Goal: Transaction & Acquisition: Book appointment/travel/reservation

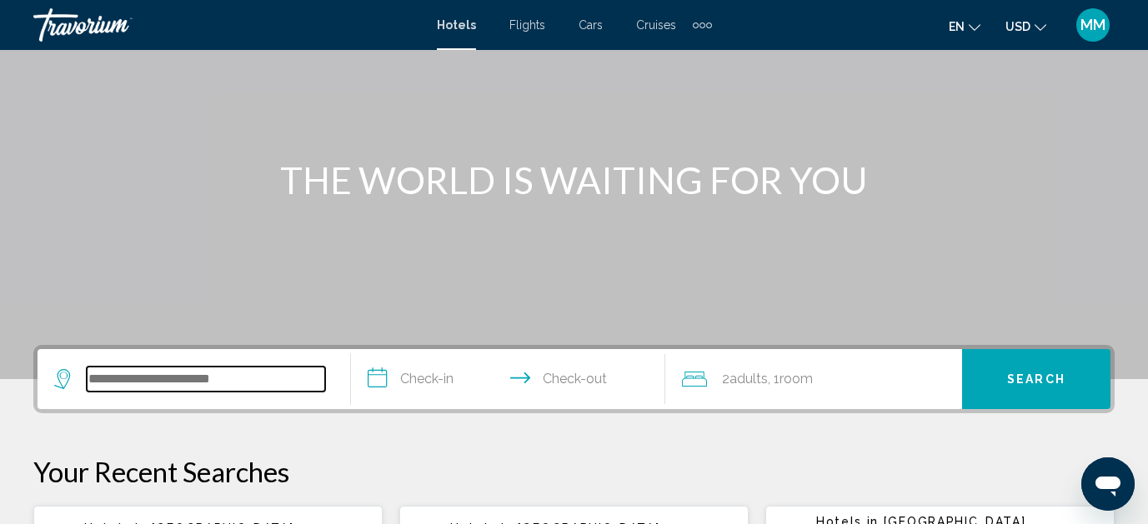
click at [253, 382] on input "Search widget" at bounding box center [206, 379] width 238 height 25
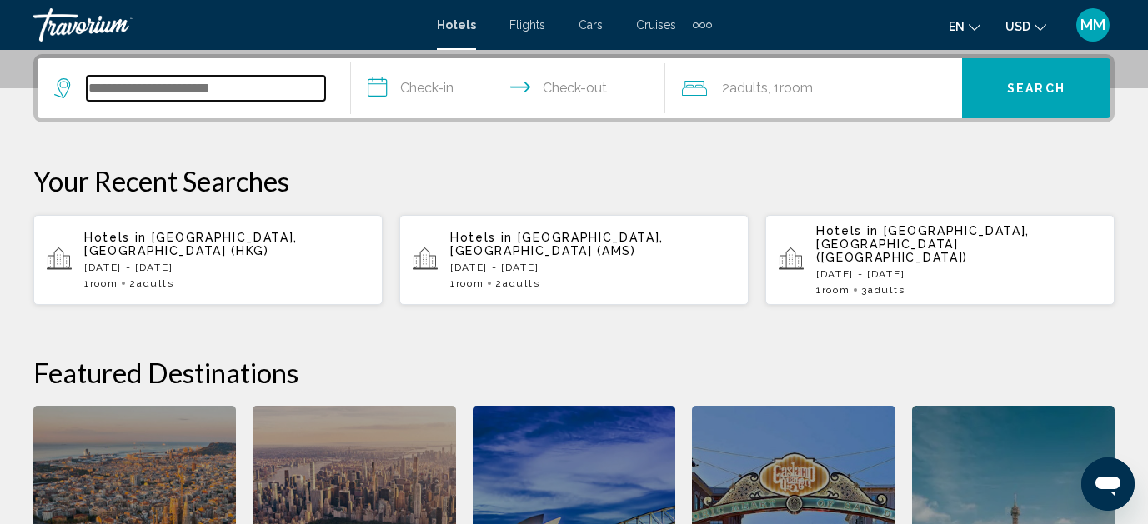
click at [136, 91] on input "Search widget" at bounding box center [206, 88] width 238 height 25
click at [106, 87] on input "Search widget" at bounding box center [206, 88] width 238 height 25
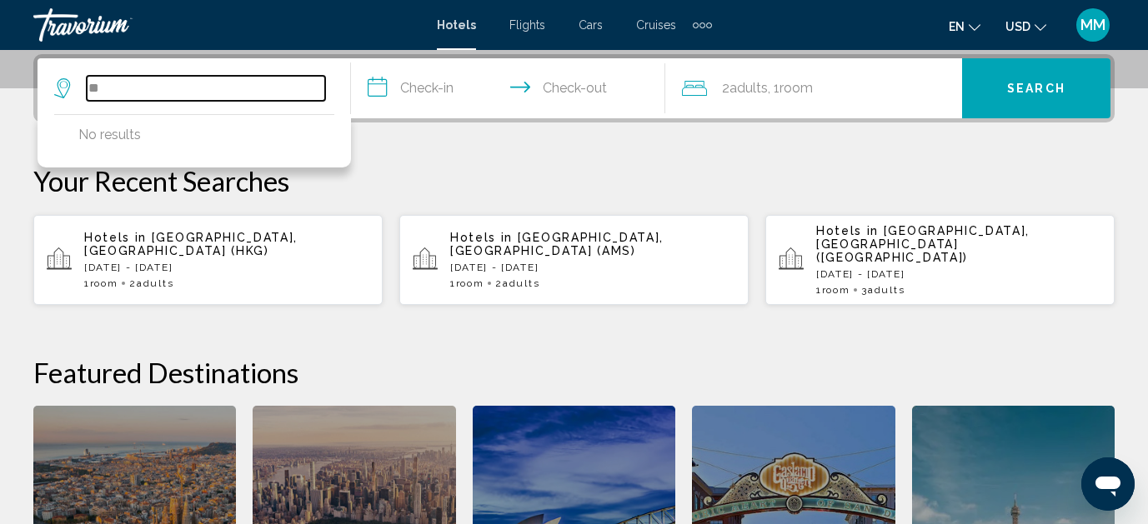
type input "*"
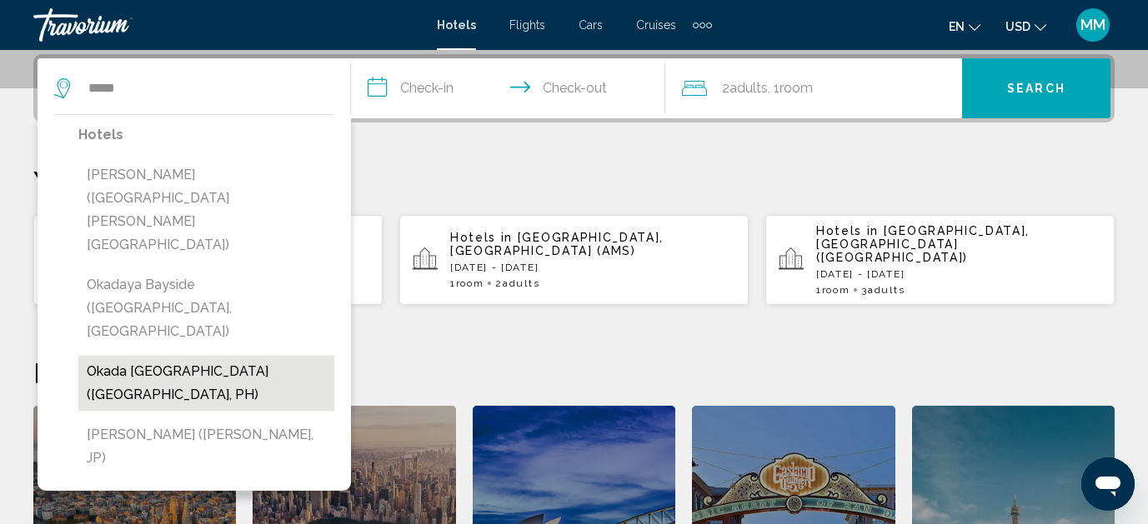
click at [148, 356] on button "Okada [GEOGRAPHIC_DATA] ([GEOGRAPHIC_DATA], PH)" at bounding box center [206, 383] width 256 height 55
type input "**********"
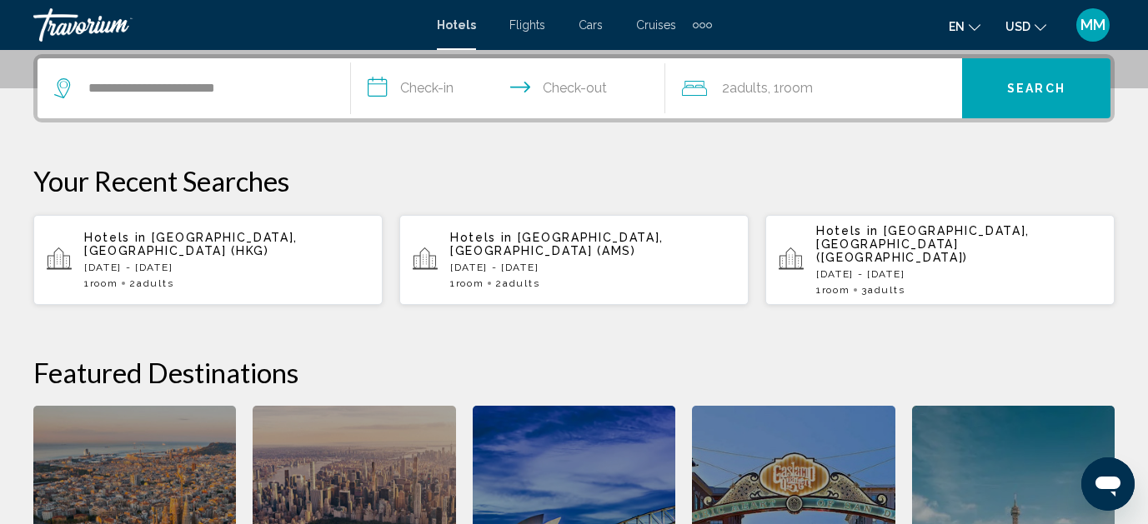
click at [438, 89] on input "**********" at bounding box center [511, 90] width 320 height 65
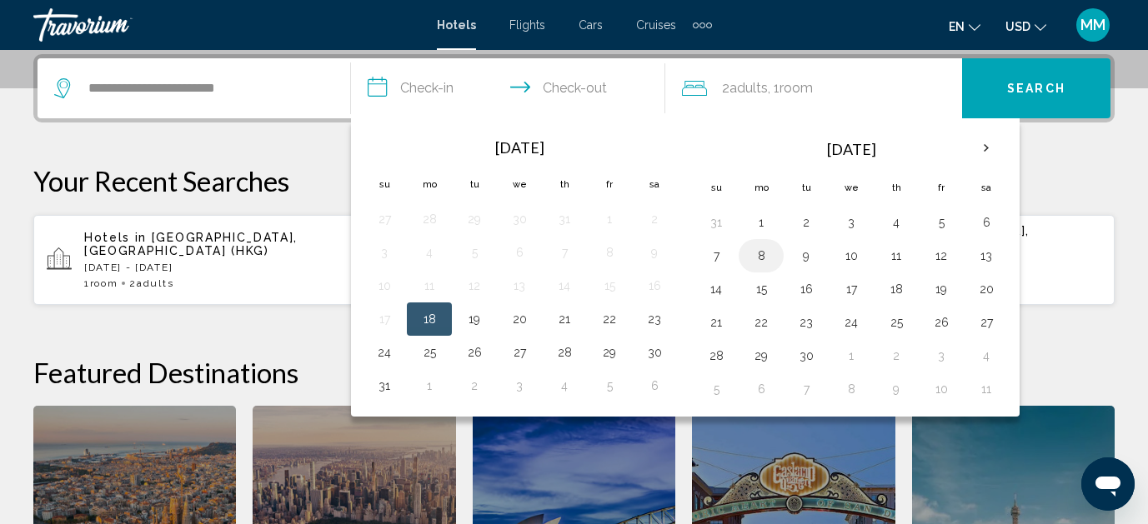
click at [768, 256] on button "8" at bounding box center [761, 255] width 27 height 23
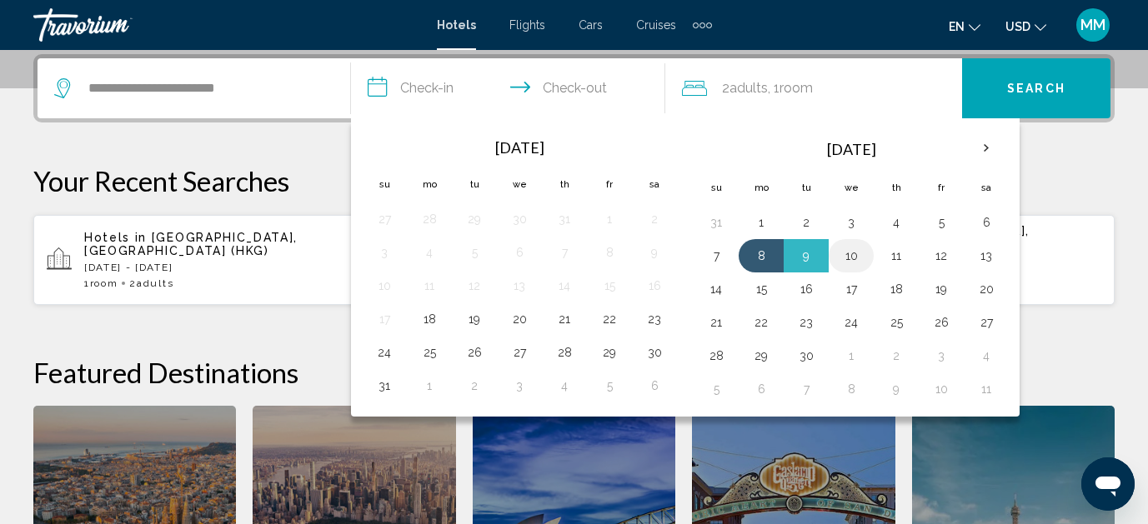
click at [857, 258] on button "10" at bounding box center [851, 255] width 27 height 23
type input "**********"
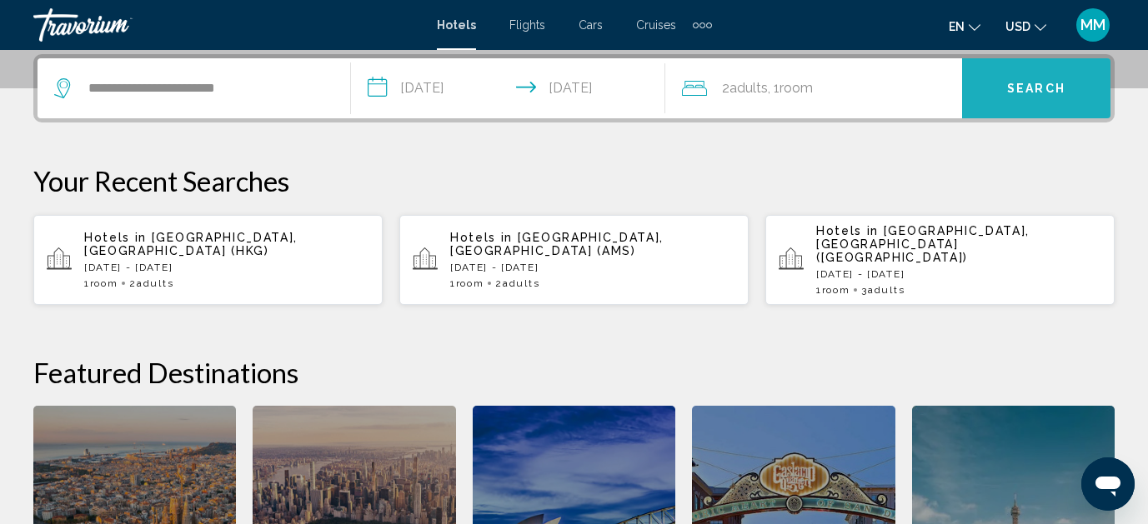
click at [1029, 96] on button "Search" at bounding box center [1036, 88] width 148 height 60
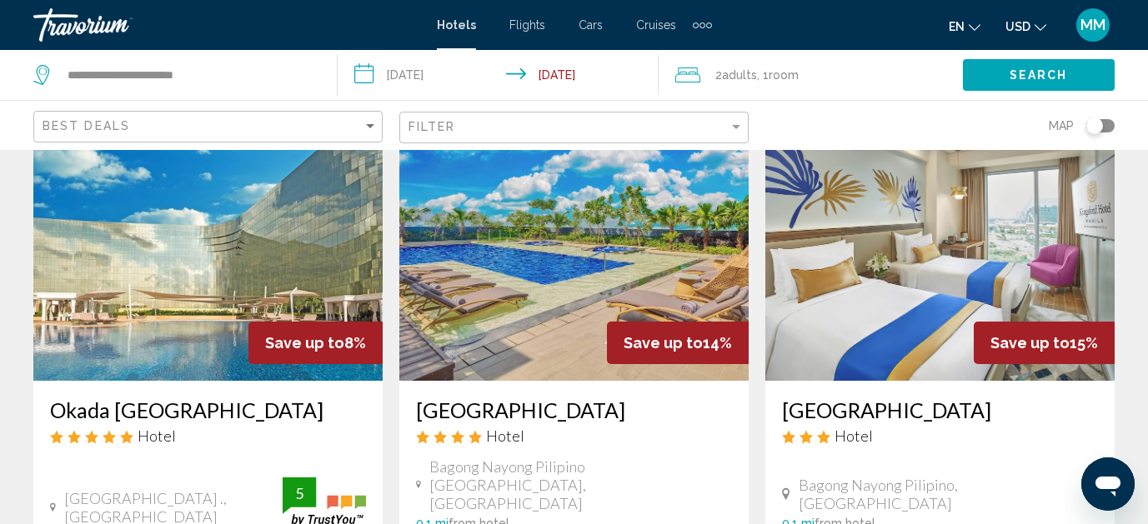
scroll to position [94, 0]
click at [160, 336] on img "Main content" at bounding box center [207, 247] width 349 height 267
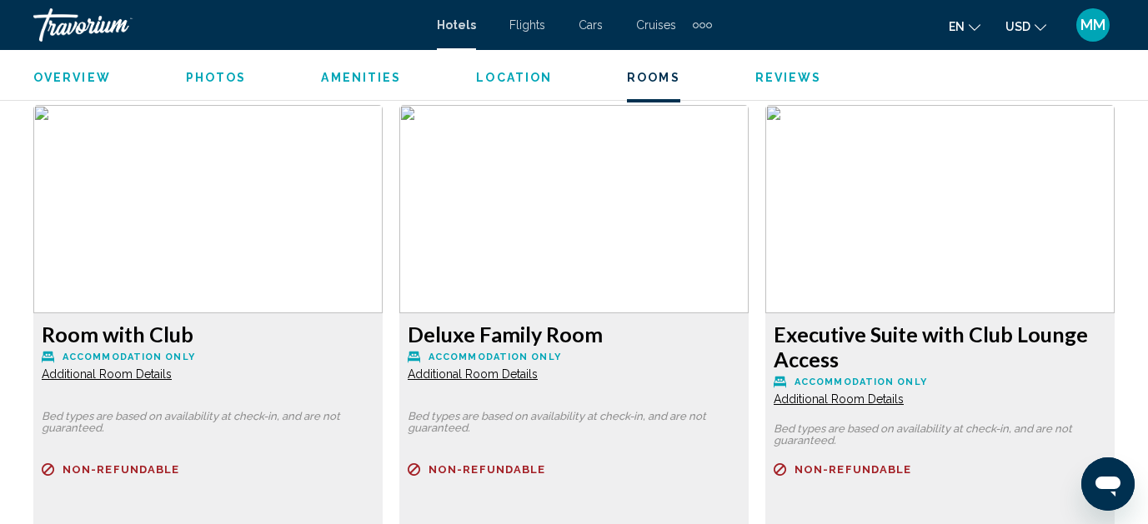
scroll to position [4234, 0]
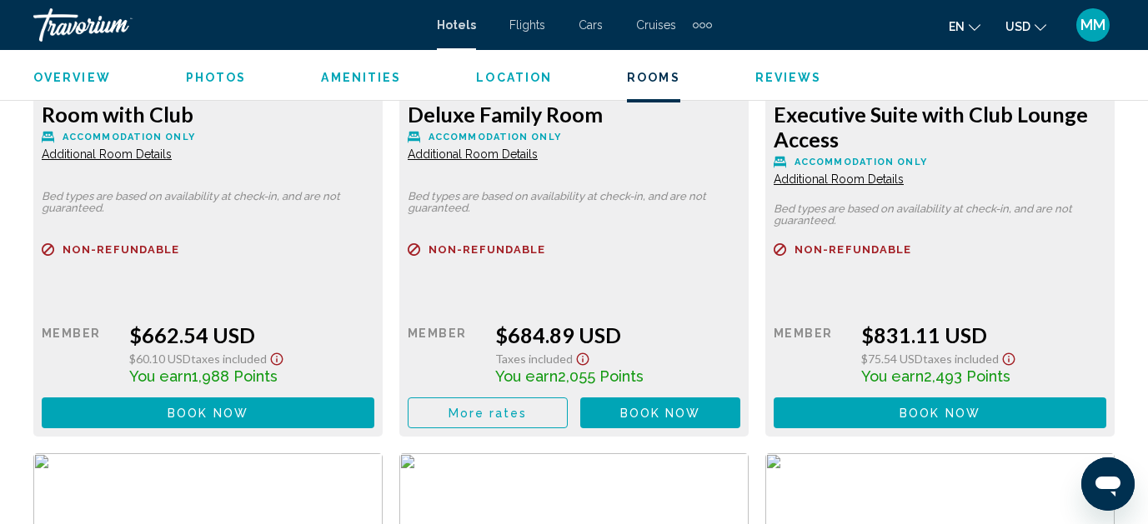
scroll to position [4458, 0]
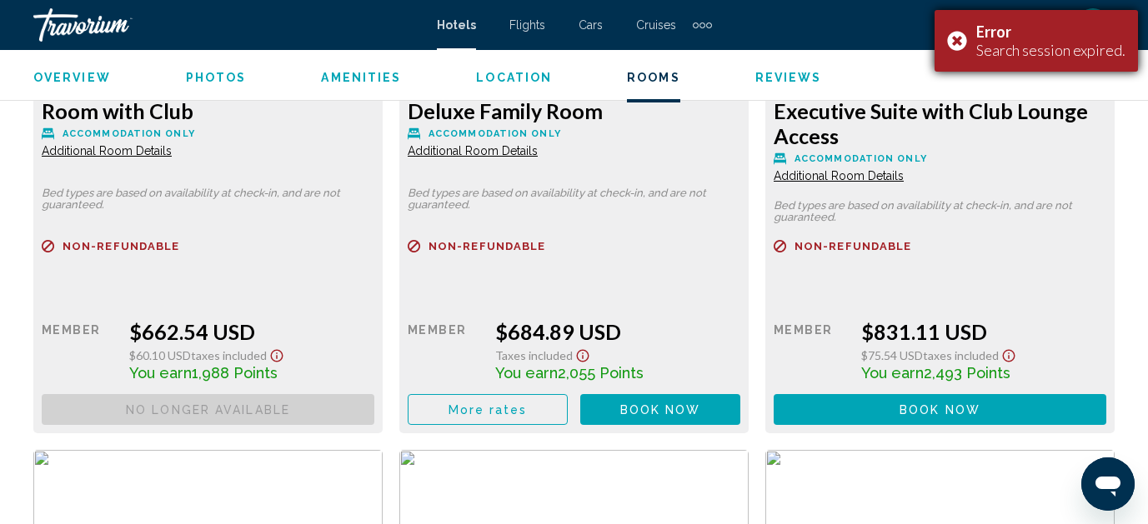
click at [958, 38] on div "Error Search session expired." at bounding box center [1035, 41] width 203 height 62
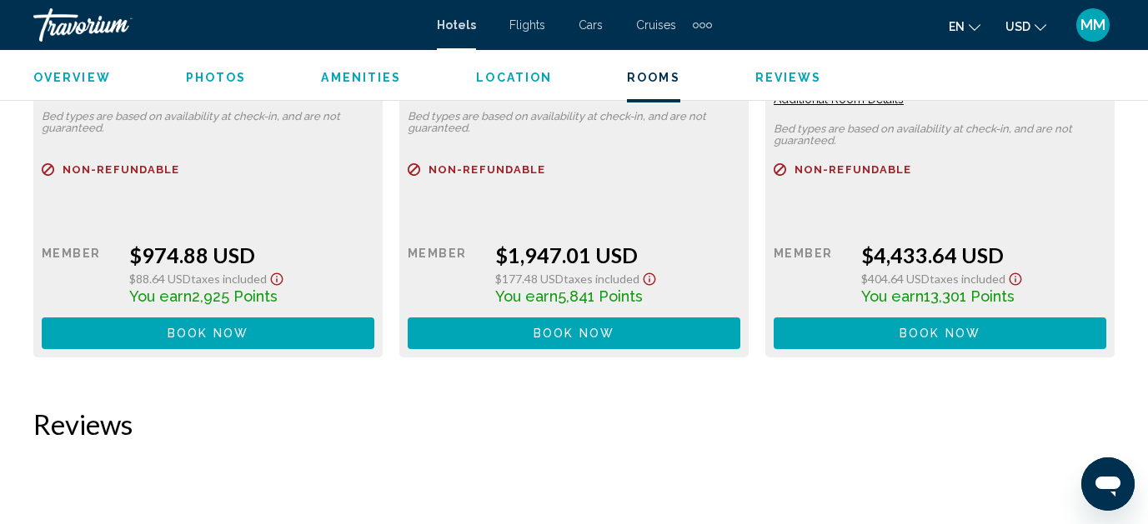
scroll to position [5100, 0]
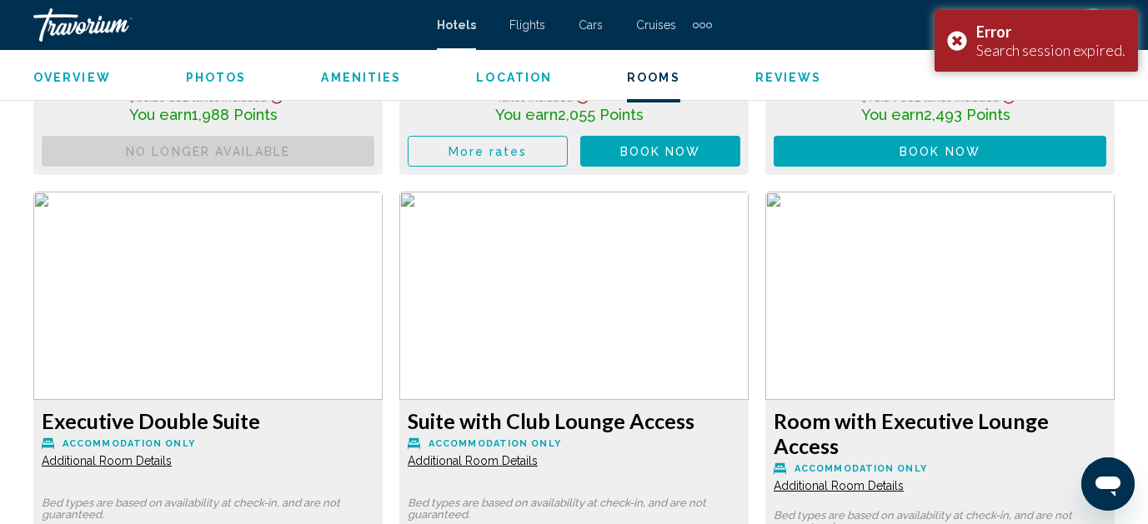
scroll to position [4715, 0]
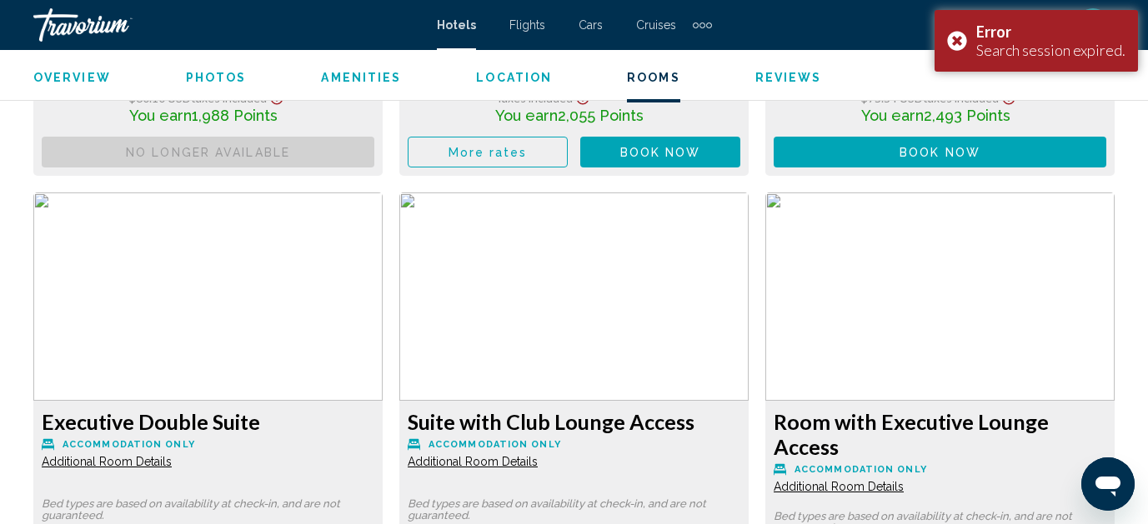
click at [960, 39] on div "Error Search session expired." at bounding box center [1035, 41] width 203 height 62
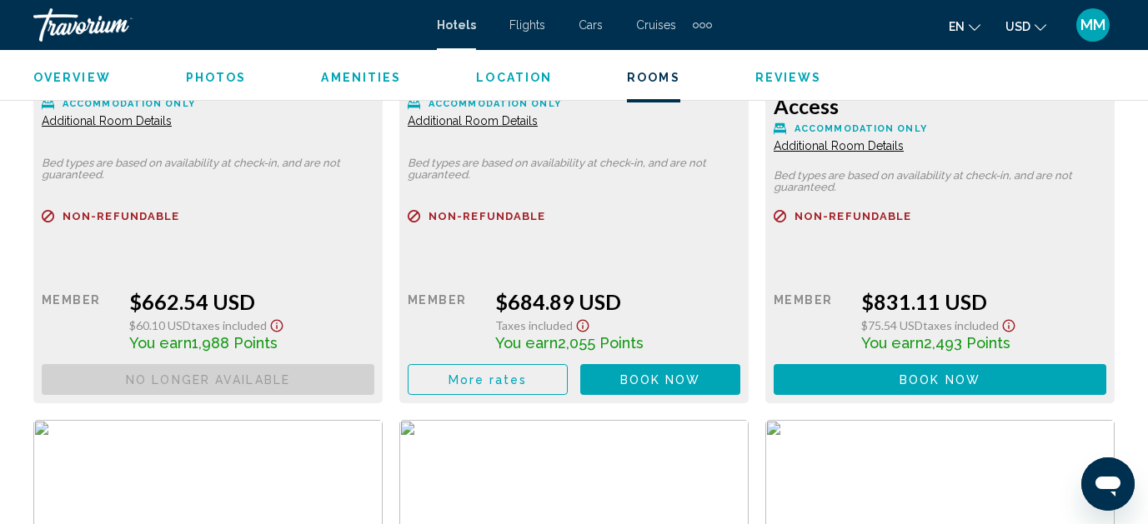
scroll to position [4499, 0]
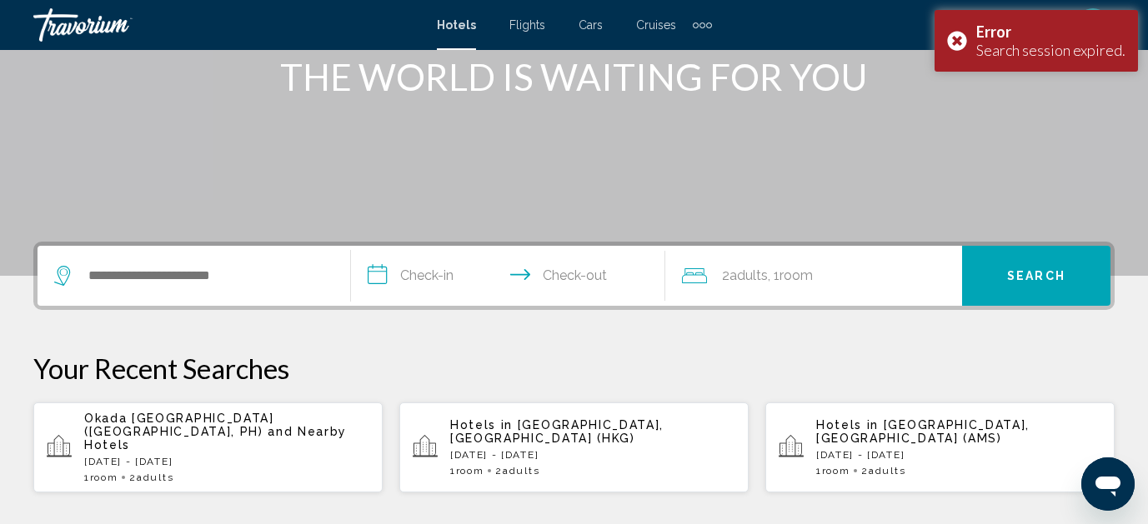
scroll to position [220, 0]
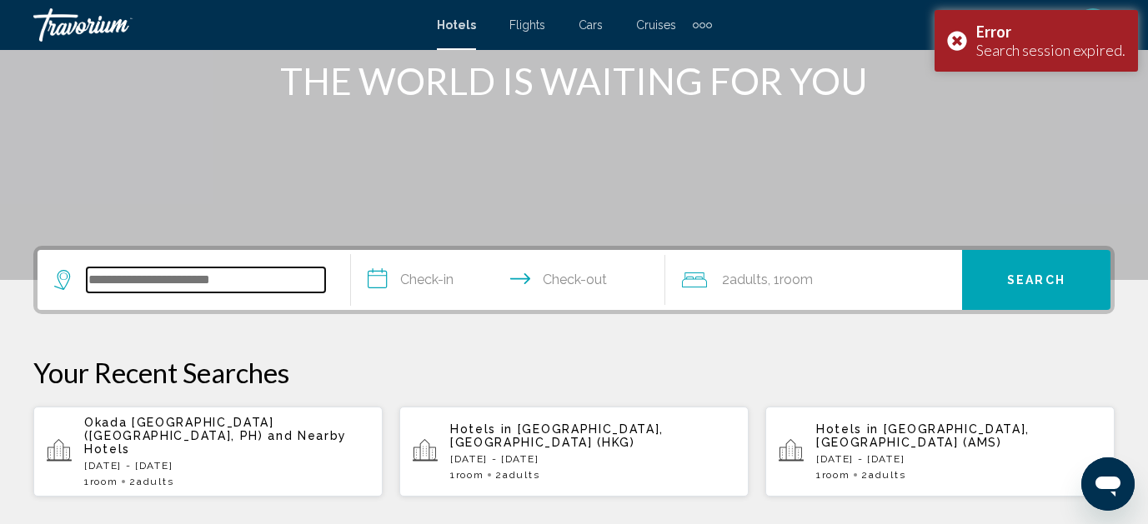
click at [211, 290] on input "Search widget" at bounding box center [206, 280] width 238 height 25
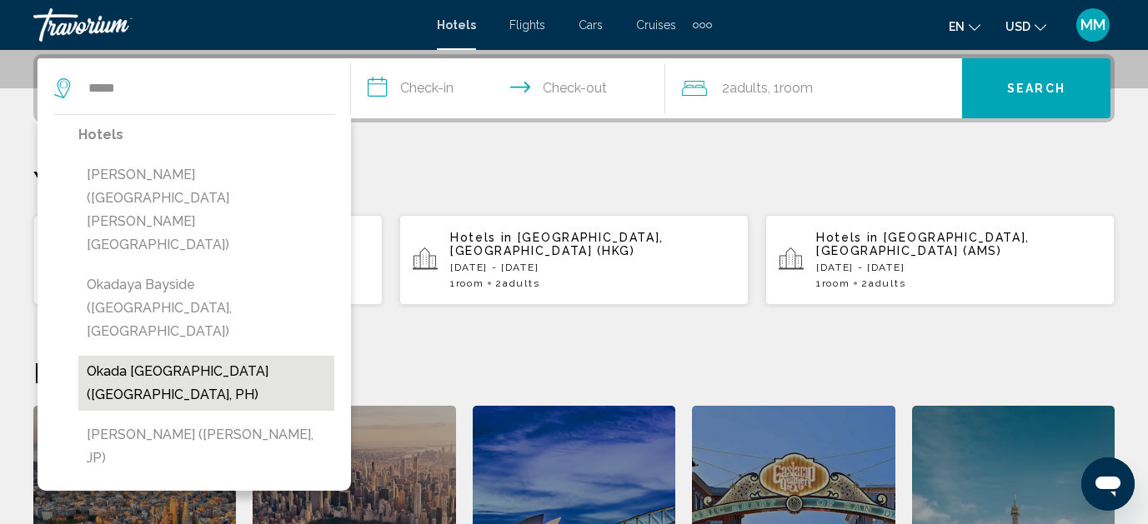
click at [223, 356] on button "Okada [GEOGRAPHIC_DATA] ([GEOGRAPHIC_DATA], PH)" at bounding box center [206, 383] width 256 height 55
type input "**********"
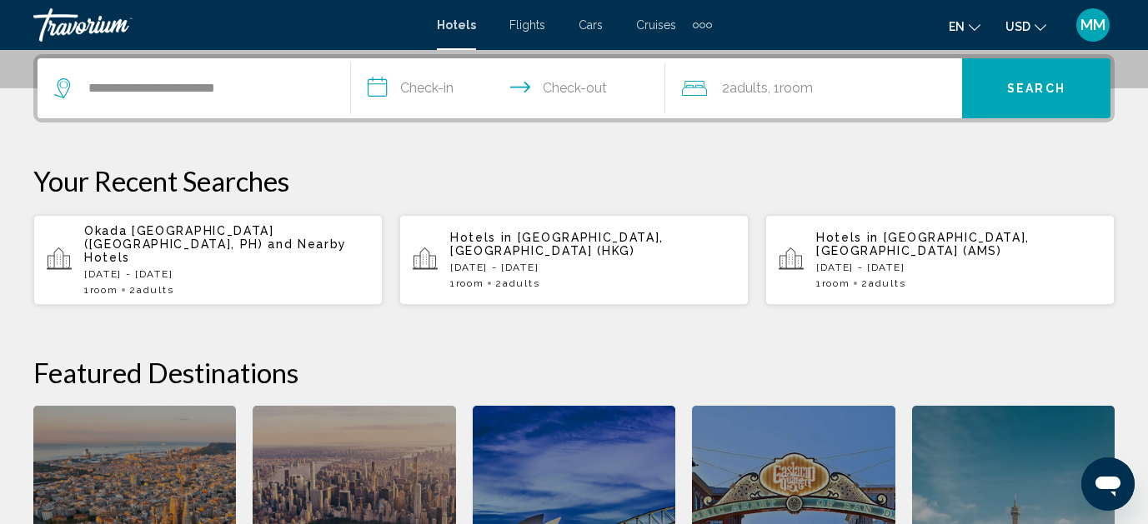
click at [555, 90] on input "**********" at bounding box center [511, 90] width 320 height 65
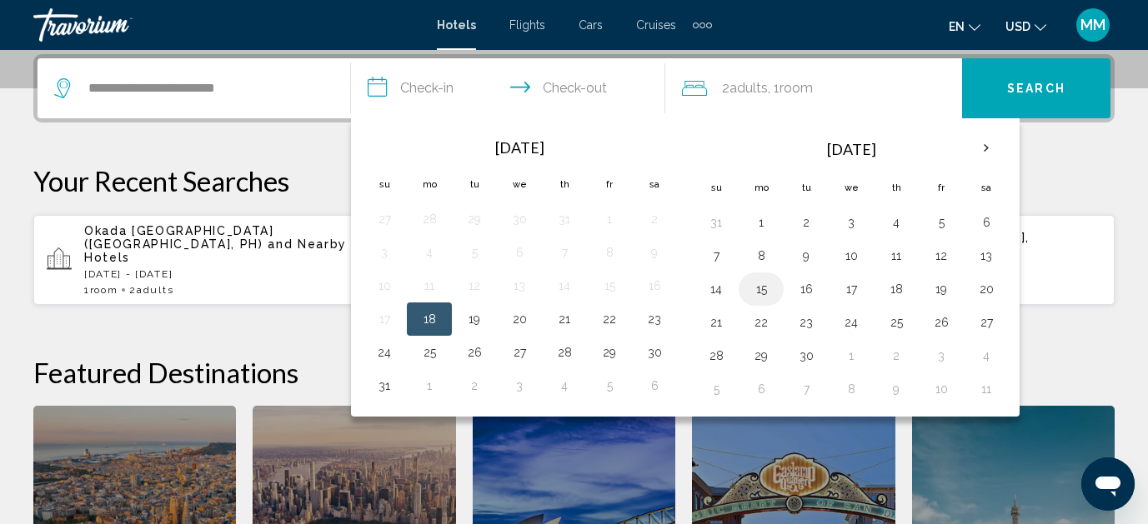
click at [767, 292] on button "15" at bounding box center [761, 289] width 27 height 23
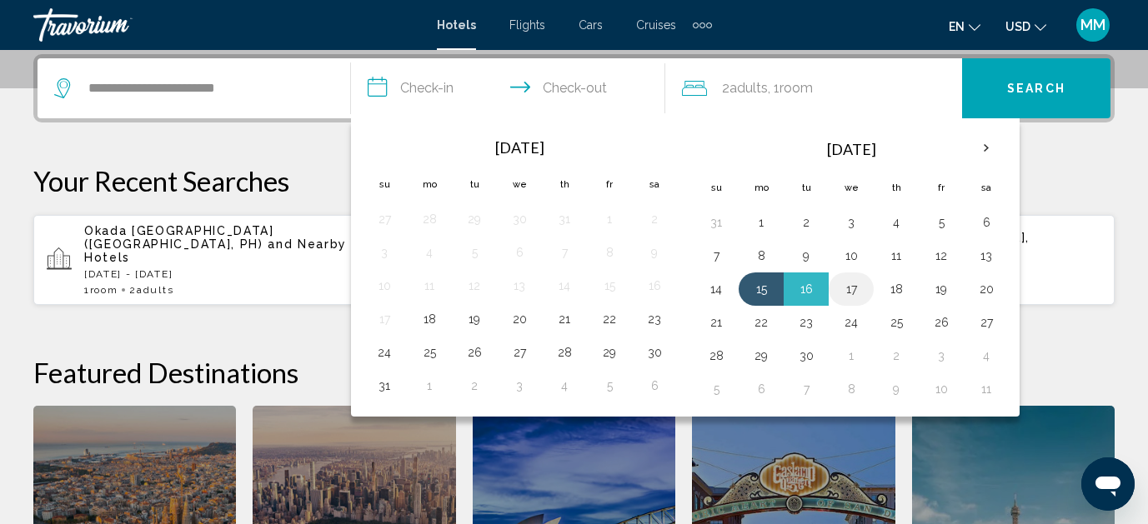
click at [849, 295] on button "17" at bounding box center [851, 289] width 27 height 23
type input "**********"
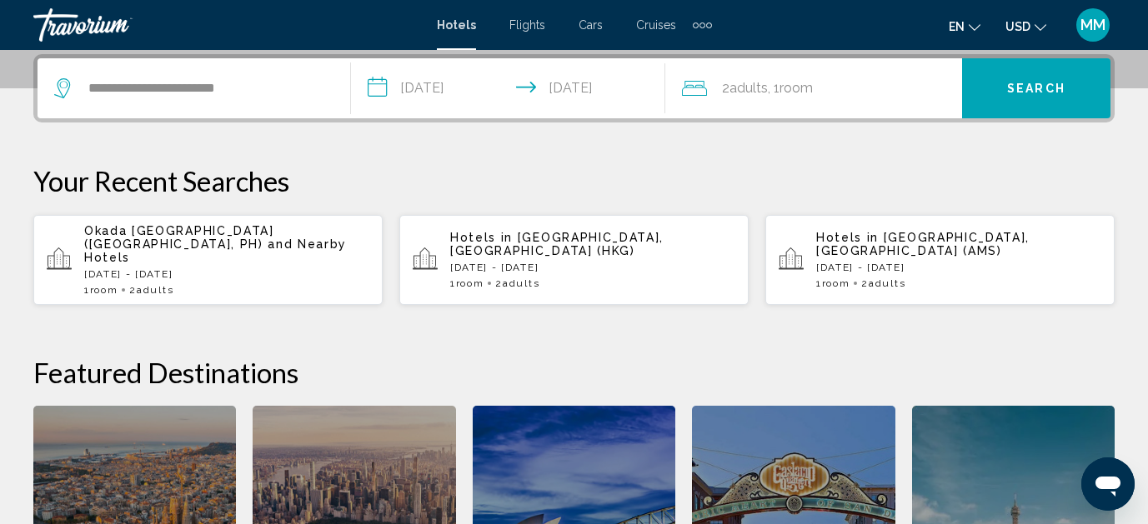
click at [1039, 98] on button "Search" at bounding box center [1036, 88] width 148 height 60
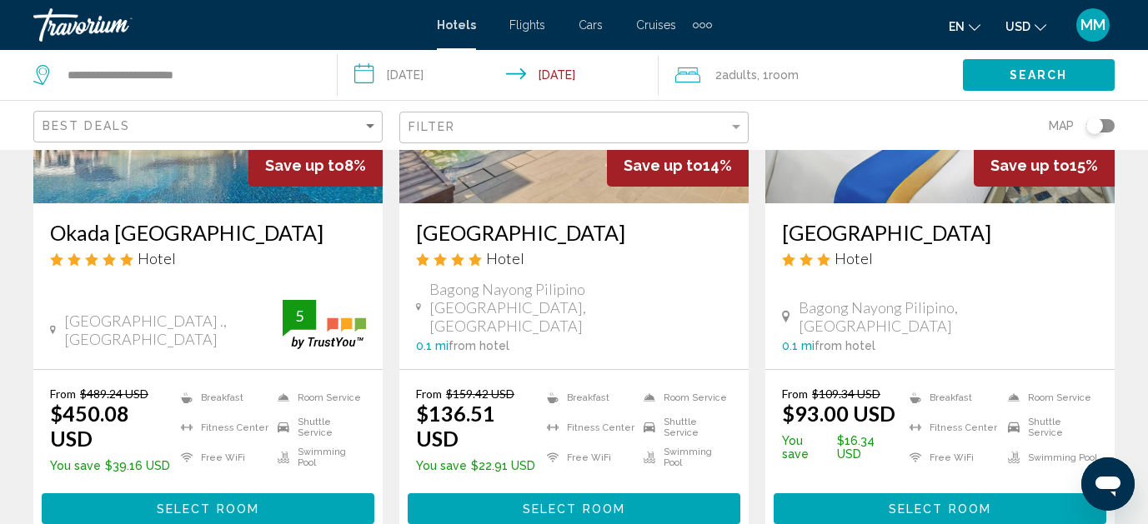
scroll to position [278, 0]
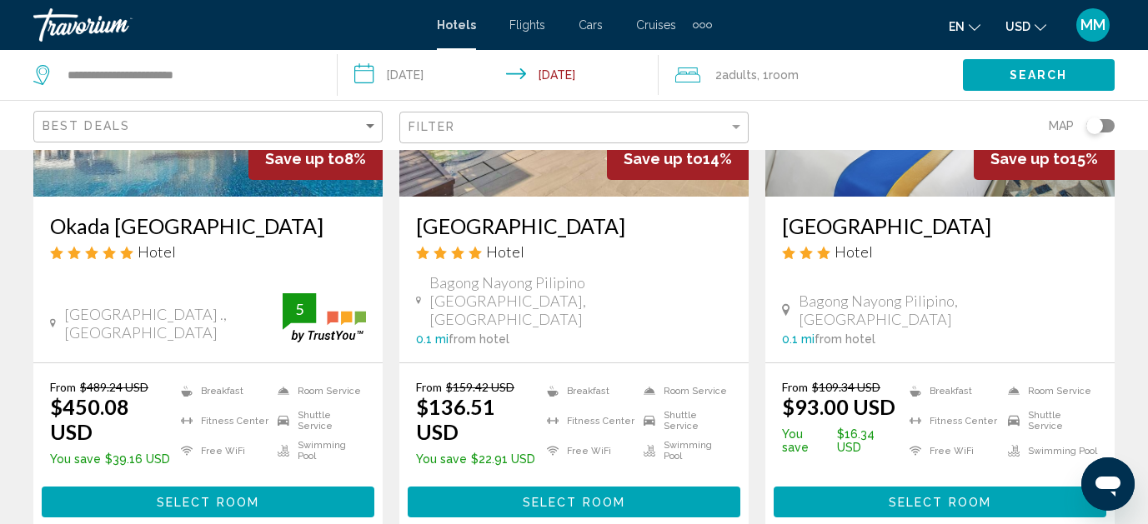
click at [222, 496] on span "Select Room" at bounding box center [208, 502] width 103 height 13
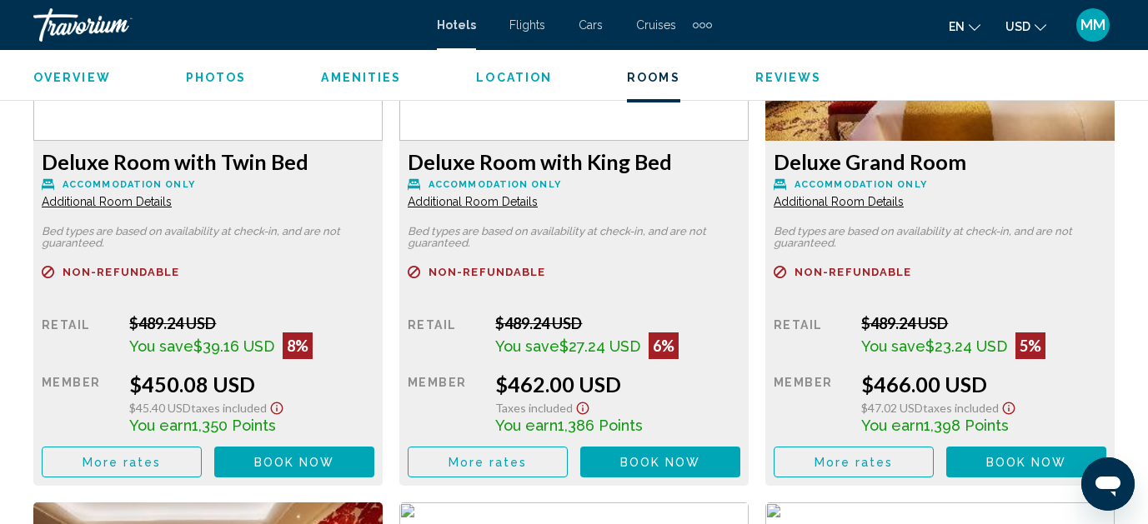
scroll to position [2720, 0]
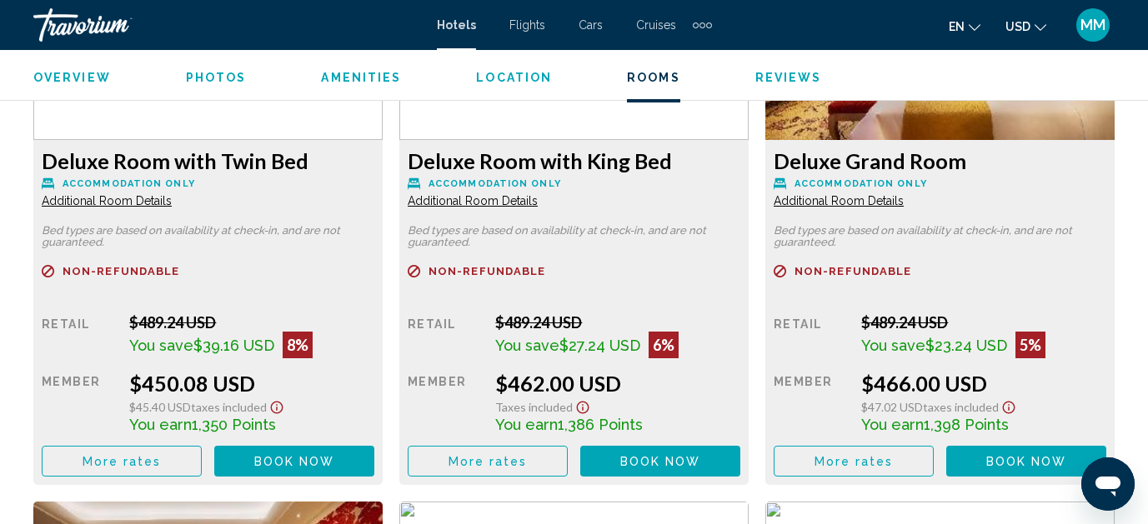
click at [262, 463] on span "Book now" at bounding box center [294, 461] width 81 height 13
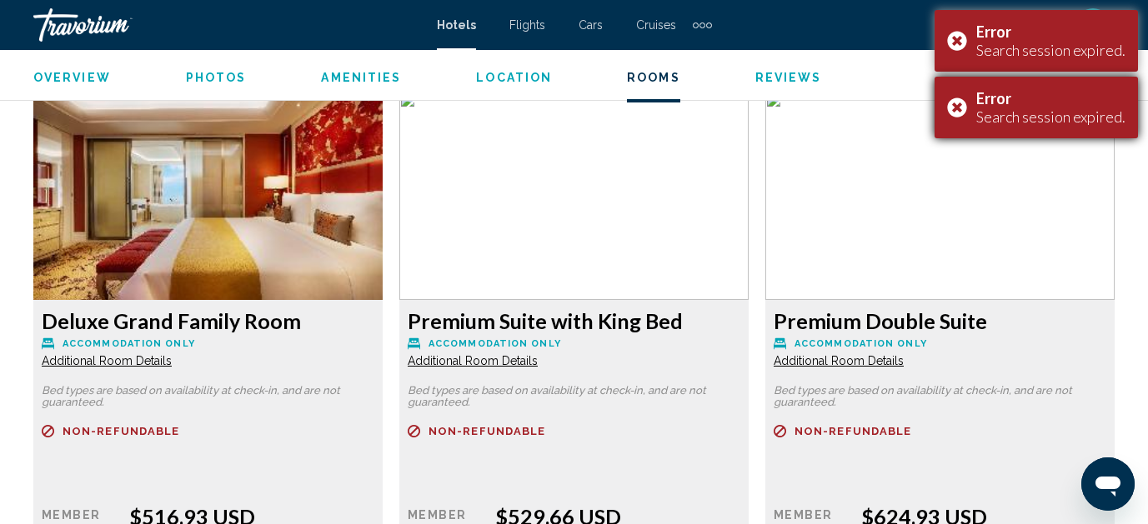
scroll to position [3705, 0]
click at [963, 107] on div "Error Search session expired." at bounding box center [1035, 108] width 203 height 62
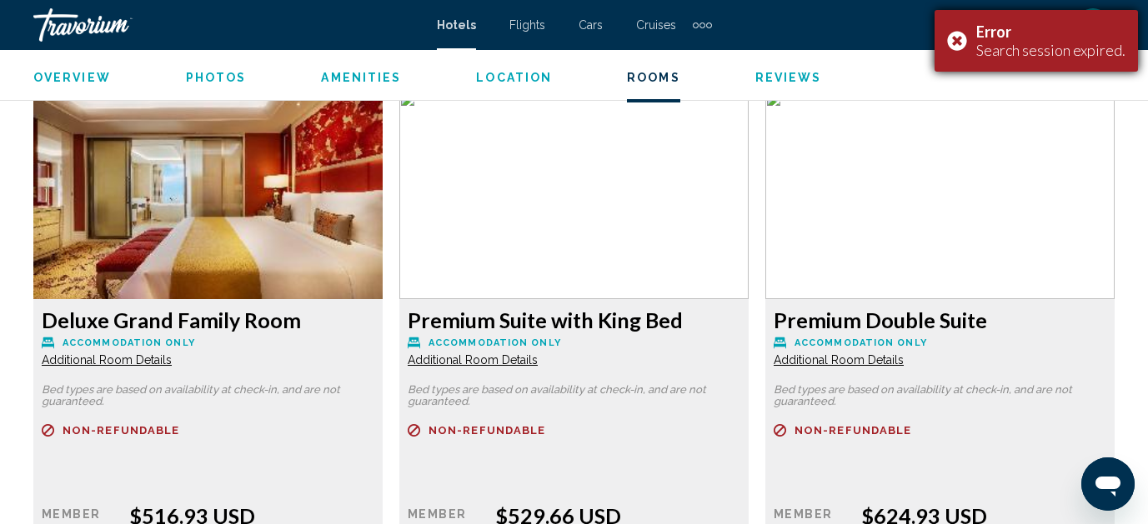
click at [960, 46] on div "Error Search session expired." at bounding box center [1035, 41] width 203 height 62
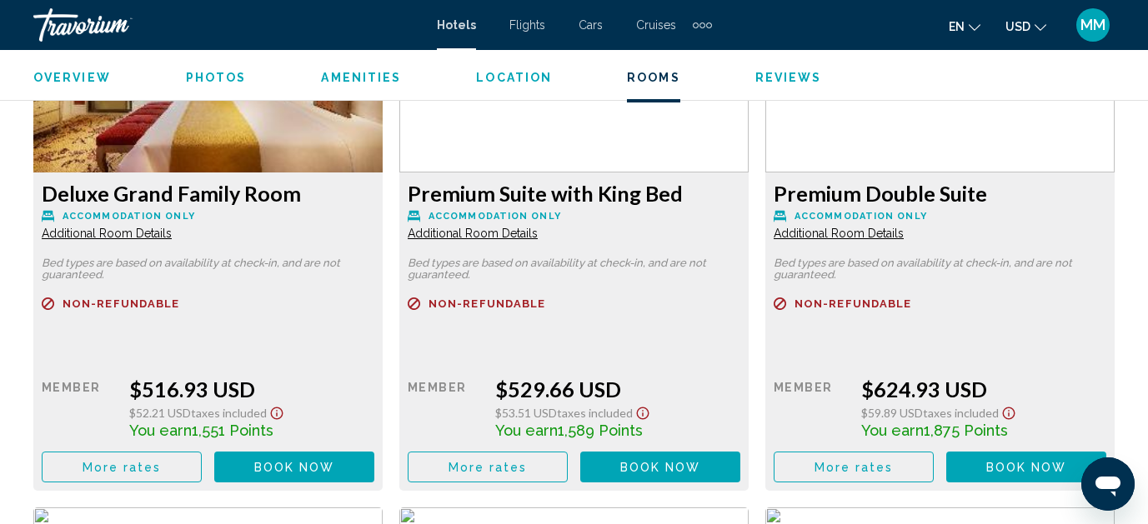
scroll to position [3834, 0]
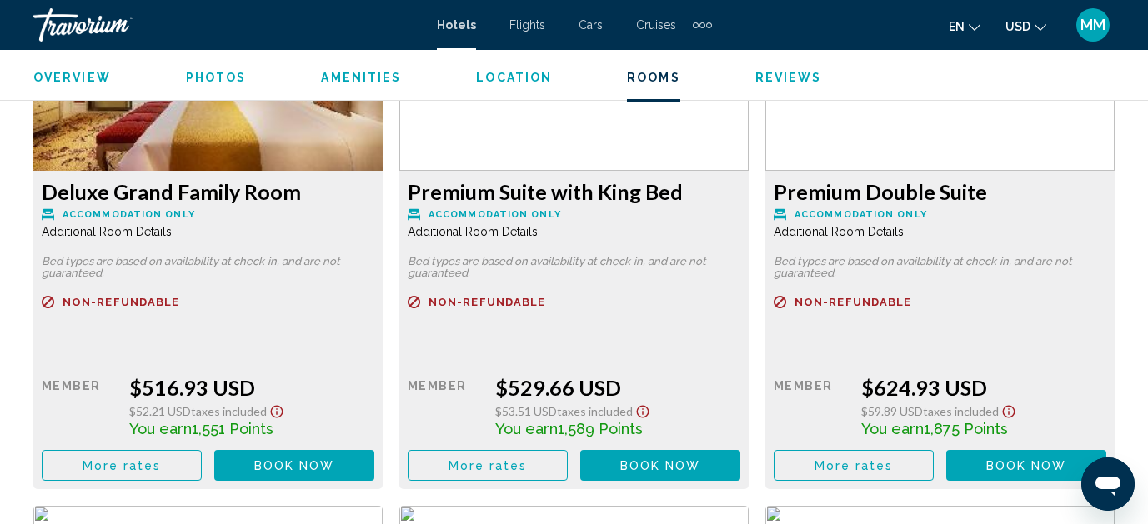
click at [0, 0] on span "Book now" at bounding box center [0, 0] width 0 height 0
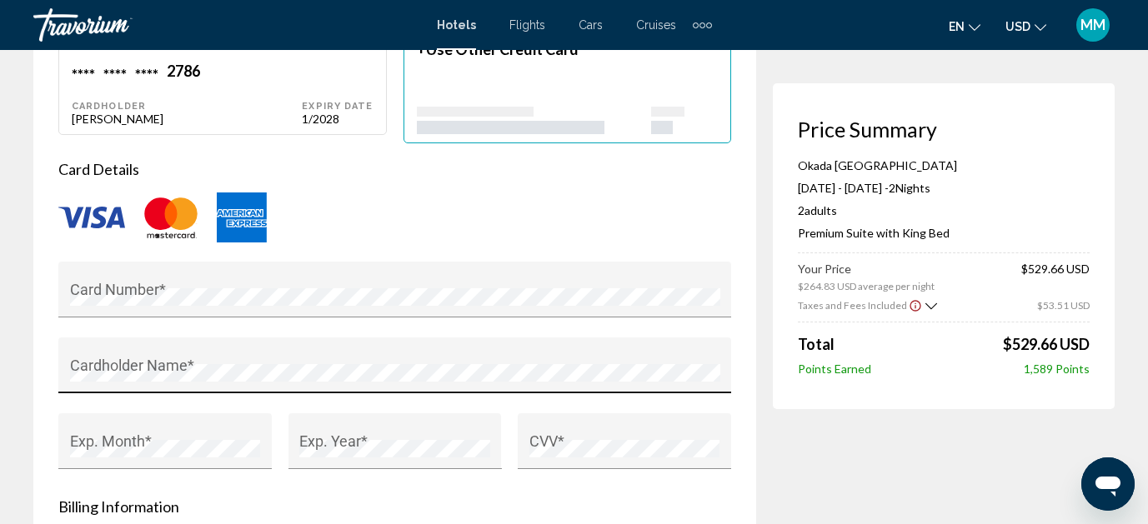
scroll to position [1456, 0]
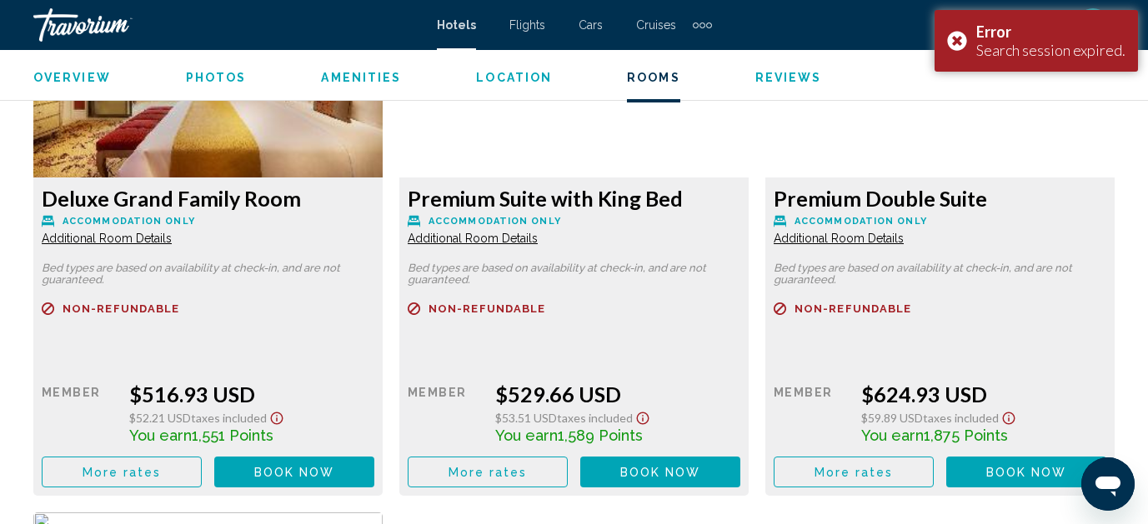
scroll to position [3828, 0]
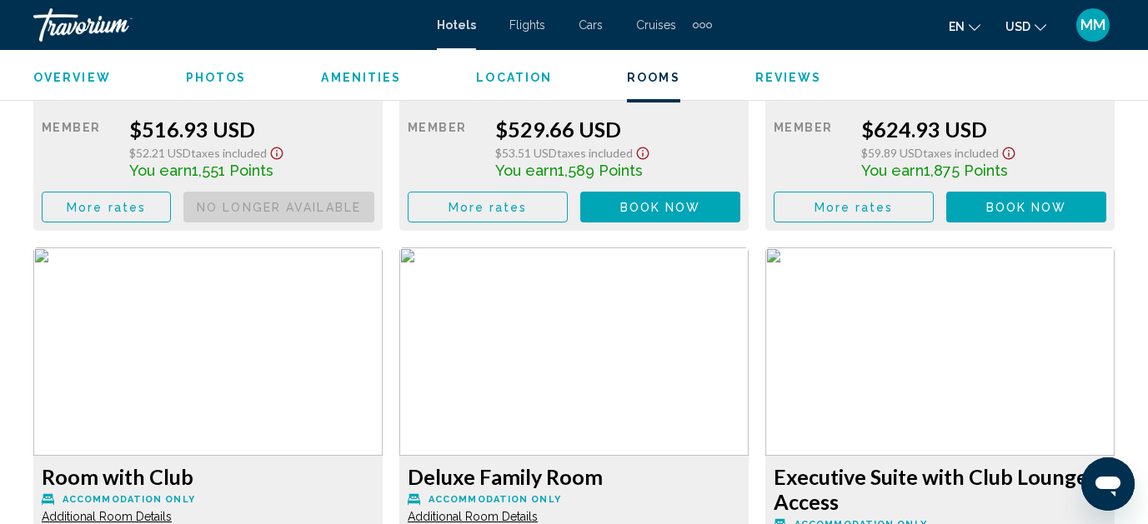
scroll to position [4080, 0]
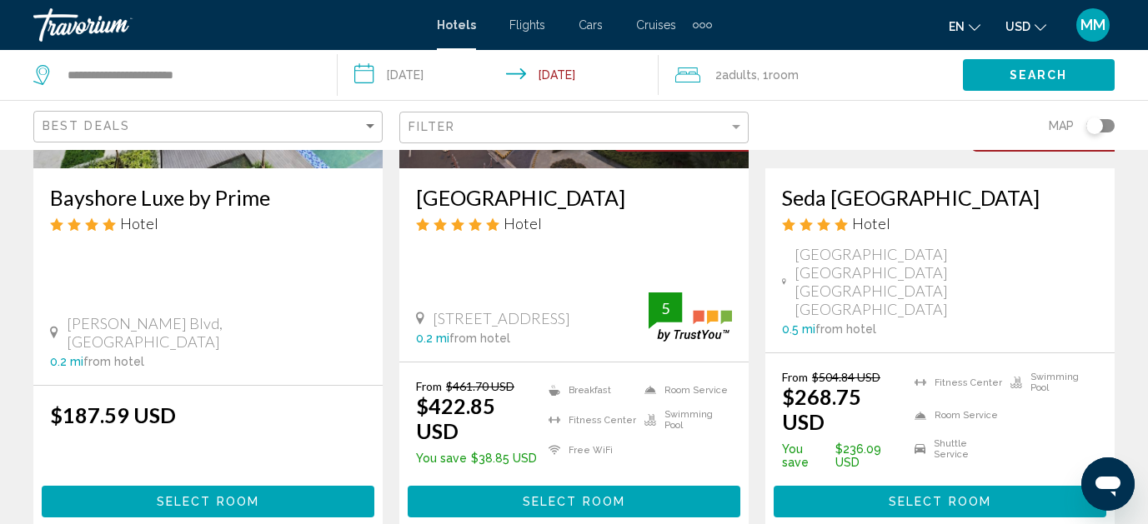
scroll to position [941, 0]
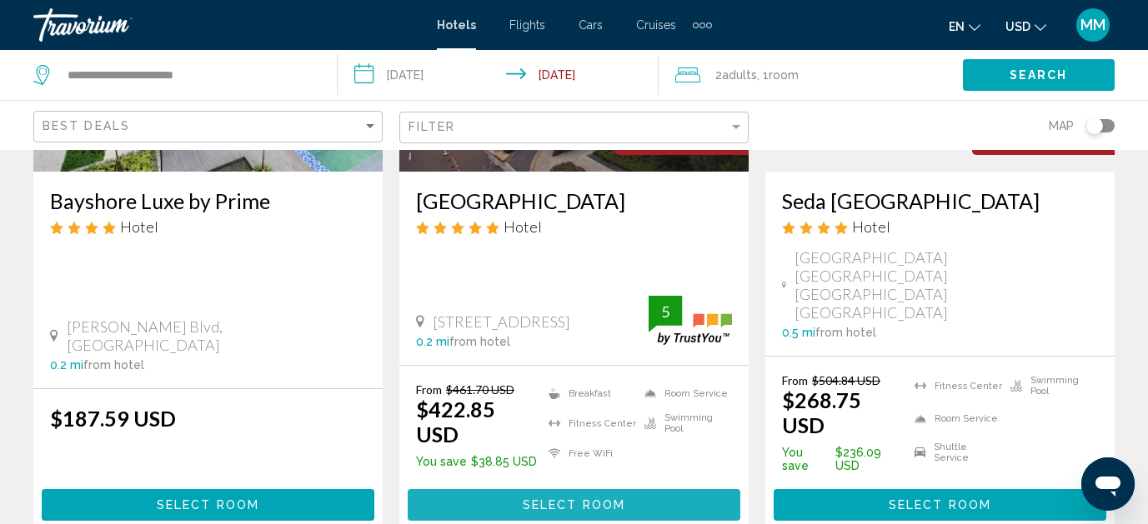
click at [551, 499] on span "Select Room" at bounding box center [574, 505] width 103 height 13
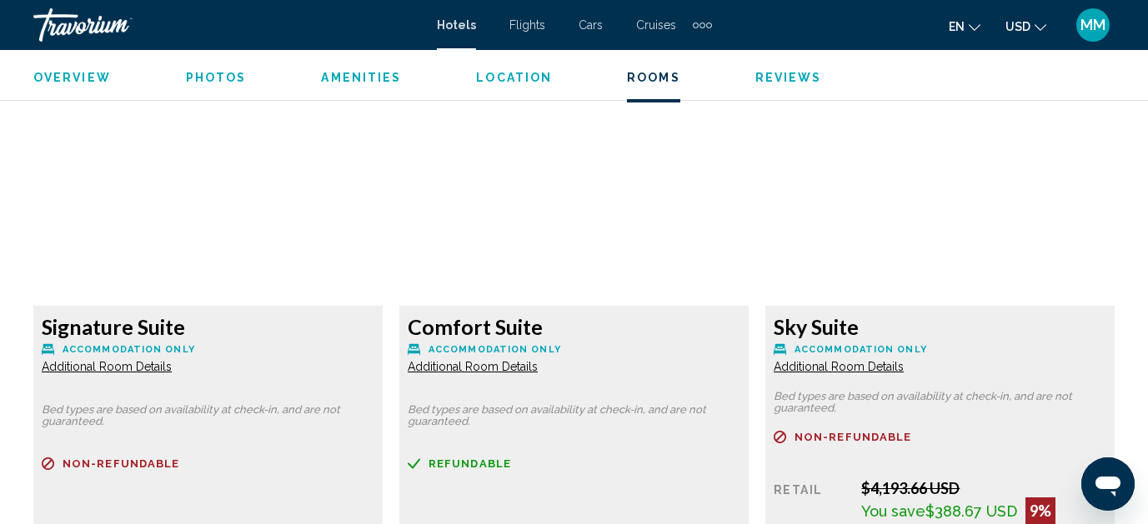
scroll to position [9363, 0]
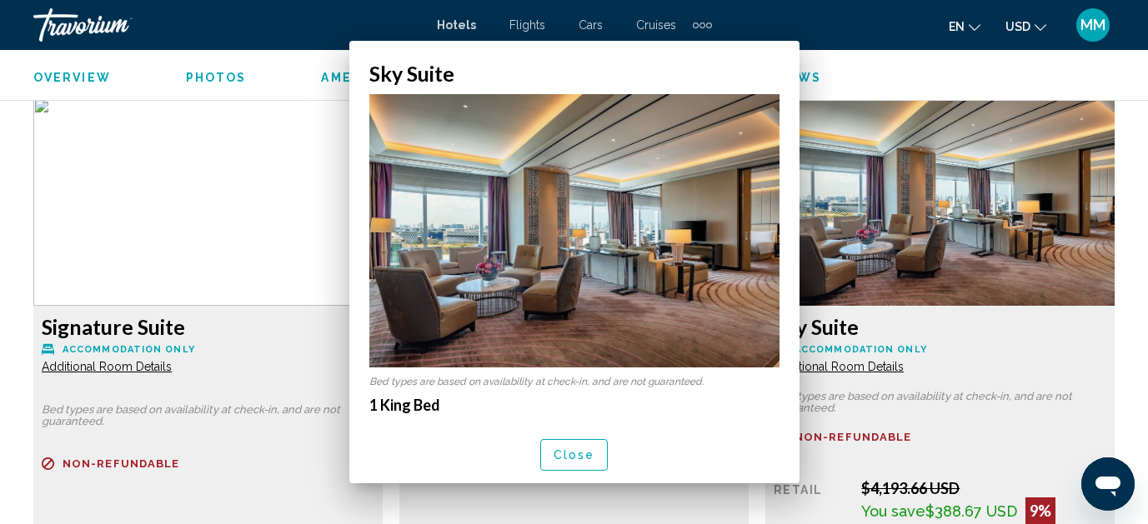
scroll to position [0, 0]
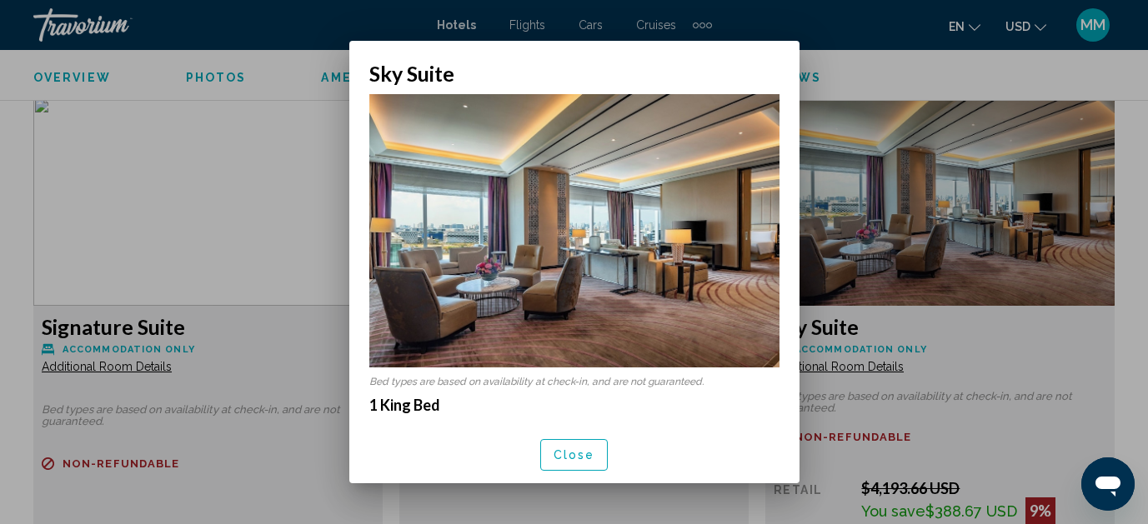
click at [826, 399] on div at bounding box center [574, 262] width 1148 height 524
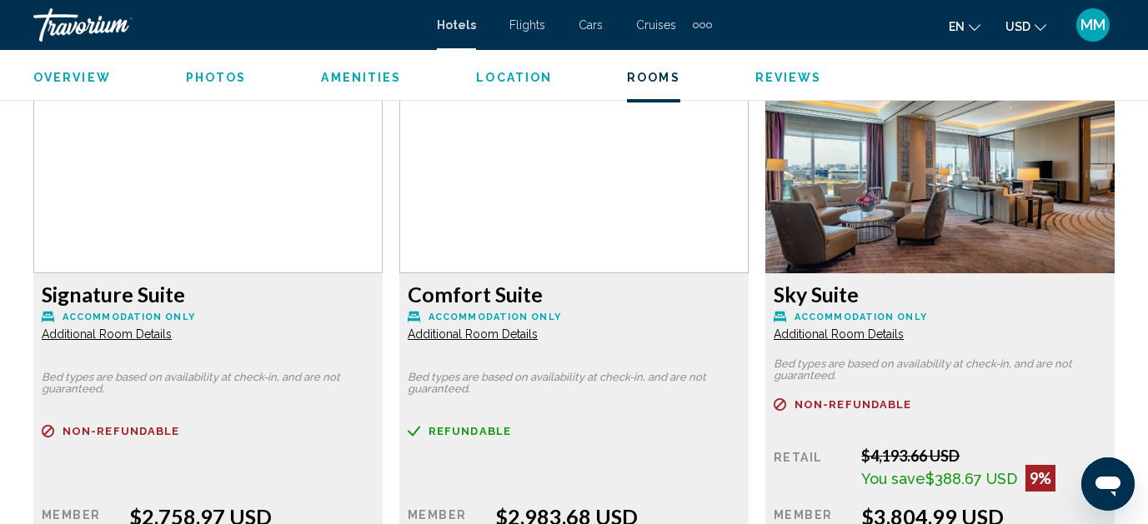
scroll to position [9398, 0]
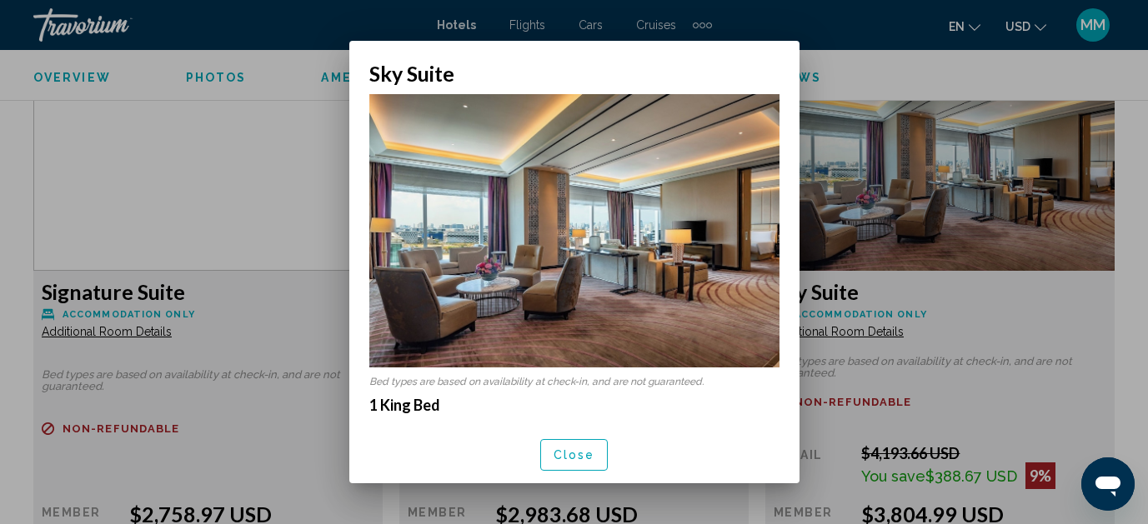
click at [879, 322] on div at bounding box center [574, 262] width 1148 height 524
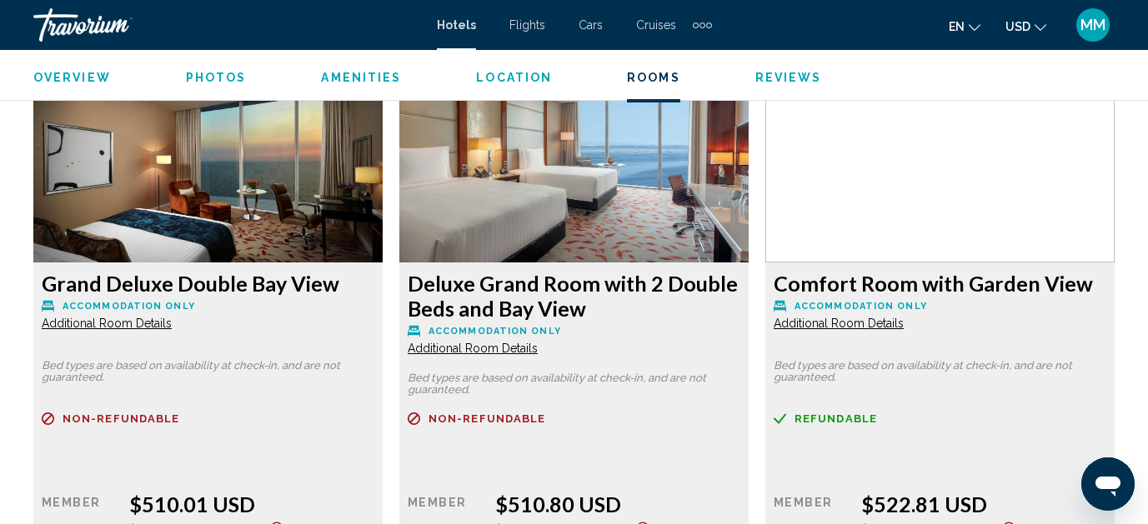
scroll to position [5465, 0]
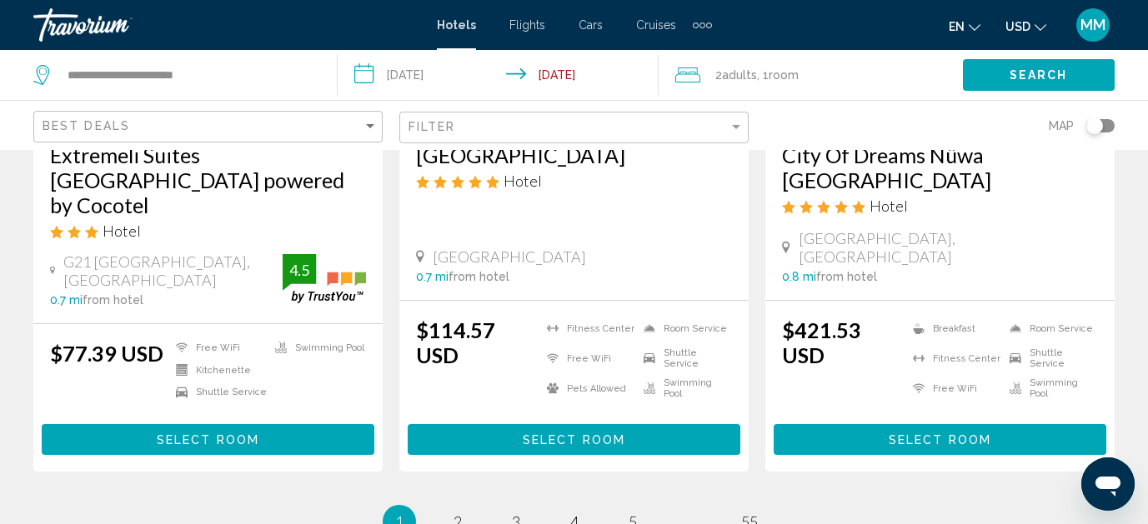
scroll to position [2328, 0]
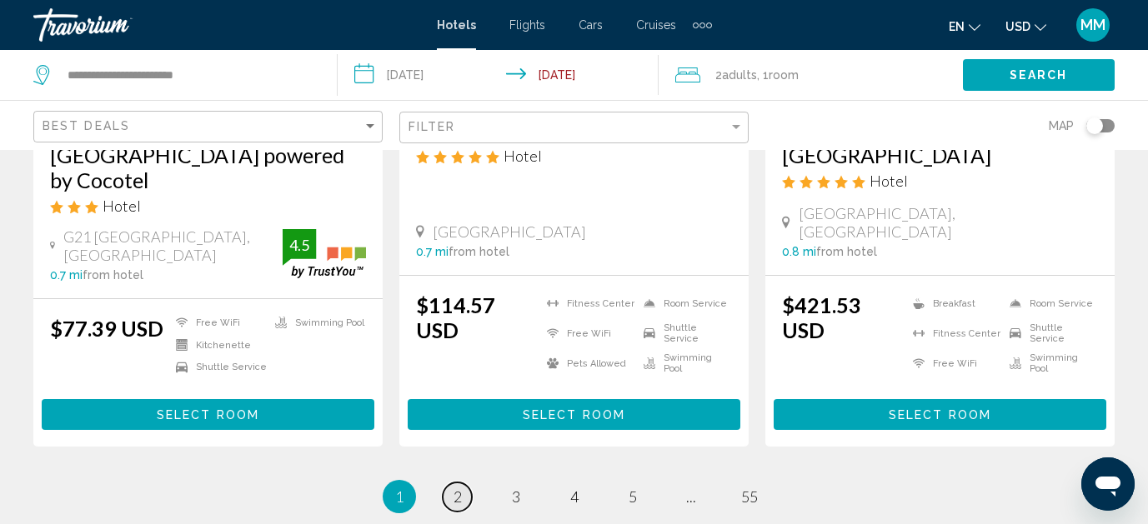
click at [458, 488] on span "2" at bounding box center [457, 497] width 8 height 18
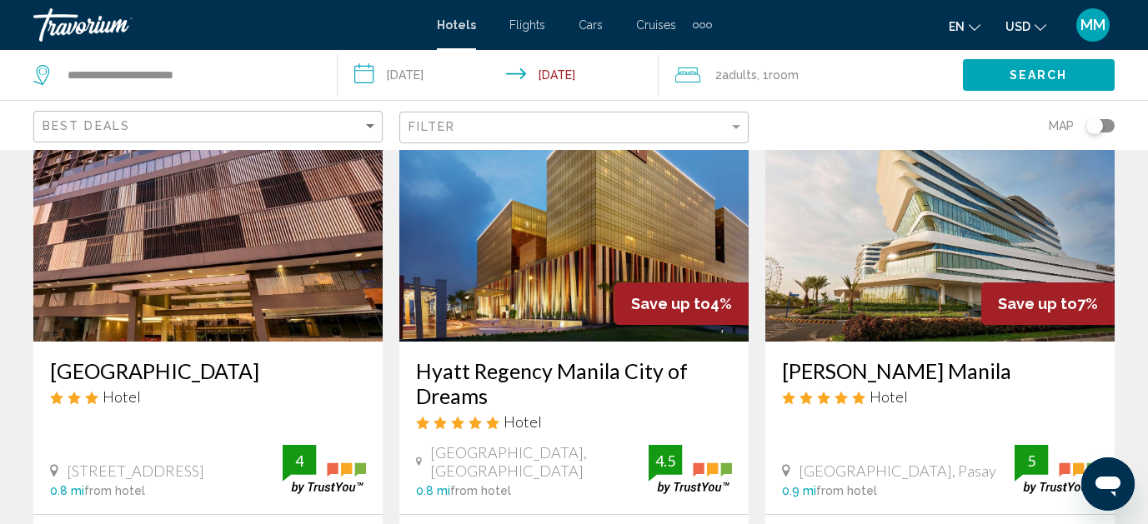
scroll to position [134, 0]
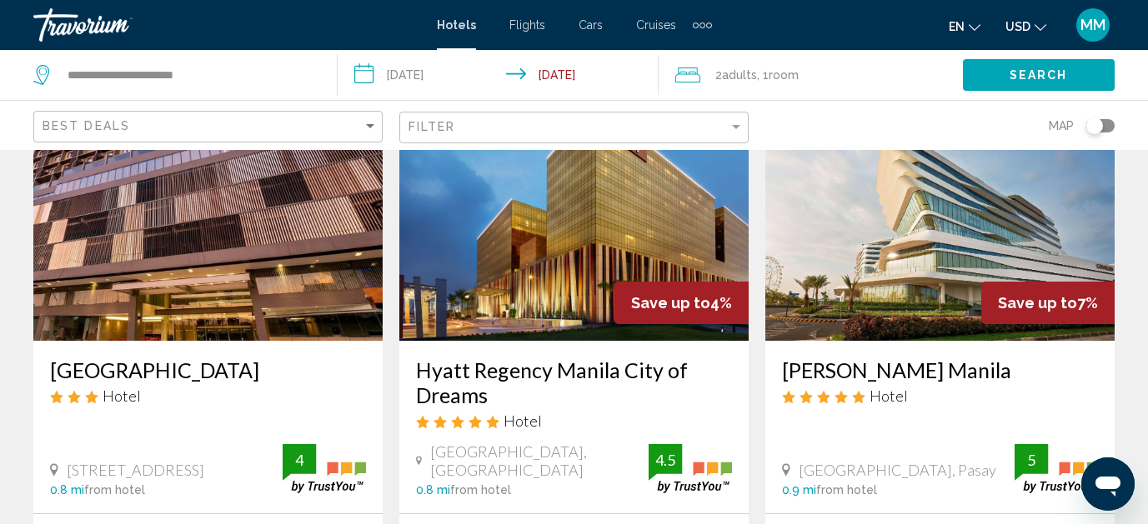
click at [560, 328] on img "Main content" at bounding box center [573, 207] width 349 height 267
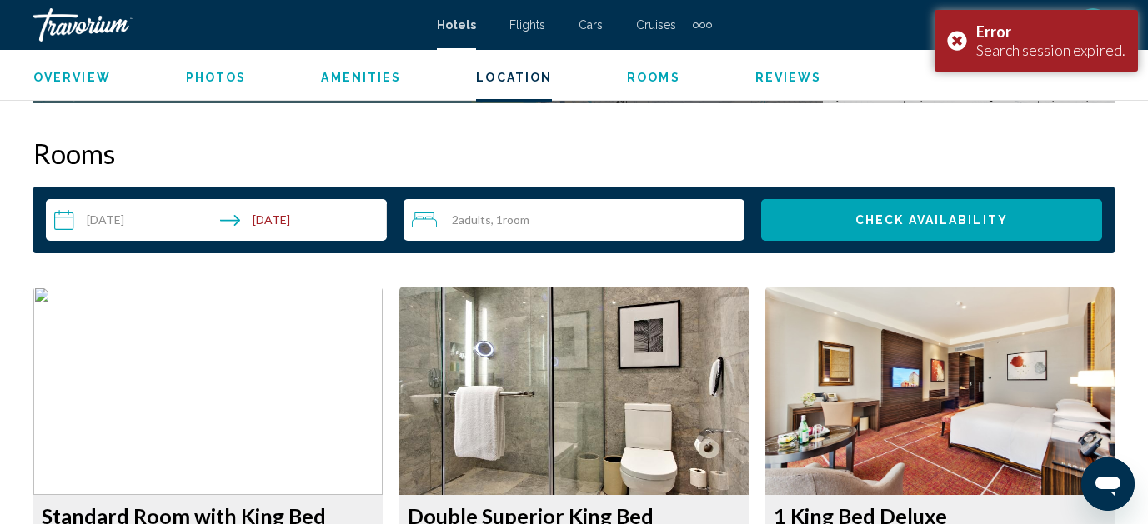
scroll to position [2329, 0]
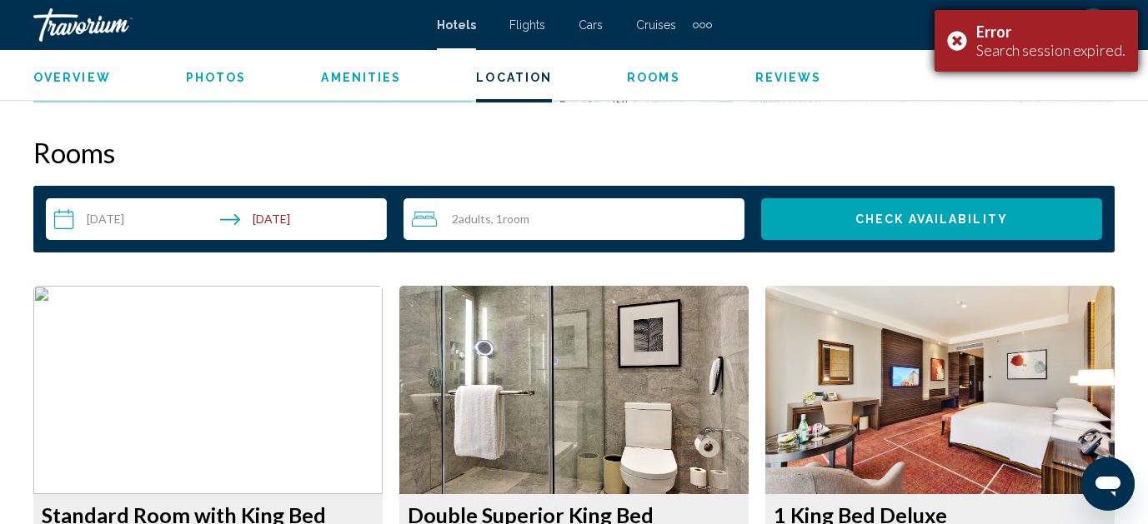
click at [958, 48] on div "Error Search session expired." at bounding box center [1035, 41] width 203 height 62
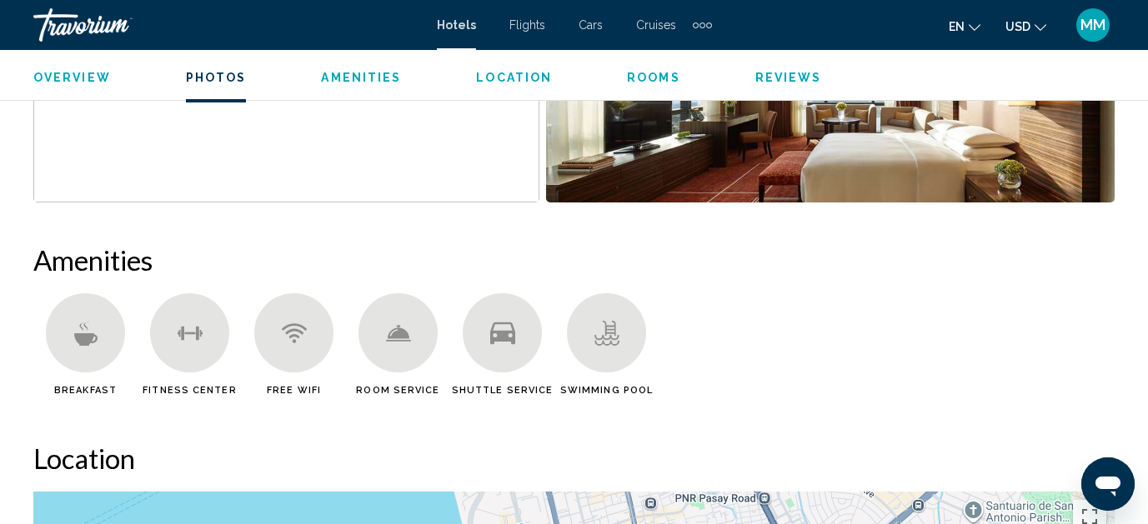
scroll to position [1408, 0]
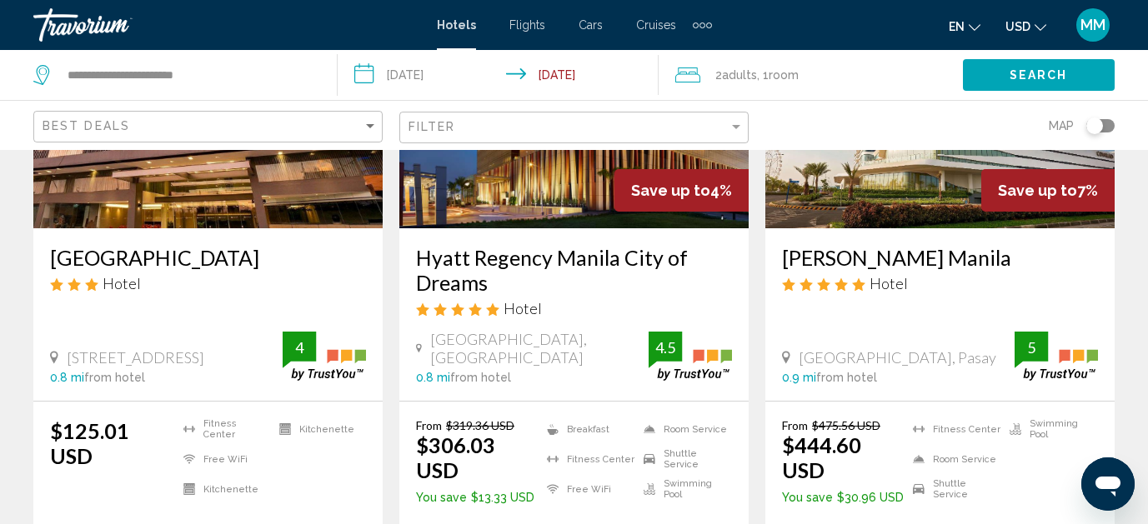
scroll to position [251, 0]
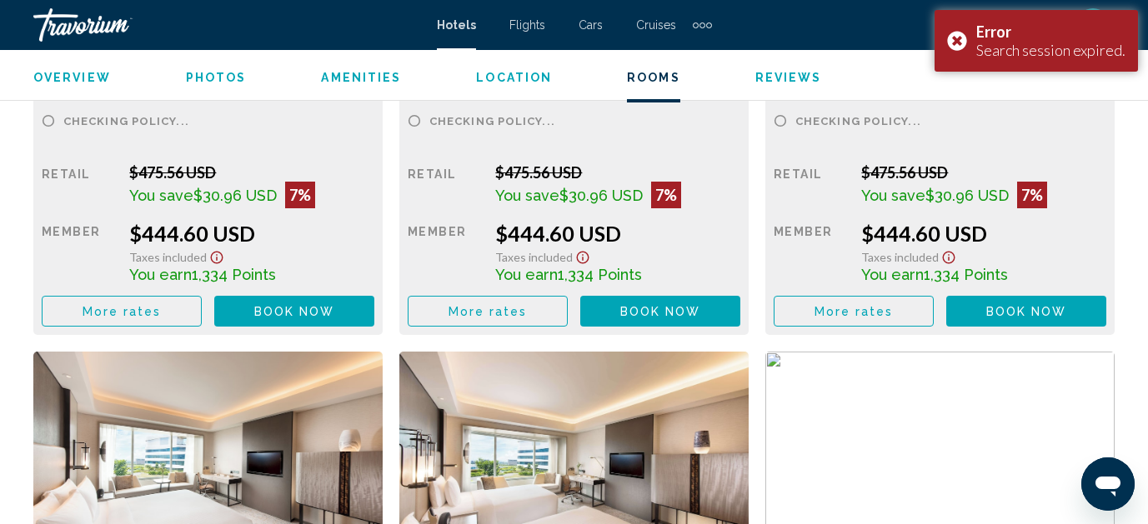
scroll to position [2897, 0]
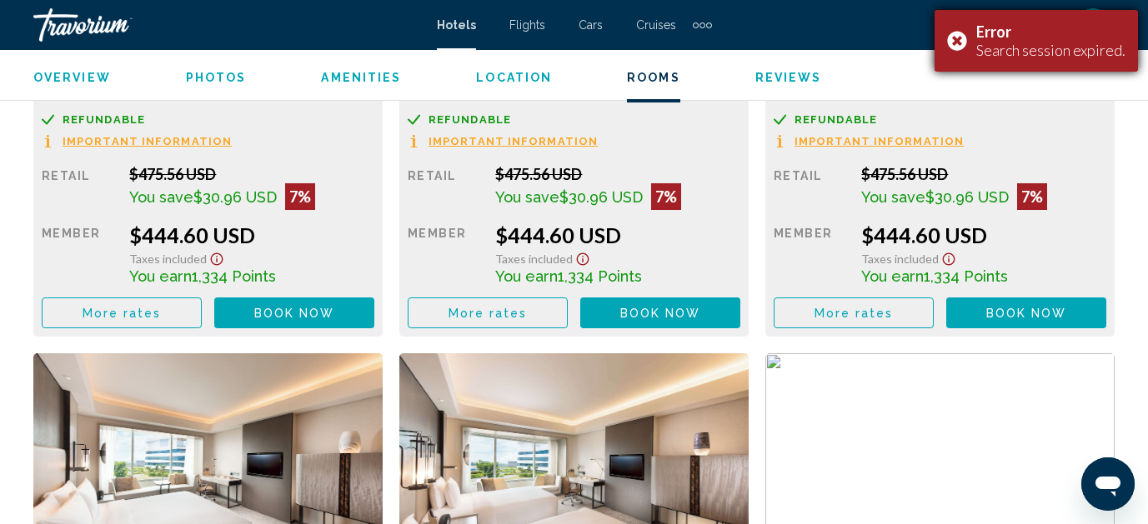
click at [957, 38] on div "Error Search session expired." at bounding box center [1035, 41] width 203 height 62
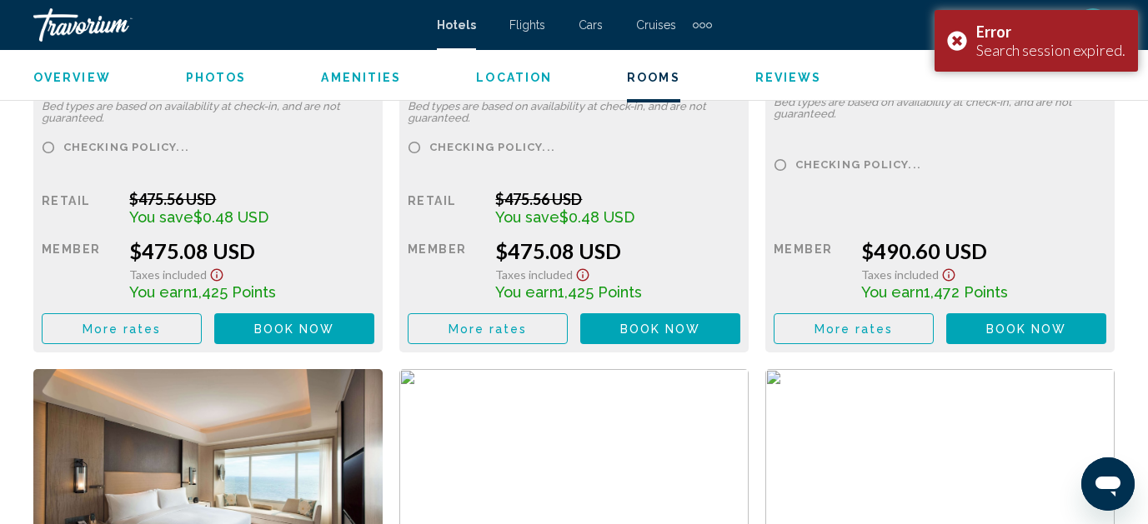
scroll to position [4055, 0]
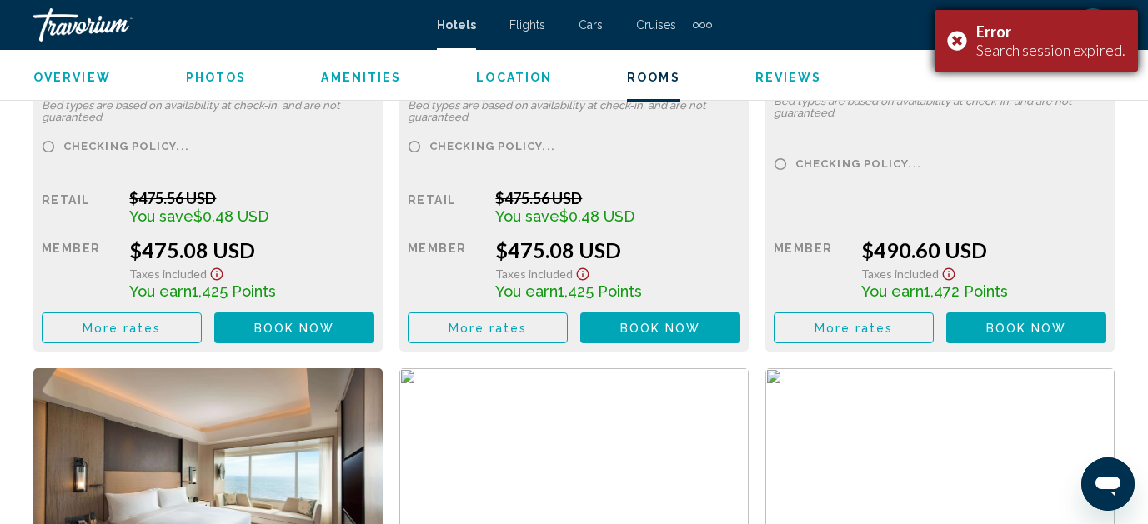
click at [953, 42] on div "Error Search session expired." at bounding box center [1035, 41] width 203 height 62
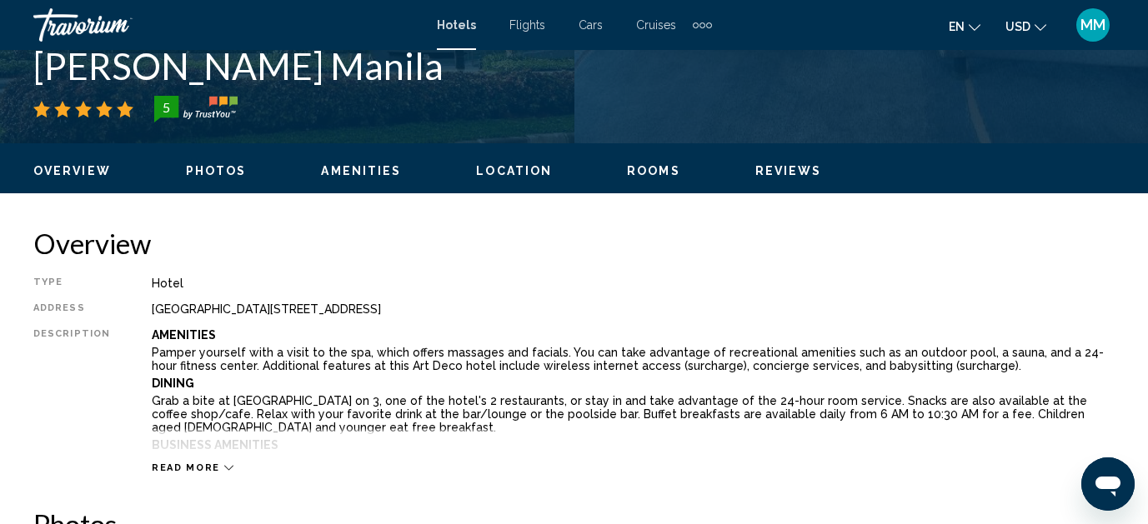
scroll to position [654, 0]
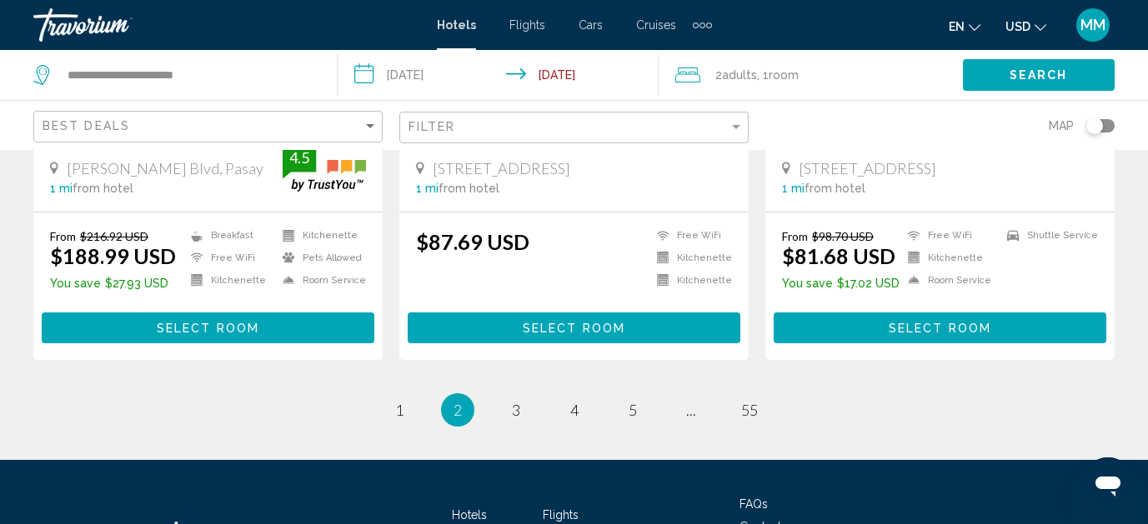
scroll to position [2328, 0]
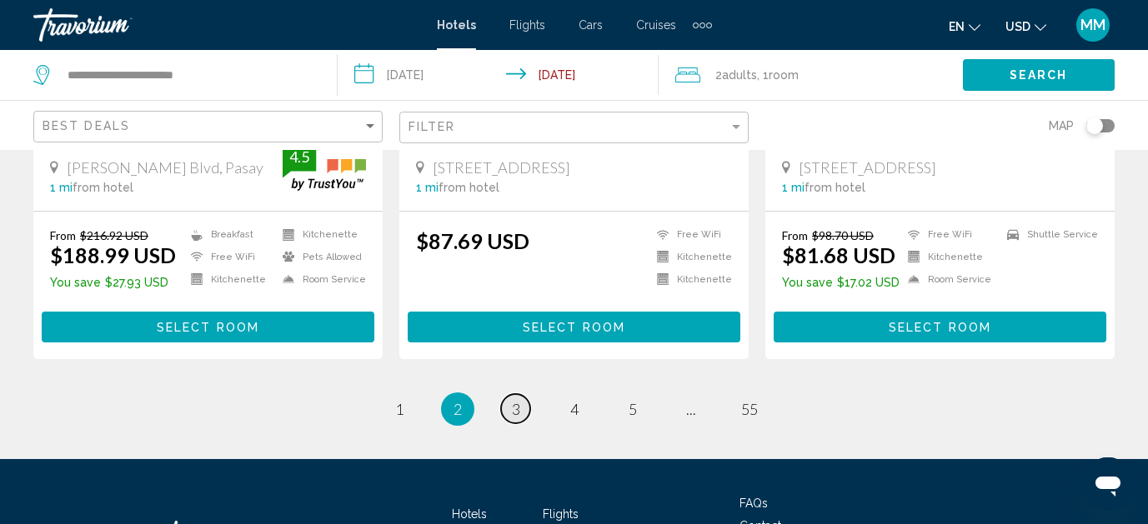
click at [519, 400] on span "3" at bounding box center [516, 409] width 8 height 18
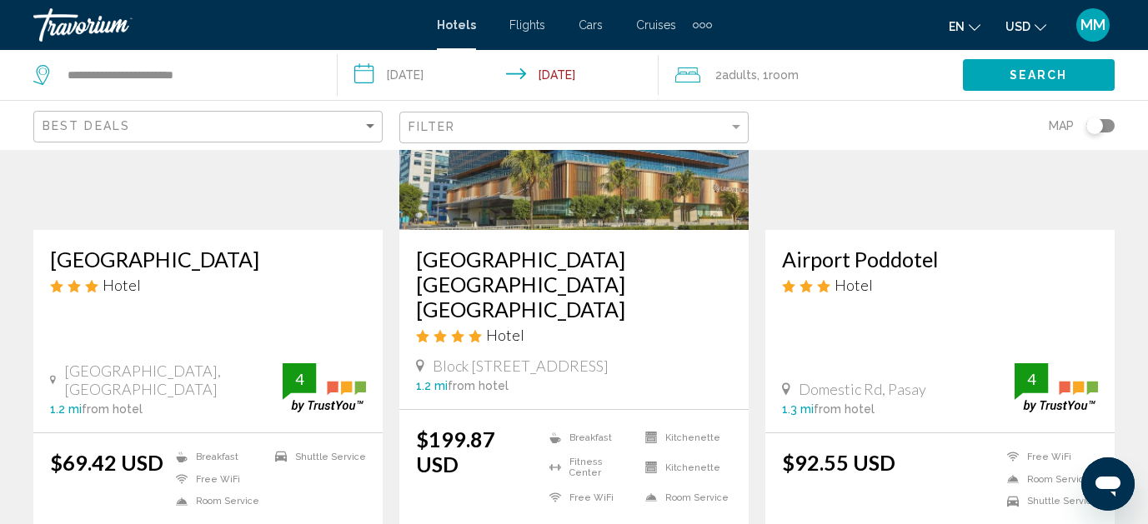
scroll to position [1487, 0]
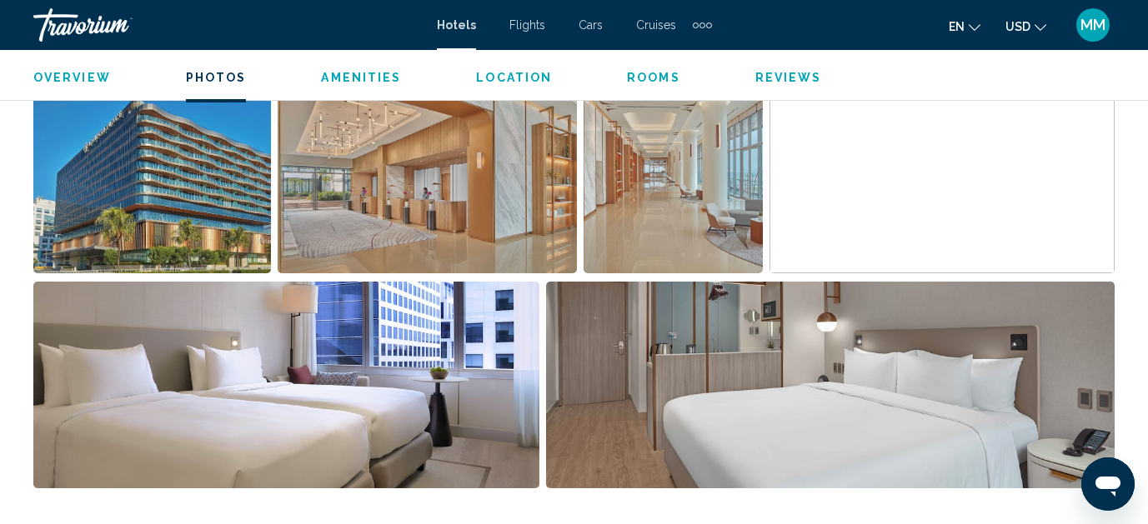
scroll to position [1105, 0]
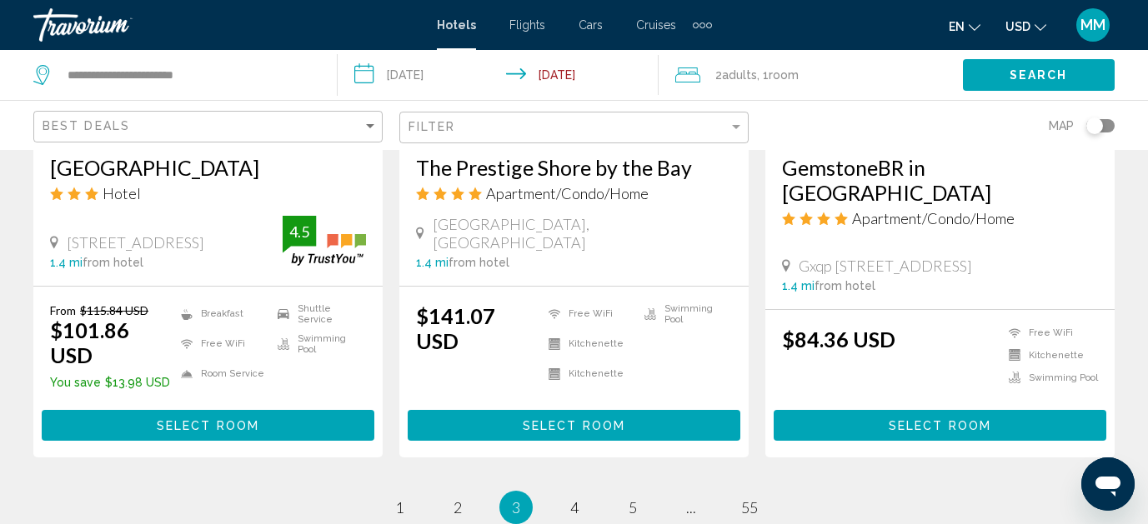
scroll to position [2233, 0]
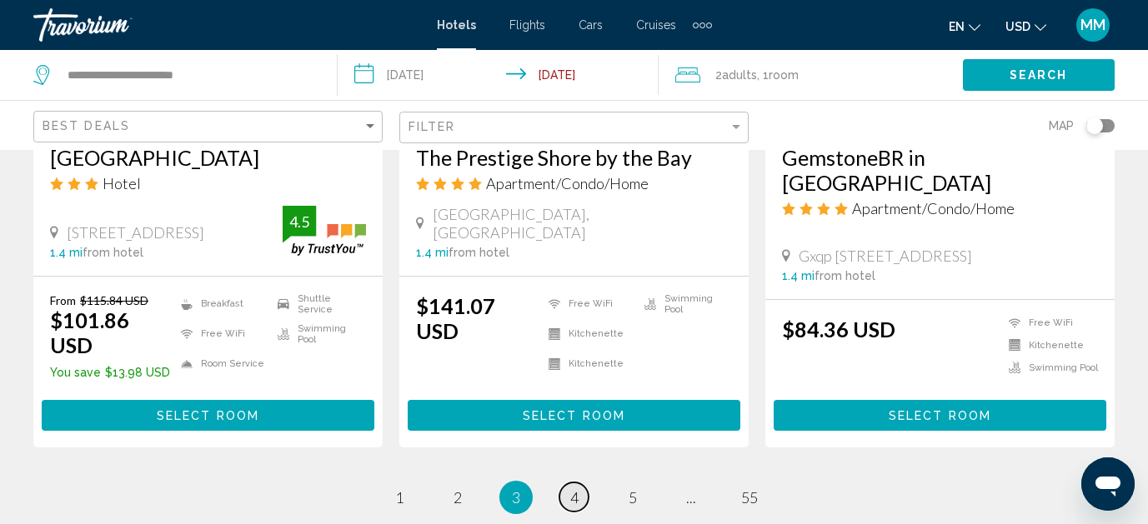
click at [570, 488] on span "4" at bounding box center [574, 497] width 8 height 18
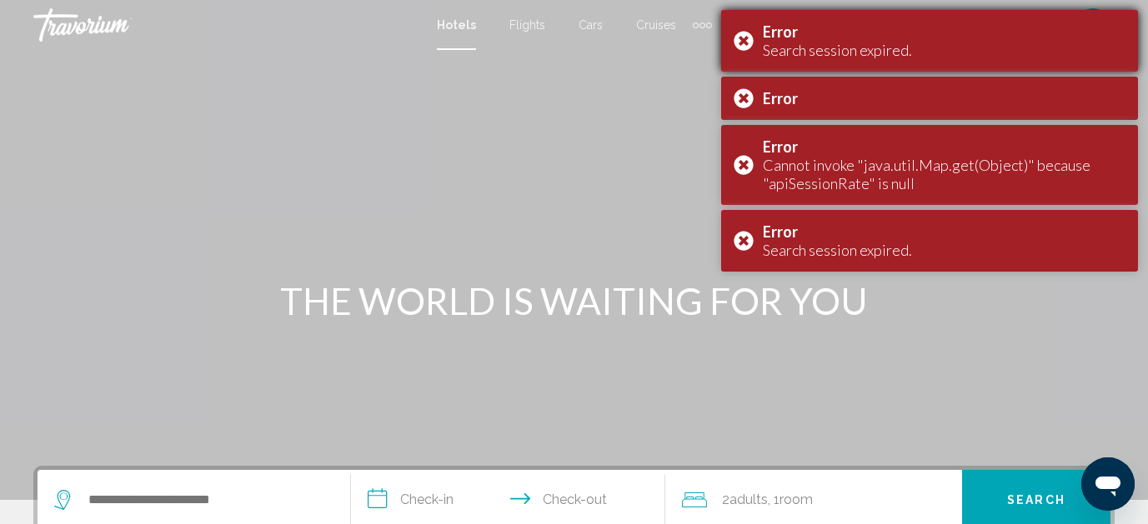
click at [748, 41] on div "Error Search session expired." at bounding box center [929, 41] width 417 height 62
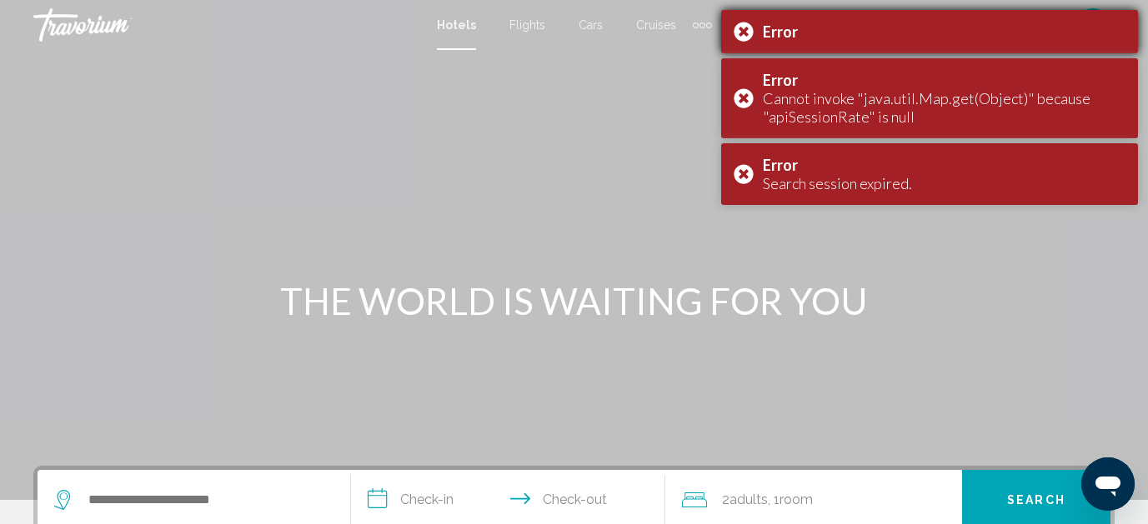
click at [748, 29] on div "Error" at bounding box center [929, 31] width 417 height 43
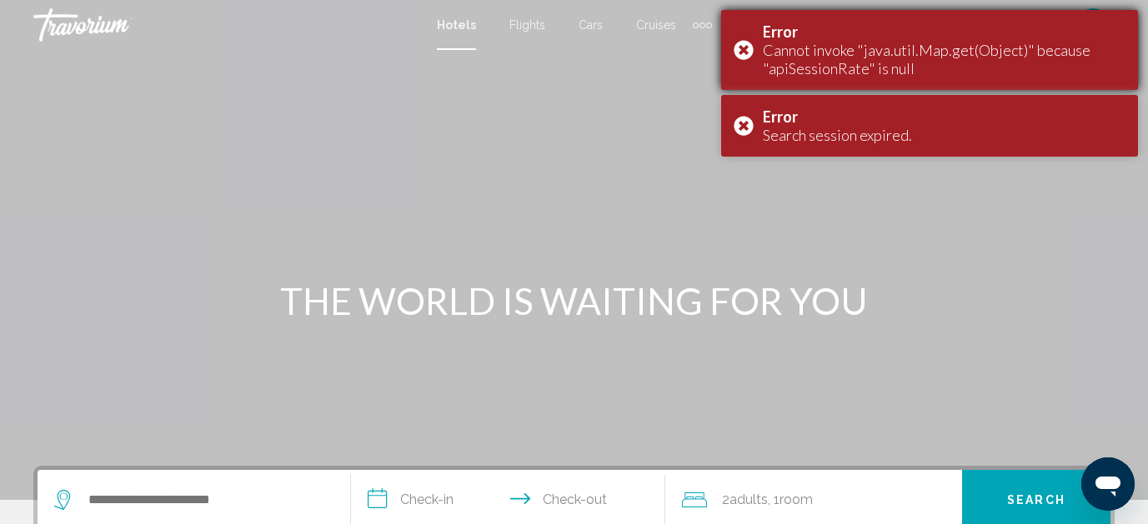
click at [742, 51] on div "Error Cannot invoke "java.util.Map.get(Object)" because "apiSessionRate" is null" at bounding box center [929, 50] width 417 height 80
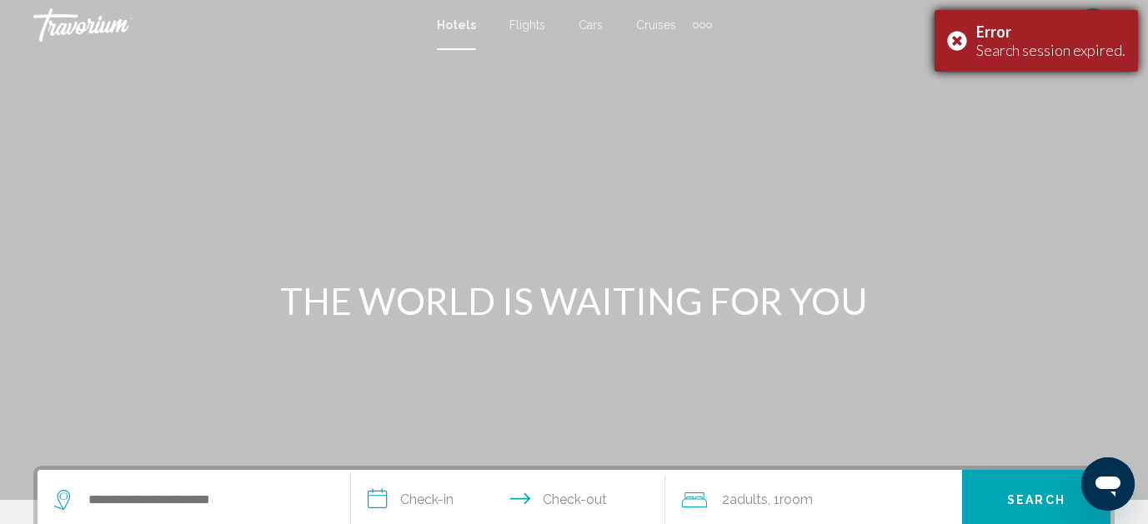
click at [959, 38] on div "Error Search session expired." at bounding box center [1035, 41] width 203 height 62
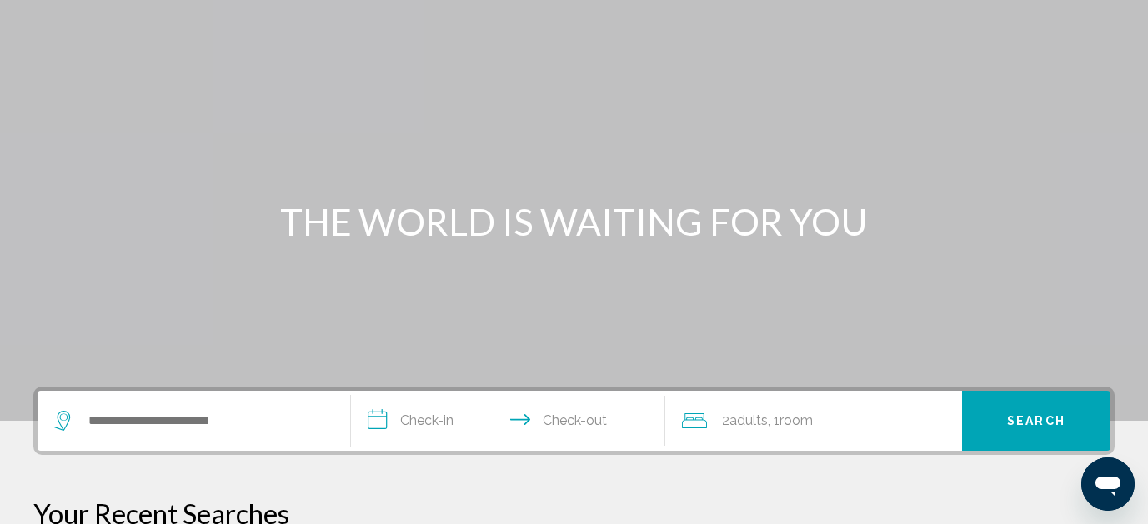
scroll to position [89, 0]
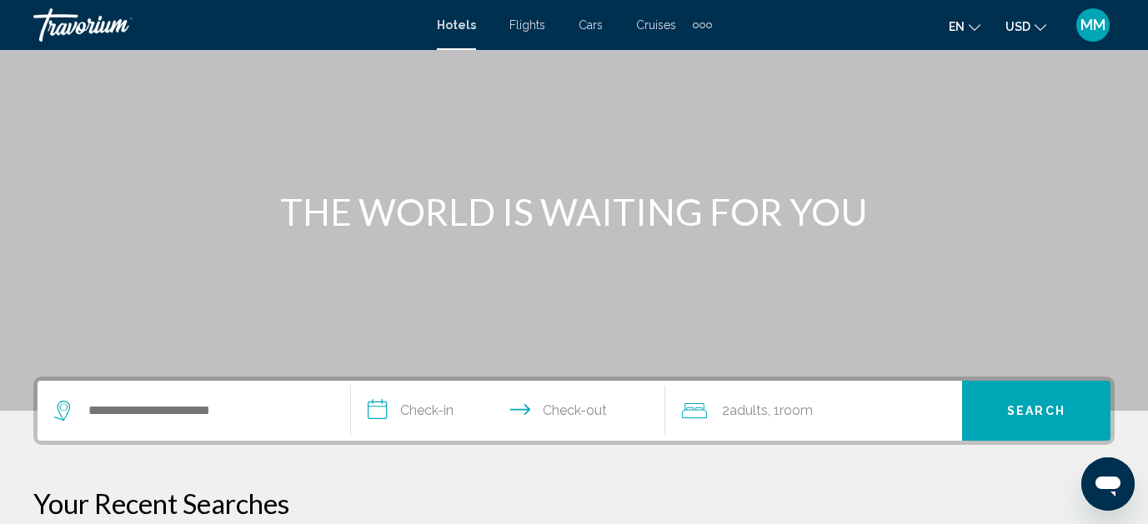
click at [198, 426] on div "Search widget" at bounding box center [193, 411] width 279 height 60
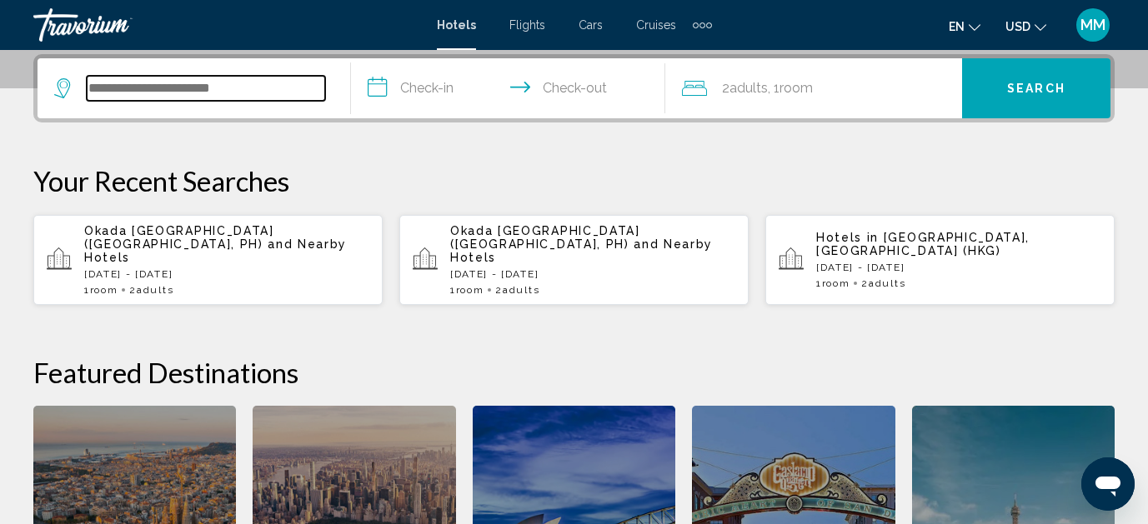
click at [171, 96] on input "Search widget" at bounding box center [206, 88] width 238 height 25
type input "*"
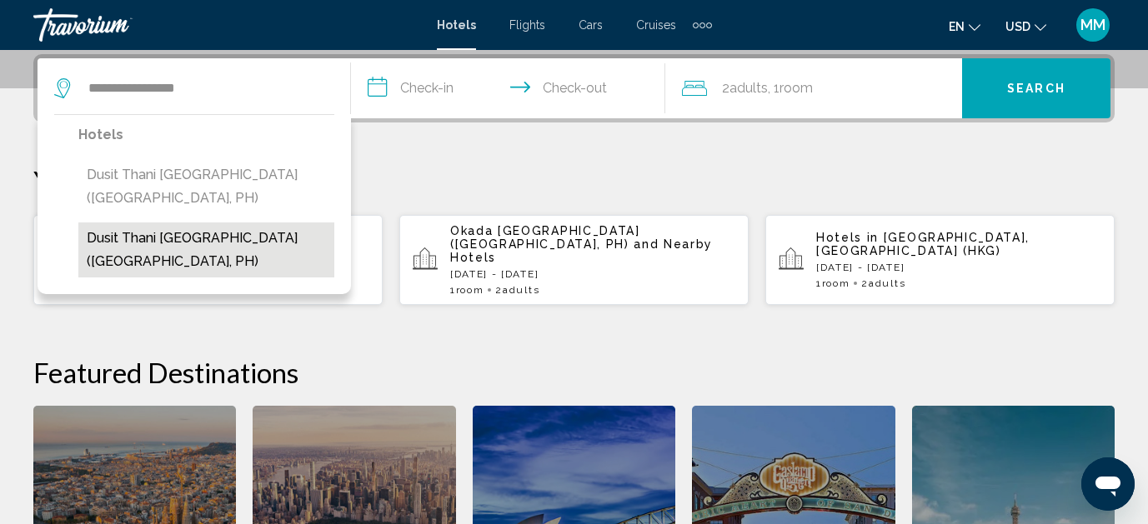
click at [168, 251] on button "Dusit Thani [GEOGRAPHIC_DATA] ([GEOGRAPHIC_DATA], PH)" at bounding box center [206, 250] width 256 height 55
type input "**********"
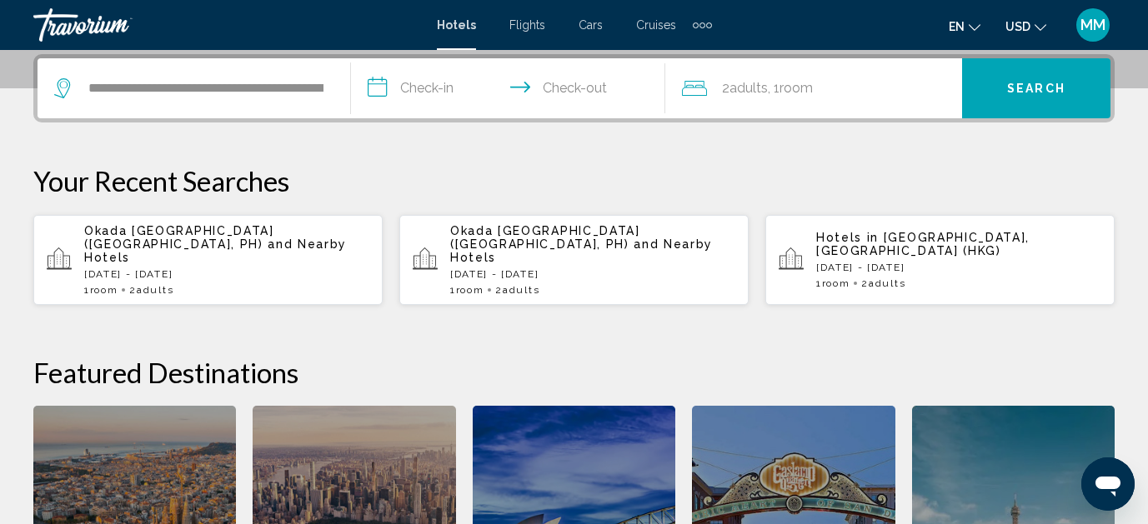
click at [453, 91] on input "**********" at bounding box center [511, 90] width 320 height 65
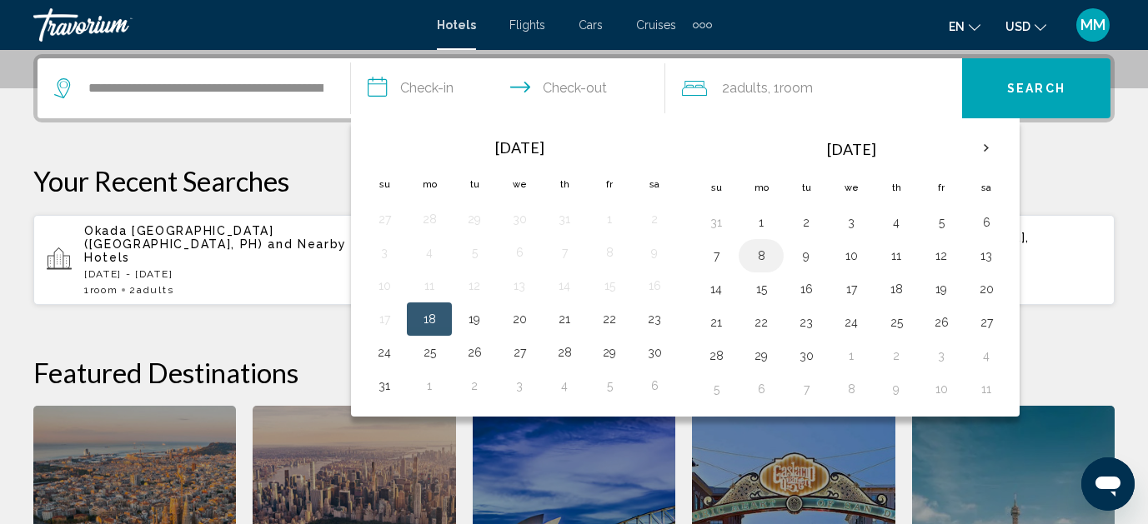
click at [767, 253] on button "8" at bounding box center [761, 255] width 27 height 23
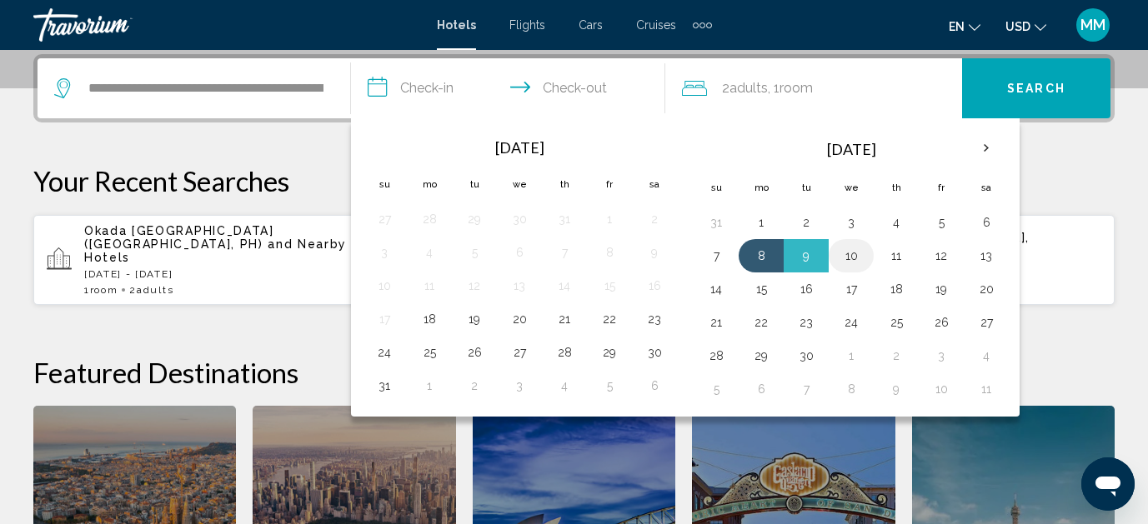
click at [857, 260] on button "10" at bounding box center [851, 255] width 27 height 23
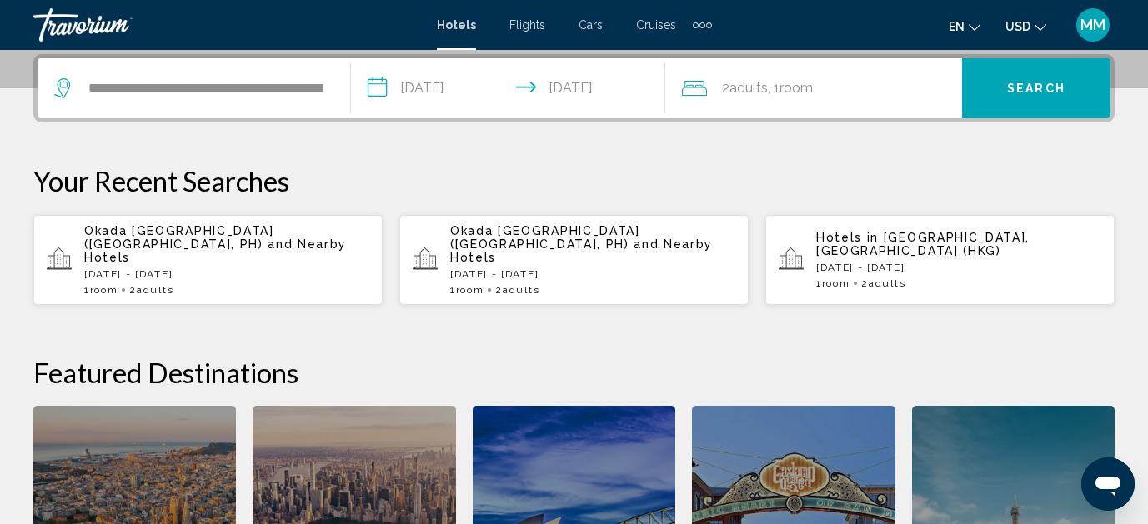
type input "**********"
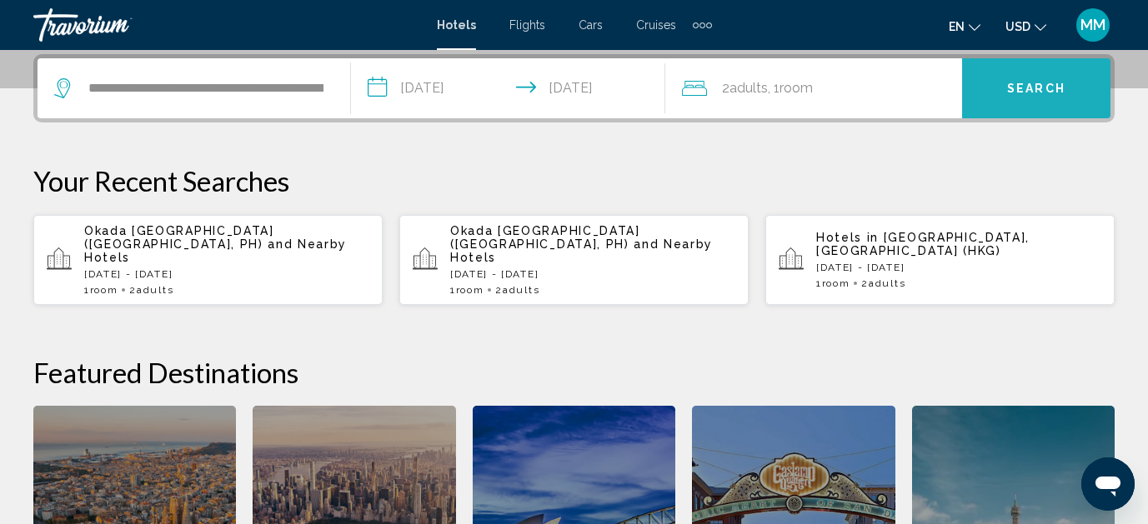
click at [1038, 88] on span "Search" at bounding box center [1036, 89] width 58 height 13
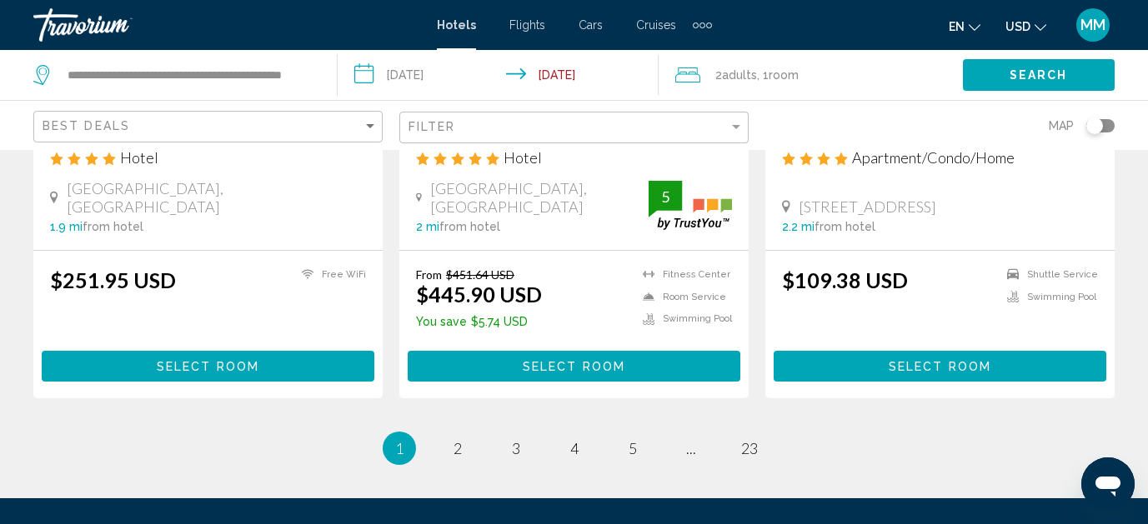
scroll to position [2302, 0]
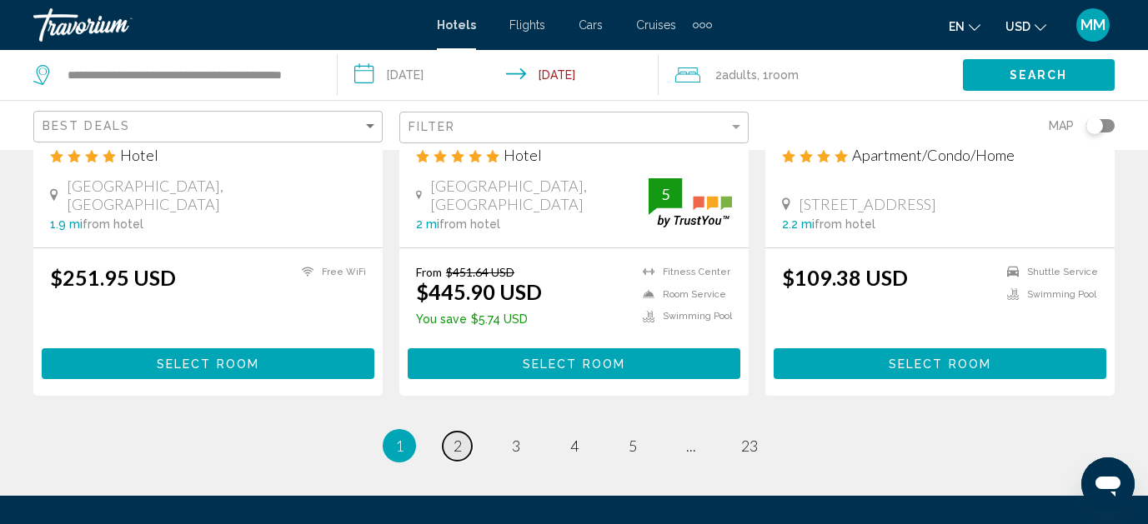
click at [460, 437] on span "2" at bounding box center [457, 446] width 8 height 18
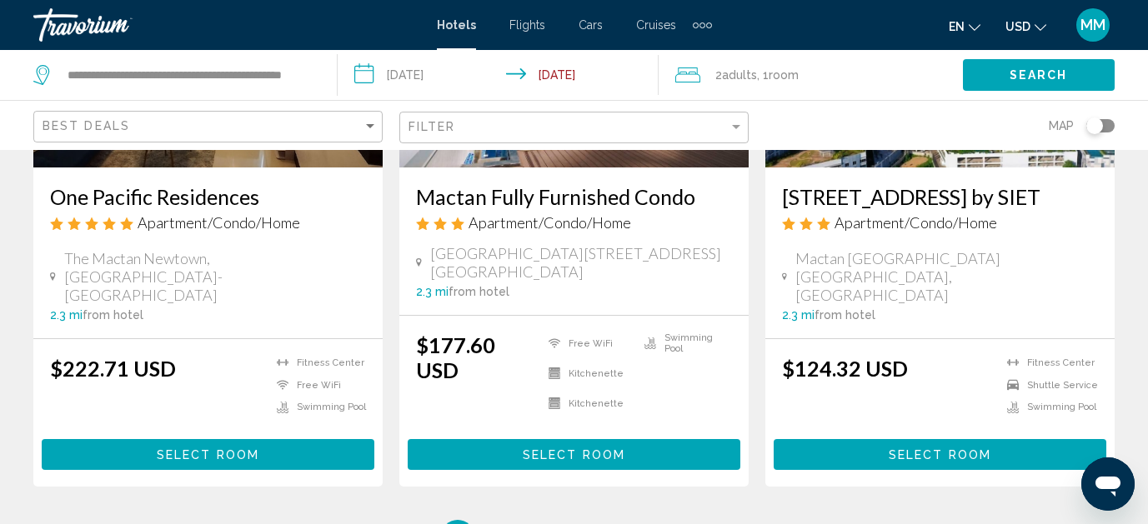
scroll to position [2192, 0]
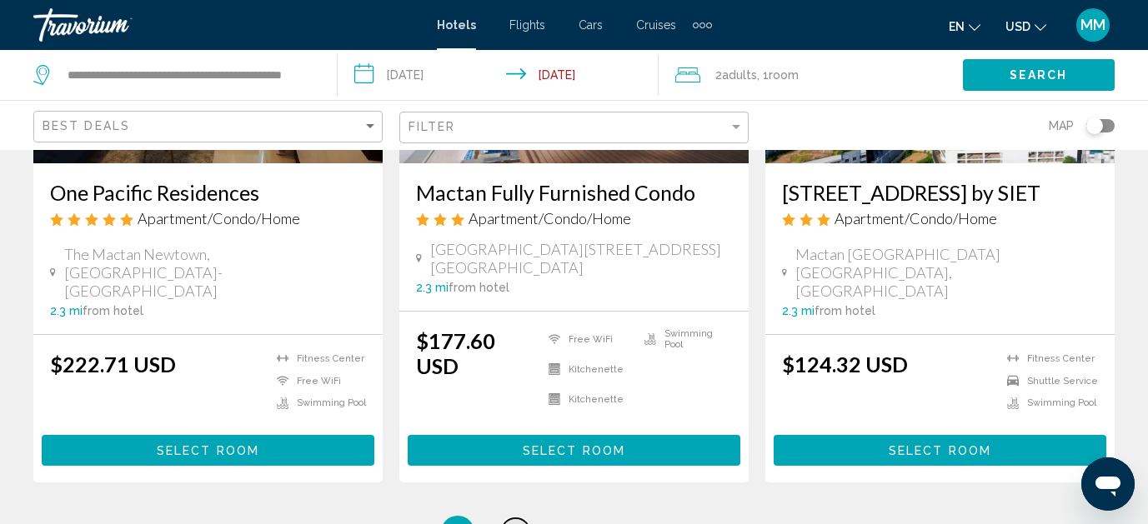
click at [518, 523] on span "3" at bounding box center [516, 532] width 8 height 18
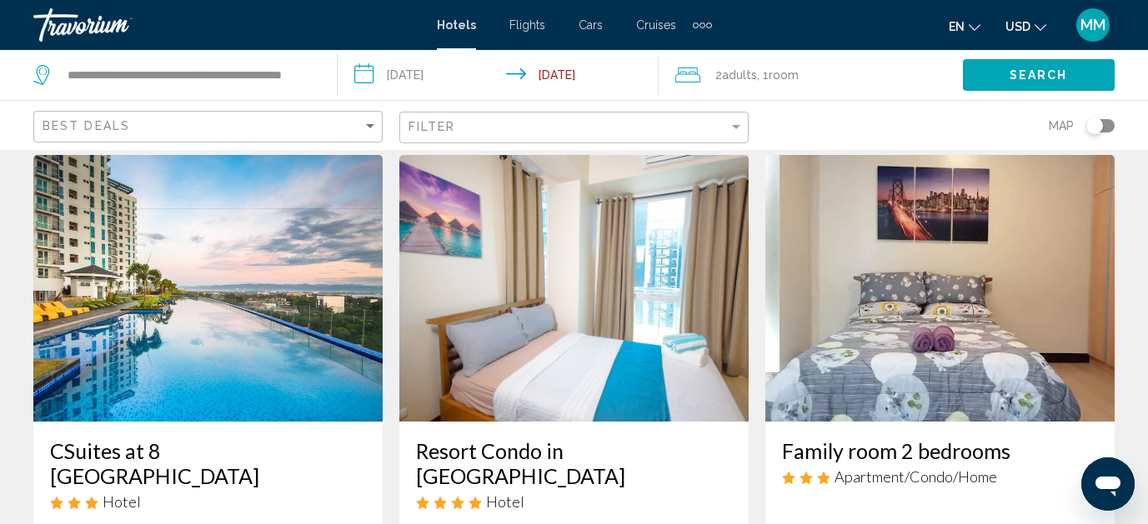
scroll to position [683, 0]
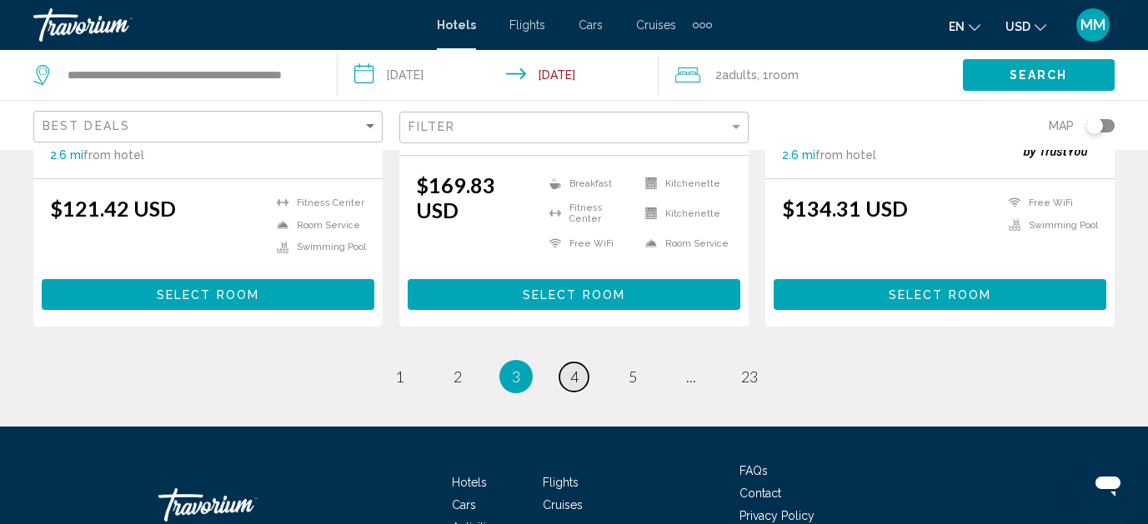
click at [578, 368] on span "4" at bounding box center [574, 377] width 8 height 18
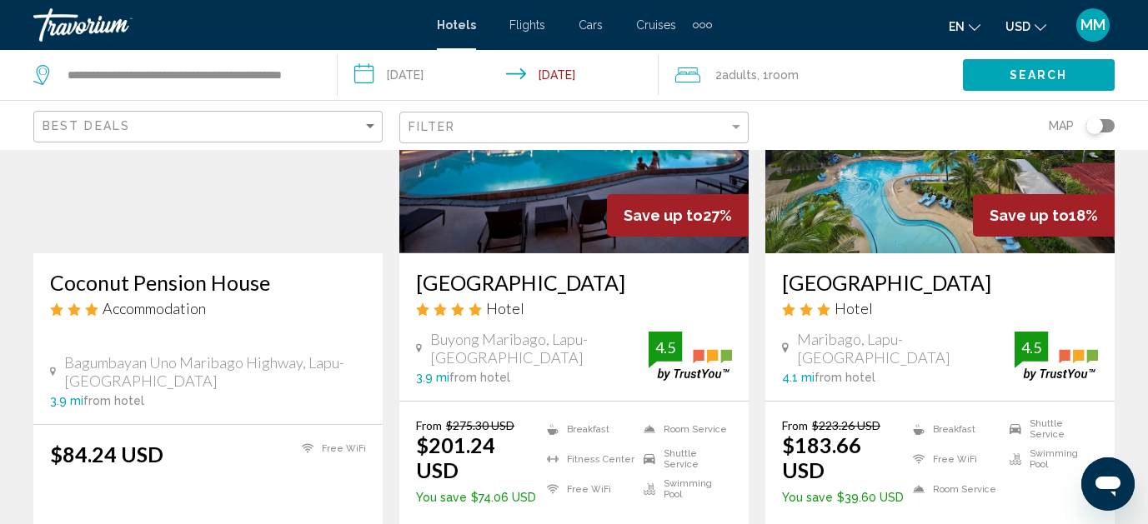
scroll to position [2136, 0]
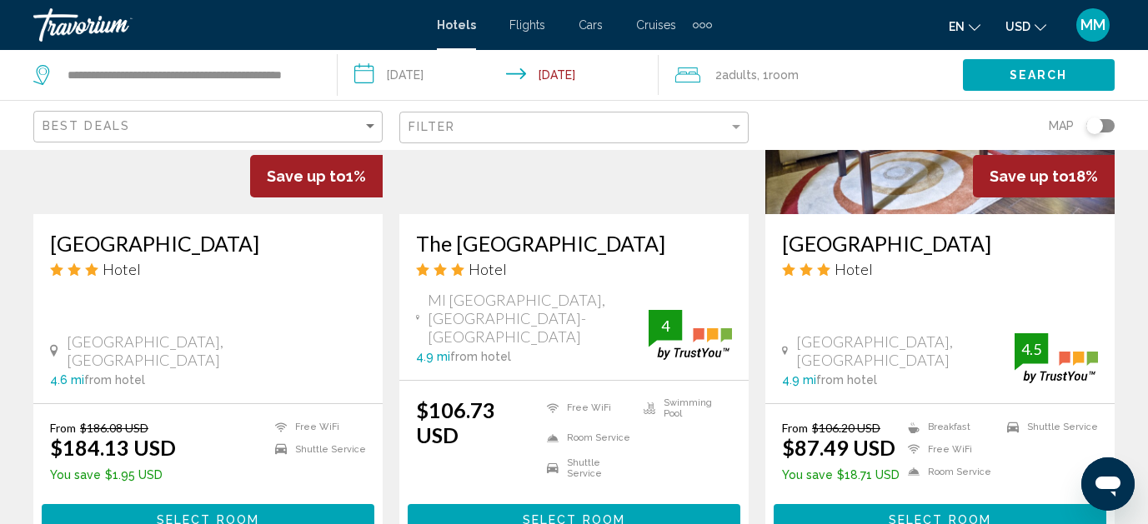
scroll to position [2142, 0]
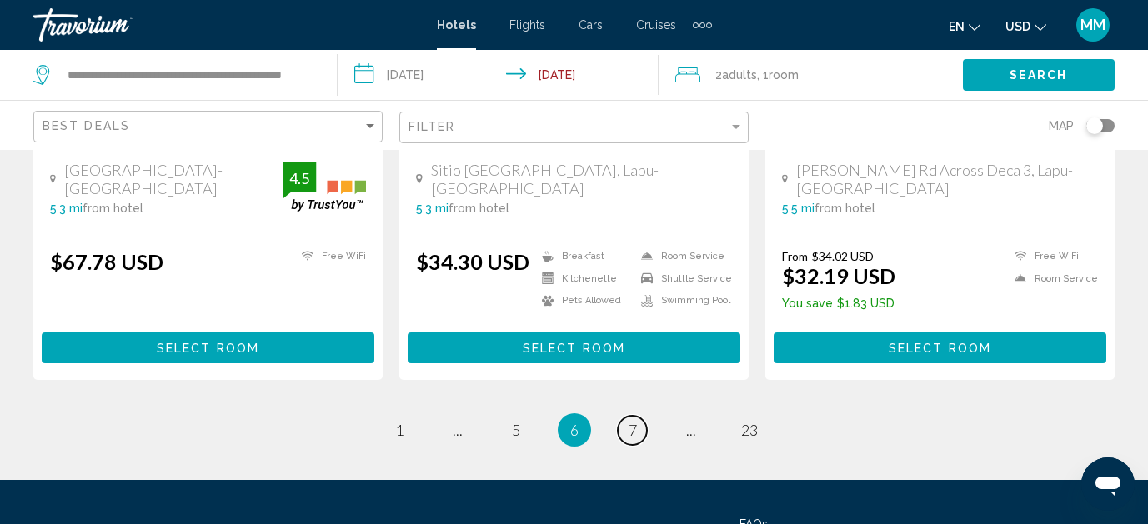
scroll to position [2257, 0]
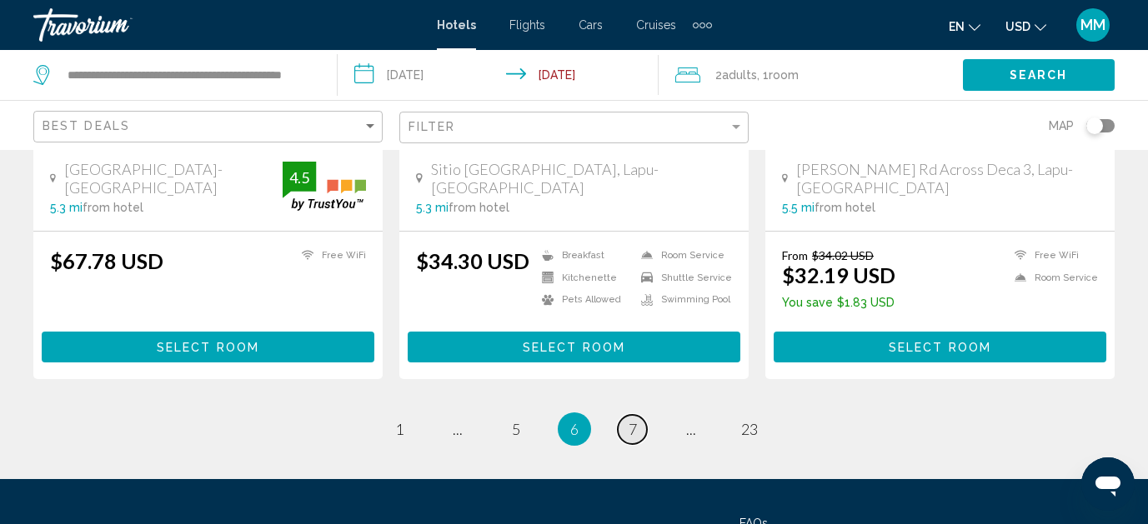
click at [628, 420] on span "7" at bounding box center [632, 429] width 8 height 18
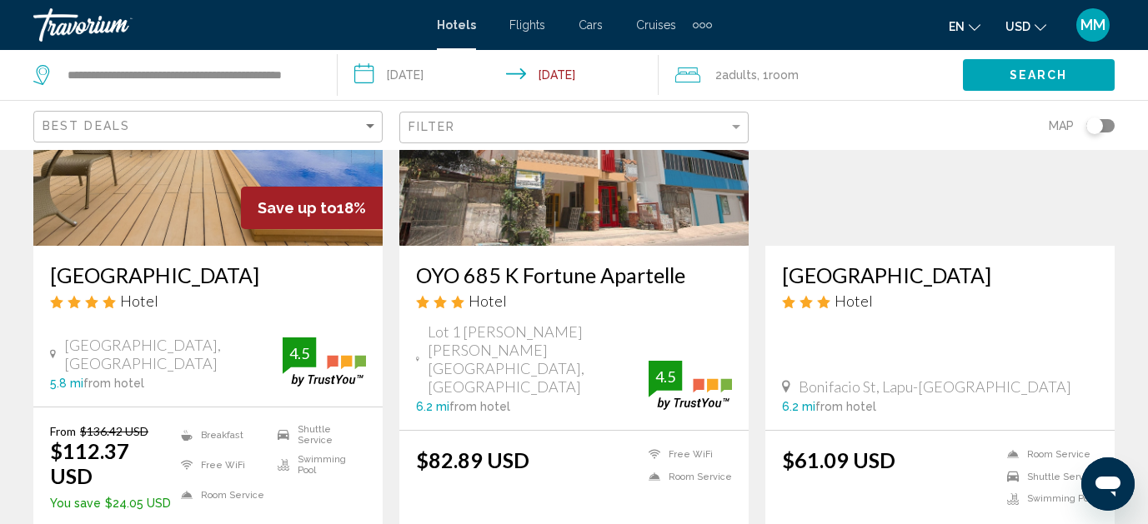
scroll to position [2106, 0]
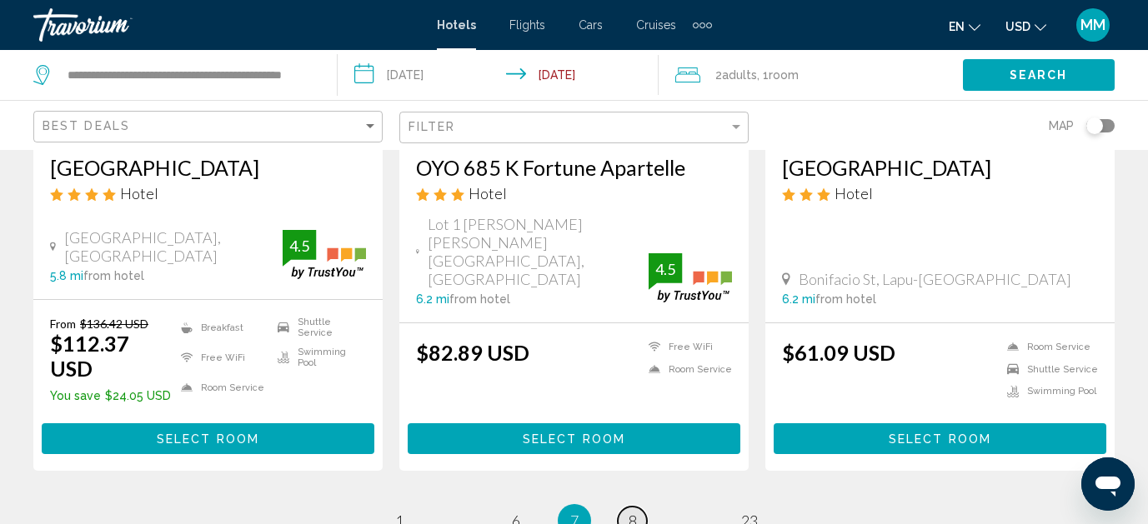
click at [630, 512] on span "8" at bounding box center [632, 521] width 8 height 18
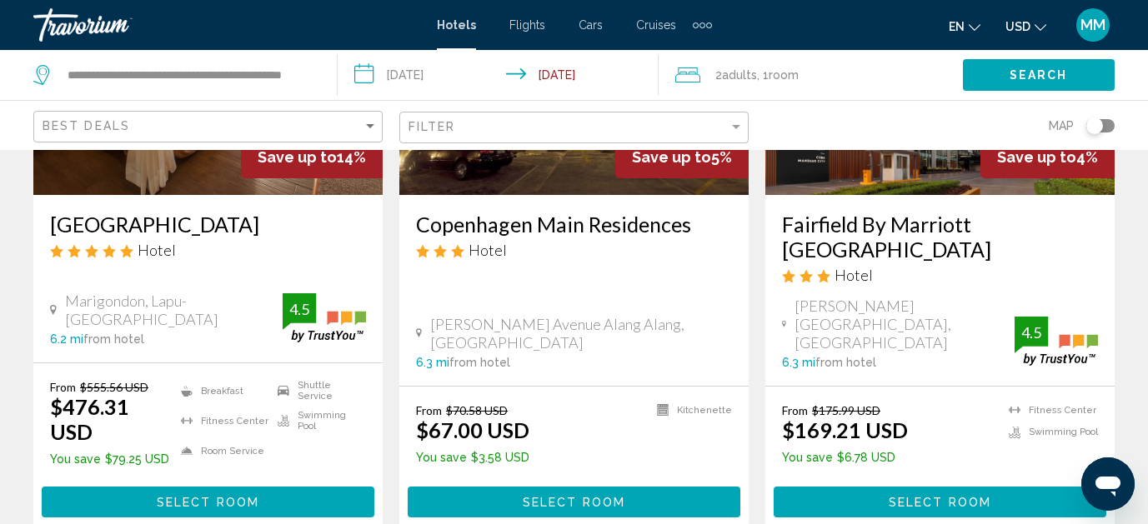
scroll to position [280, 0]
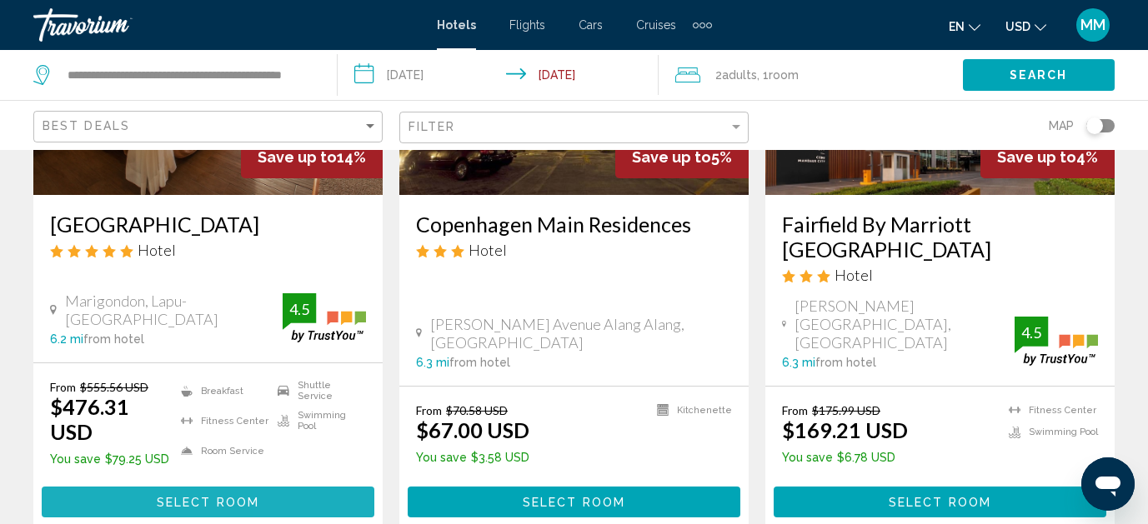
click at [297, 488] on button "Select Room" at bounding box center [208, 502] width 333 height 31
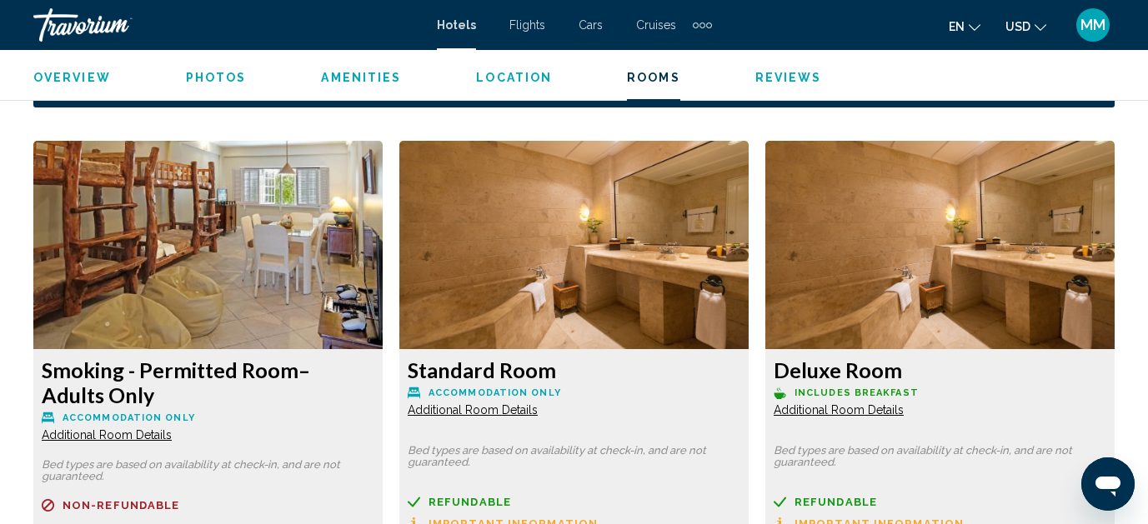
scroll to position [2488, 0]
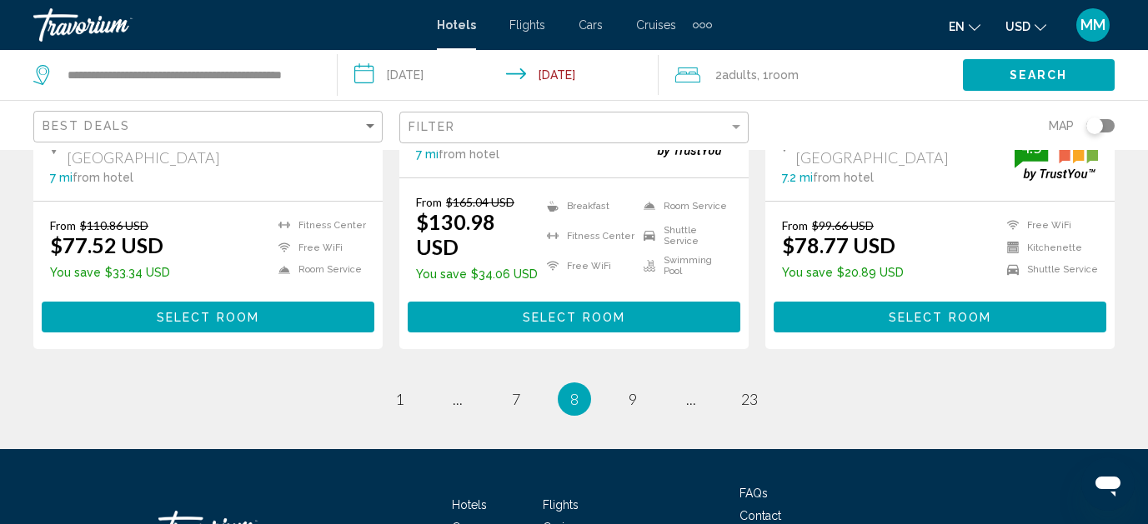
scroll to position [2385, 0]
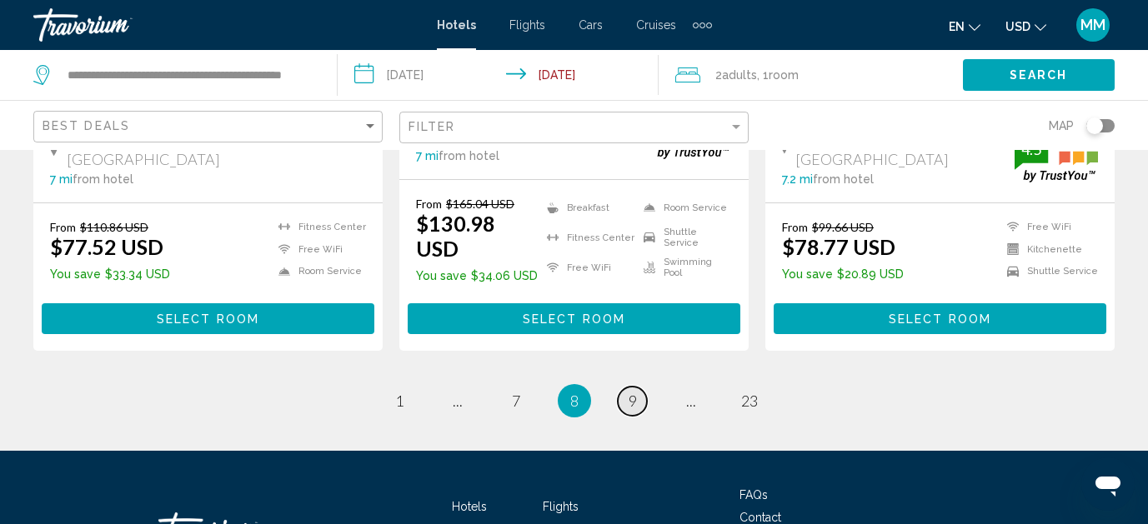
click at [630, 392] on span "9" at bounding box center [632, 401] width 8 height 18
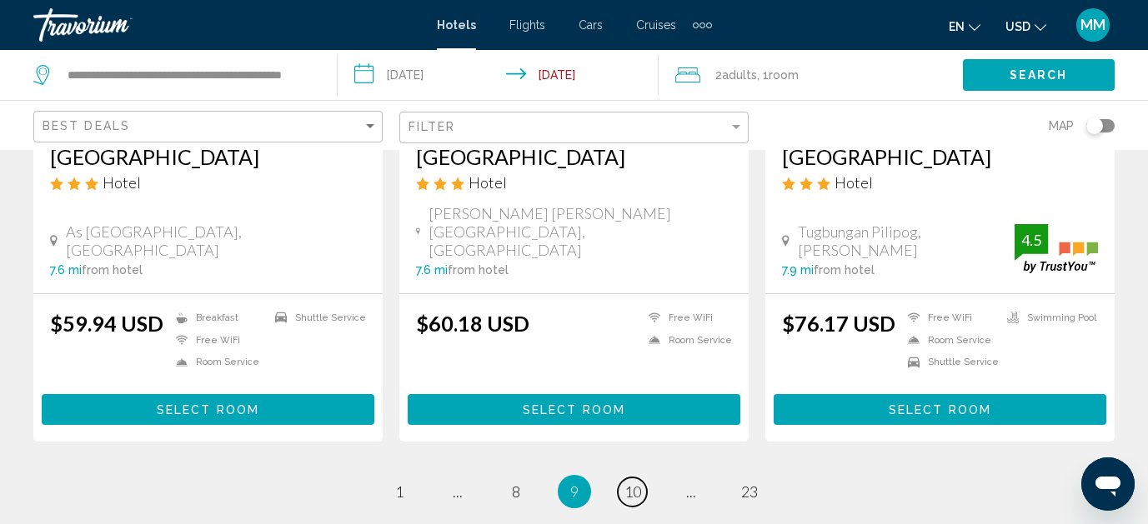
scroll to position [2254, 0]
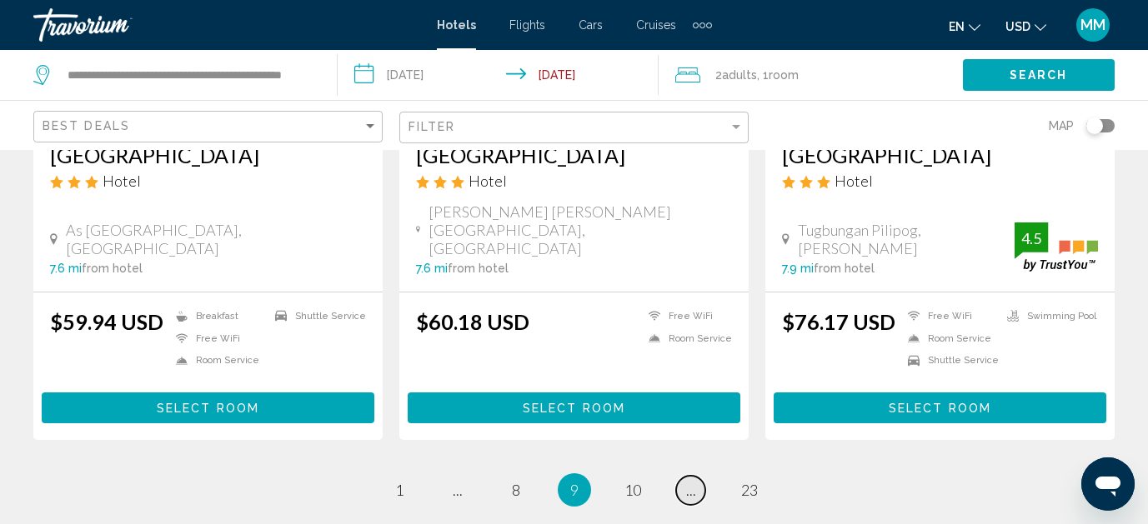
click at [686, 481] on span "..." at bounding box center [691, 490] width 10 height 18
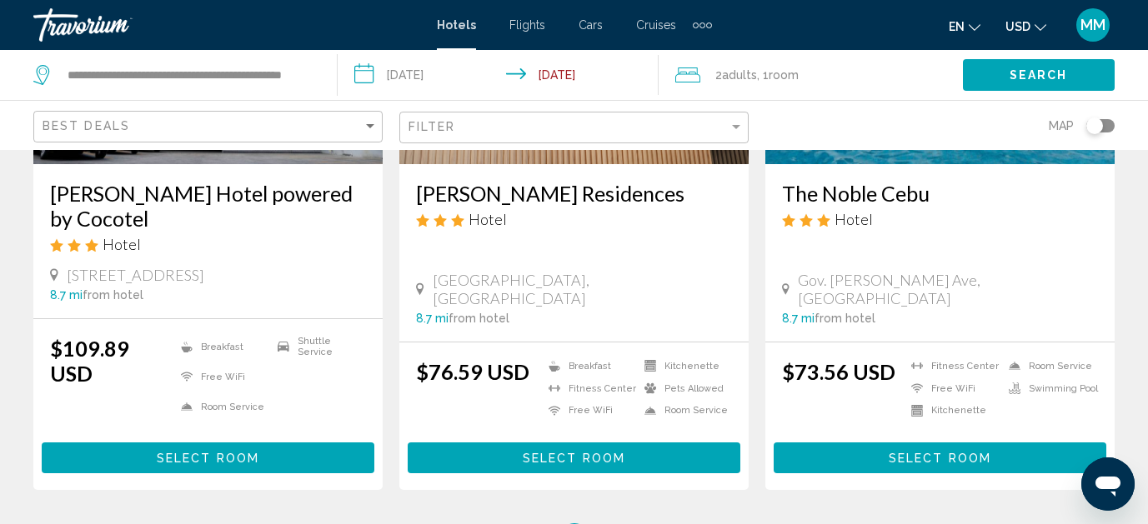
scroll to position [2212, 0]
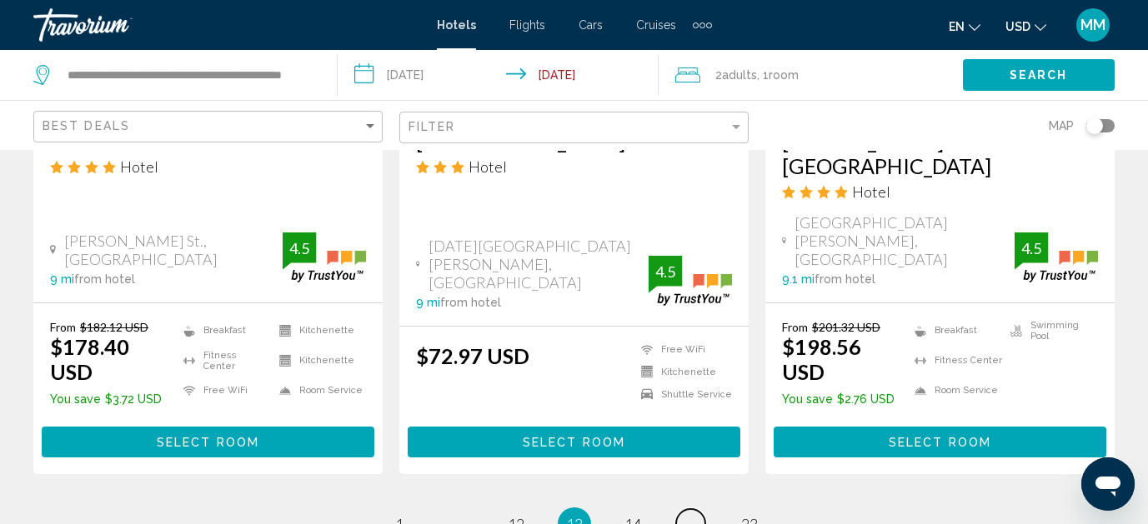
scroll to position [2311, 0]
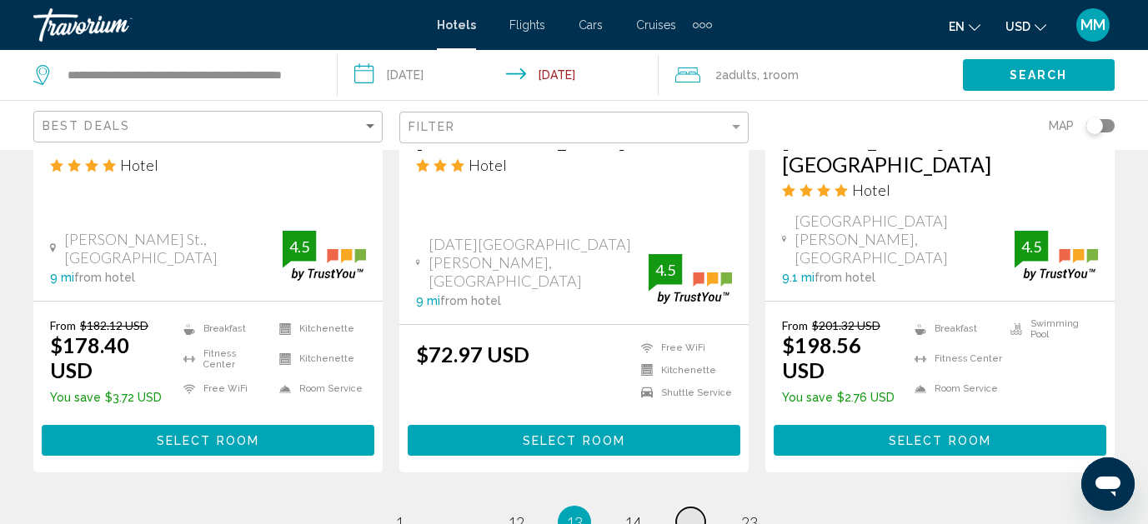
click at [700, 508] on link "page ..." at bounding box center [690, 522] width 29 height 29
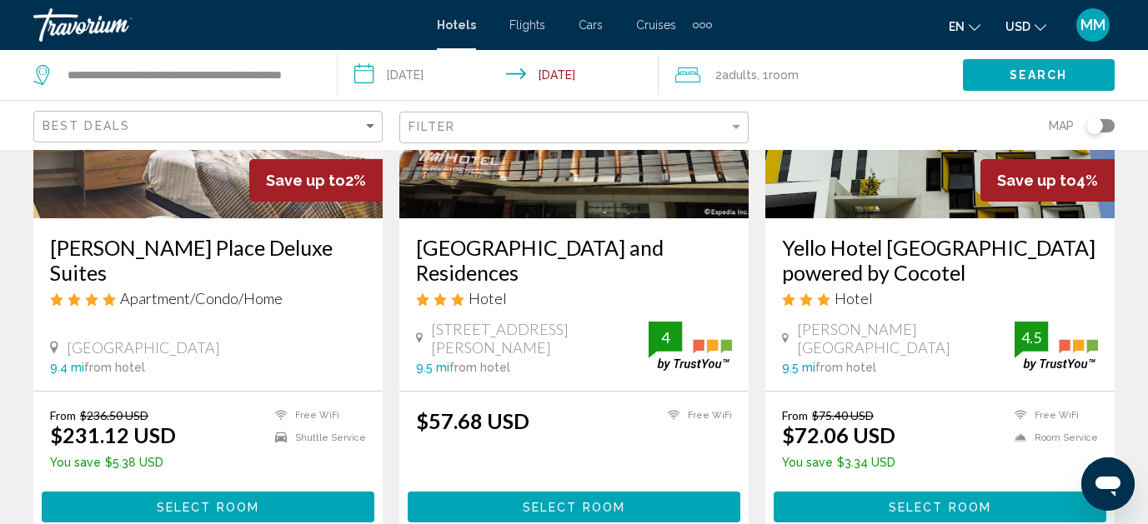
scroll to position [2138, 0]
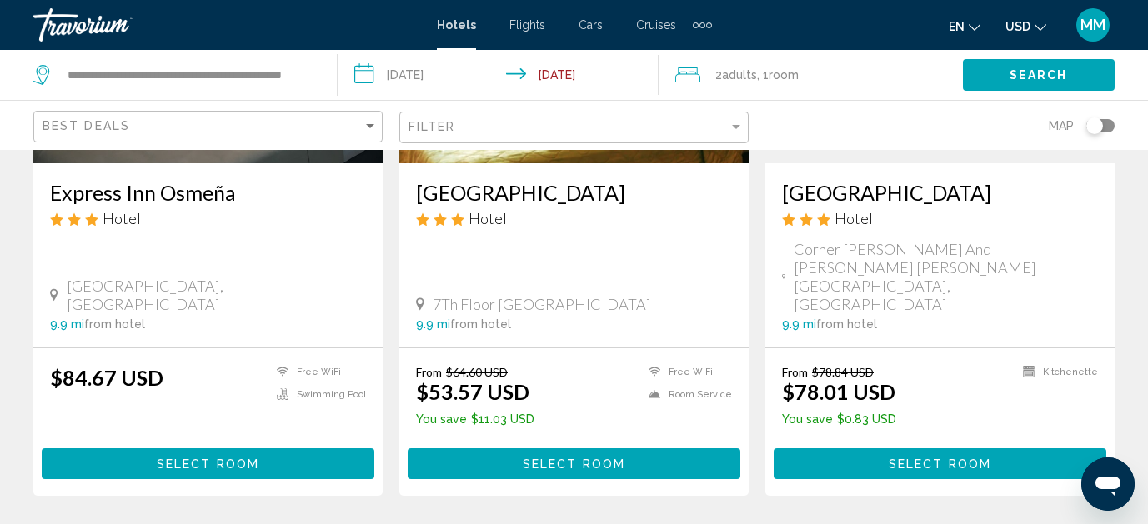
scroll to position [2220, 0]
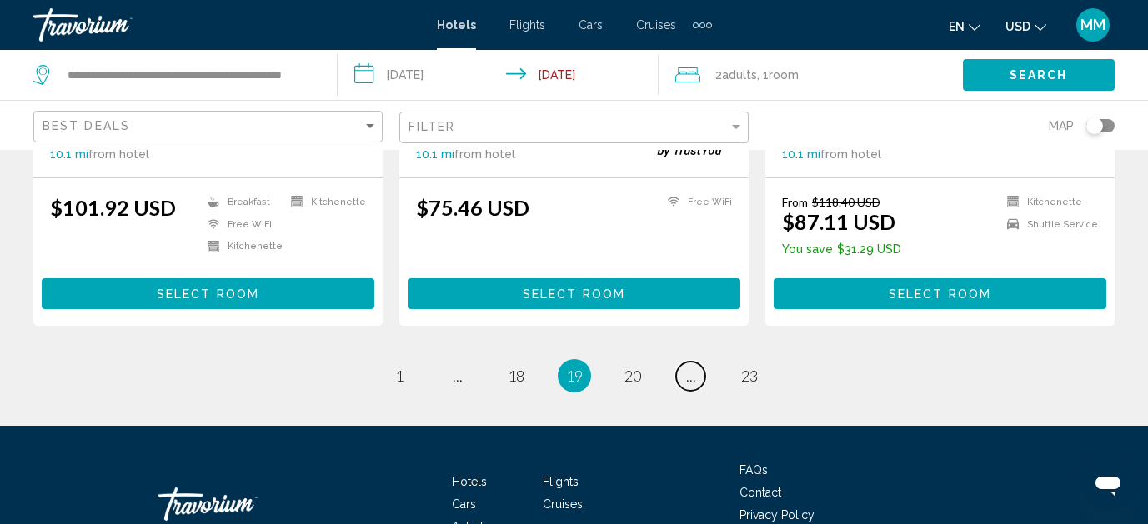
scroll to position [2347, 0]
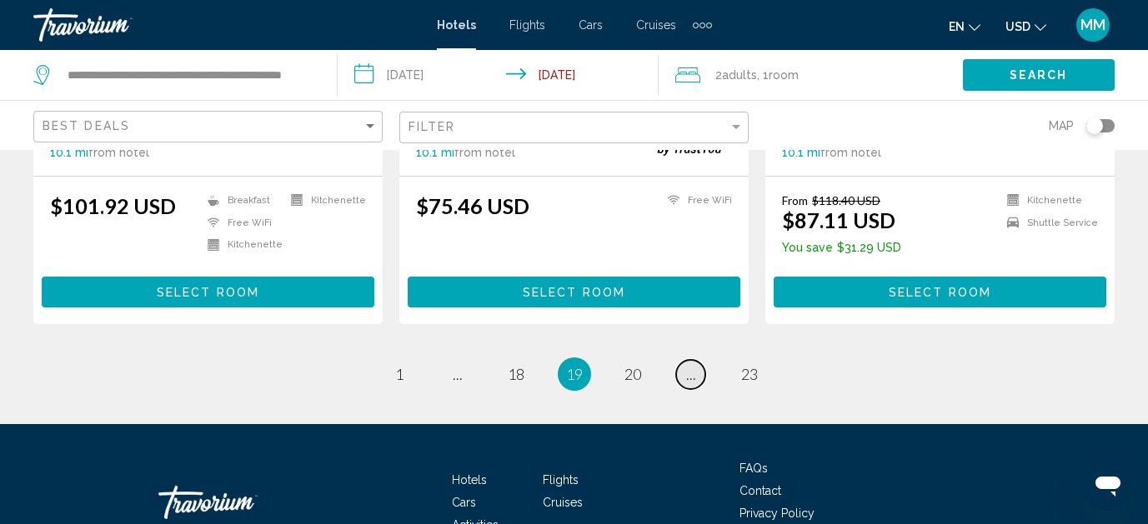
click at [703, 360] on link "page ..." at bounding box center [690, 374] width 29 height 29
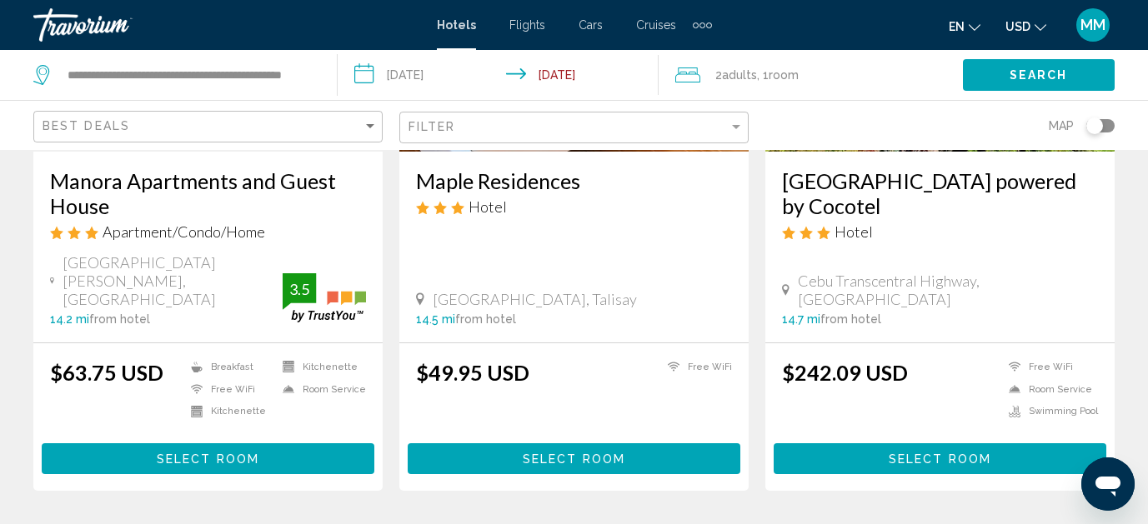
scroll to position [2237, 0]
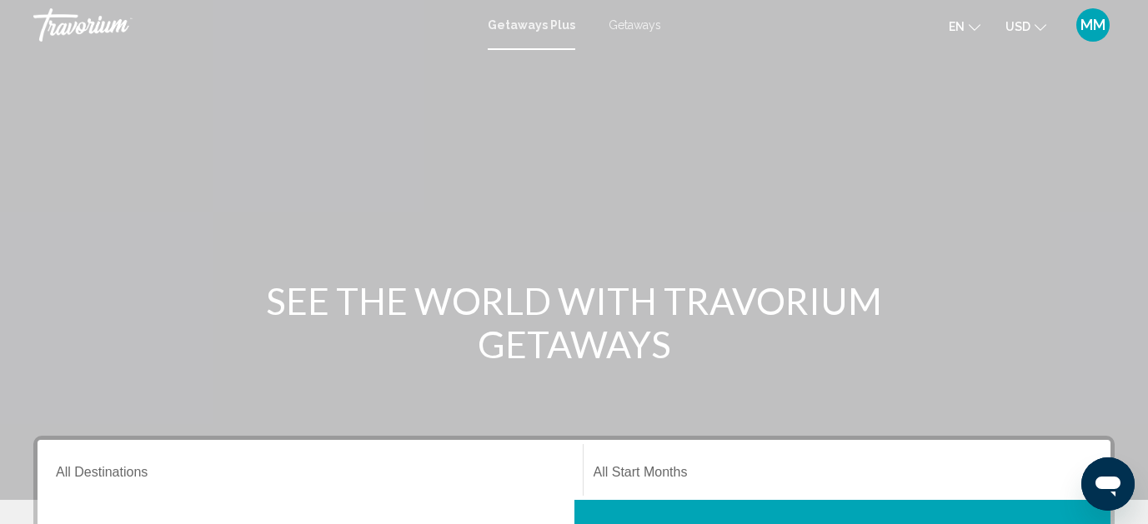
click at [631, 28] on span "Getaways" at bounding box center [634, 24] width 53 height 13
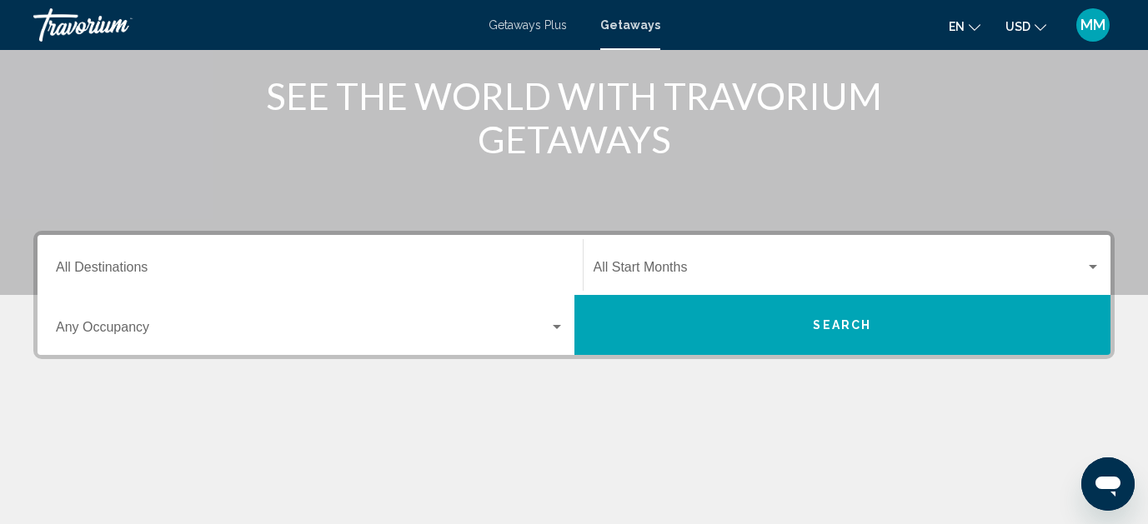
scroll to position [207, 0]
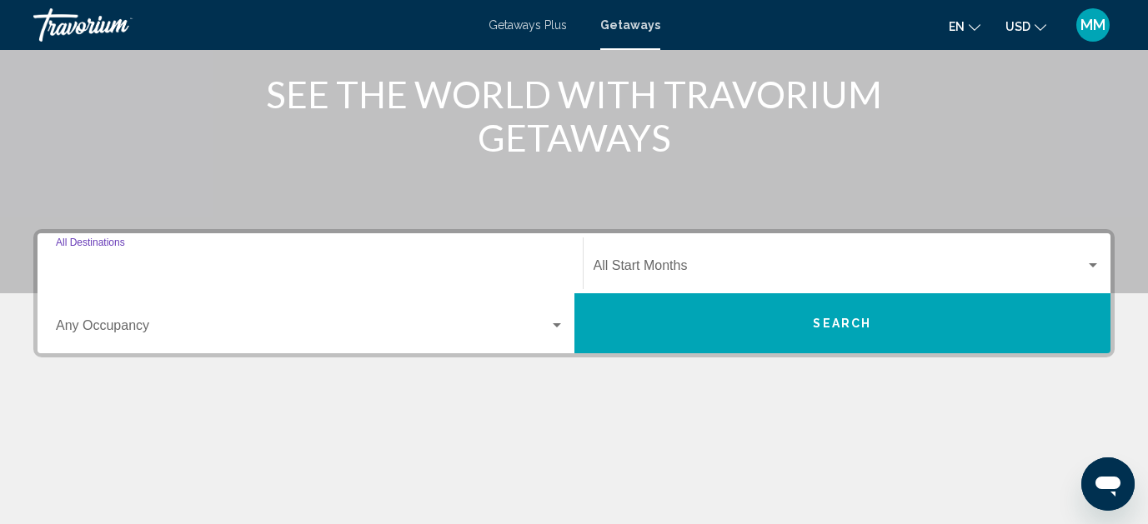
click at [114, 270] on input "Destination All Destinations" at bounding box center [310, 269] width 508 height 15
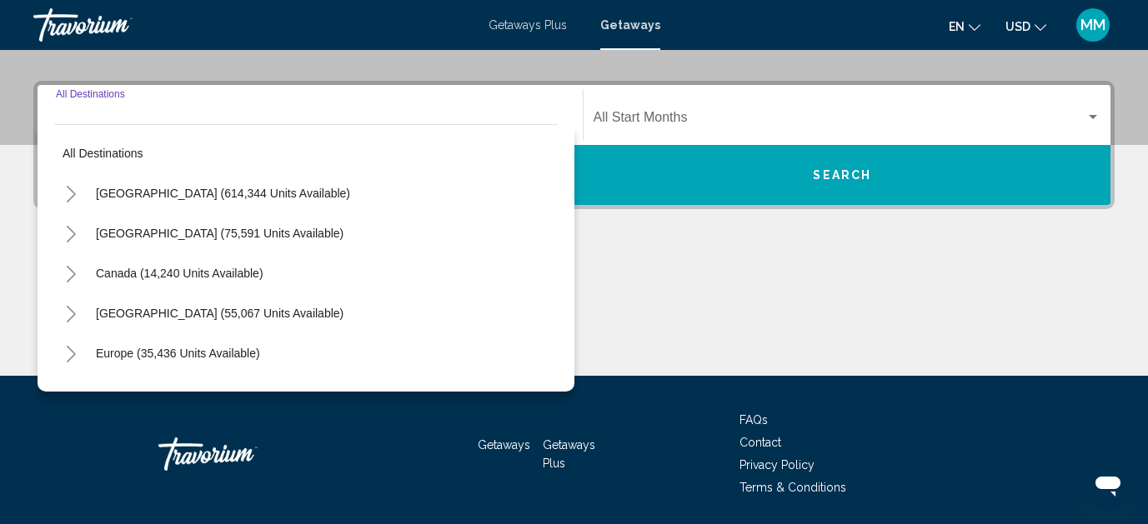
scroll to position [382, 0]
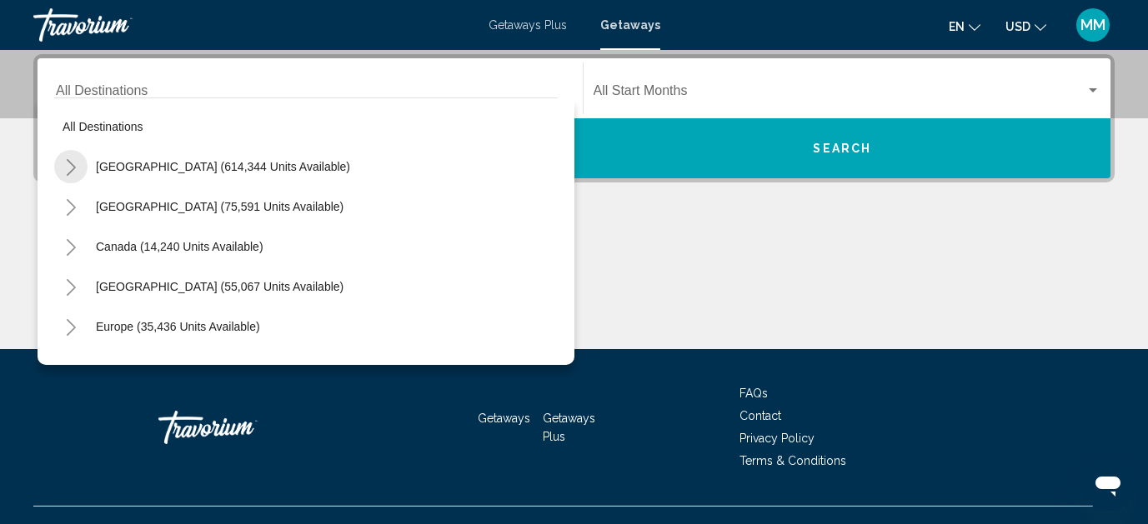
click at [74, 165] on icon "Toggle United States (614,344 units available)" at bounding box center [71, 167] width 13 height 17
click at [97, 207] on button "Toggle Arizona (24,102 units available)" at bounding box center [87, 206] width 33 height 33
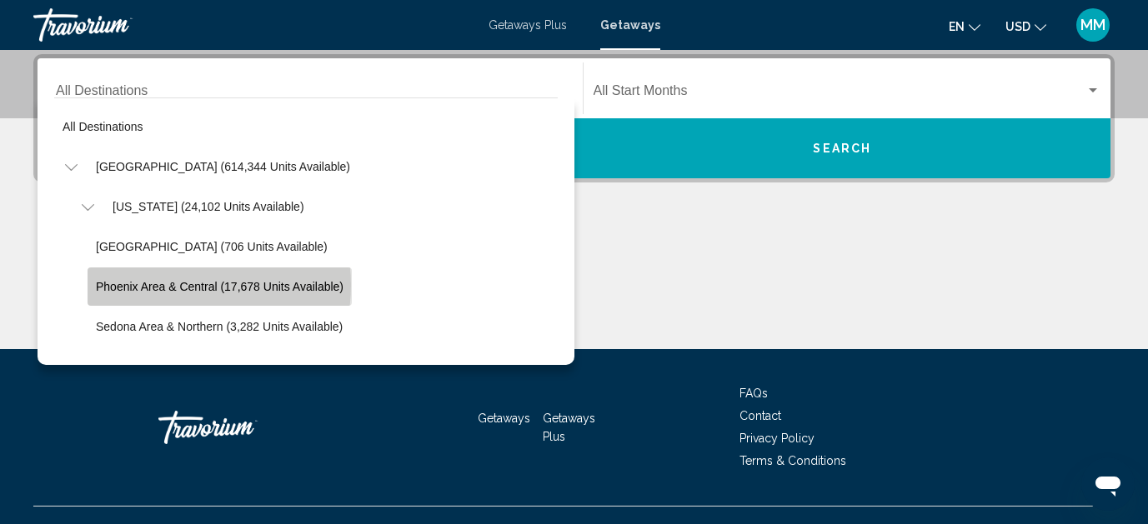
click at [169, 285] on span "Phoenix Area & Central (17,678 units available)" at bounding box center [220, 286] width 248 height 13
type input "**********"
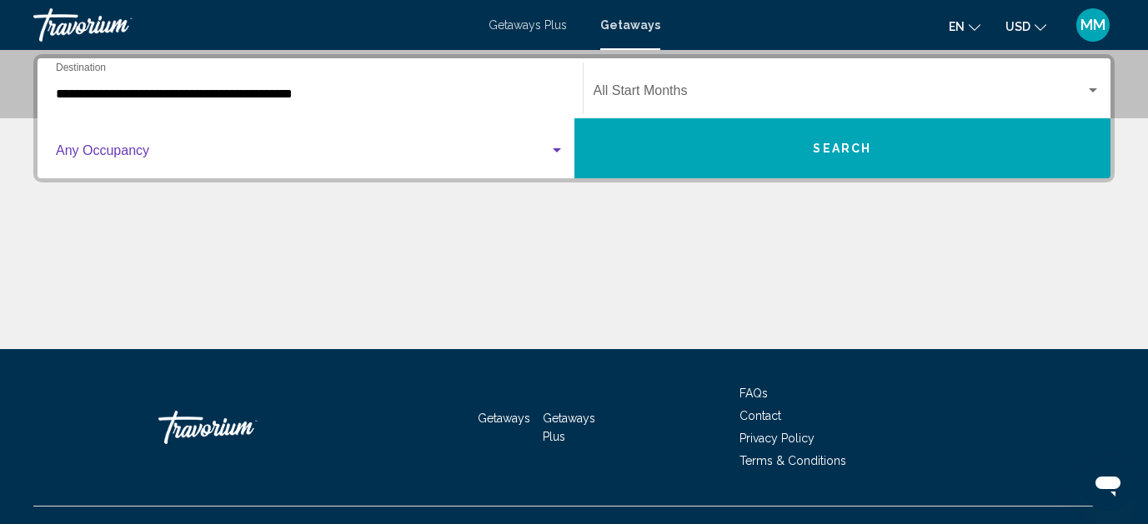
click at [558, 153] on div "Search widget" at bounding box center [556, 150] width 15 height 13
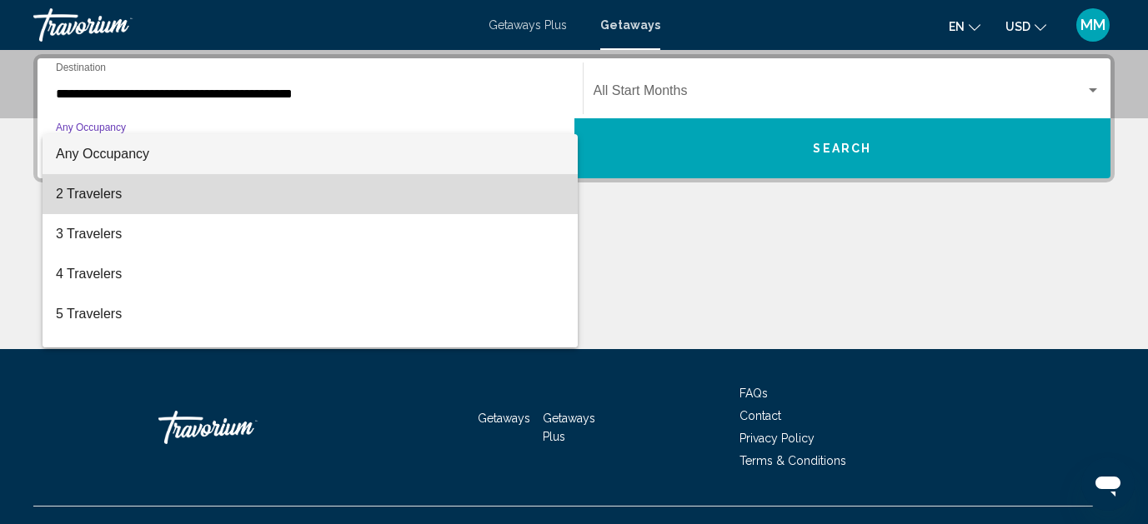
click at [510, 188] on span "2 Travelers" at bounding box center [310, 194] width 508 height 40
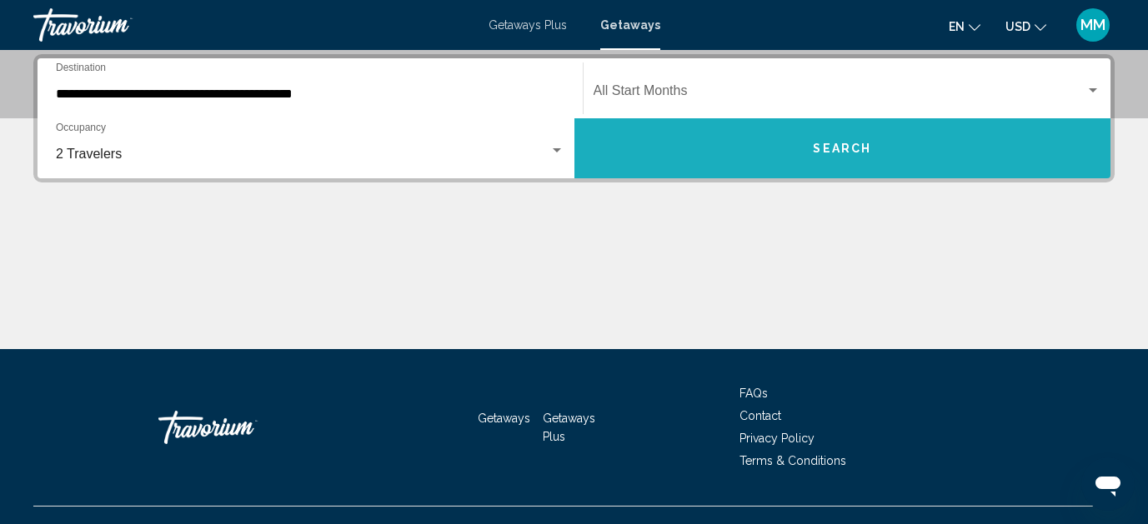
click at [647, 140] on button "Search" at bounding box center [842, 148] width 537 height 60
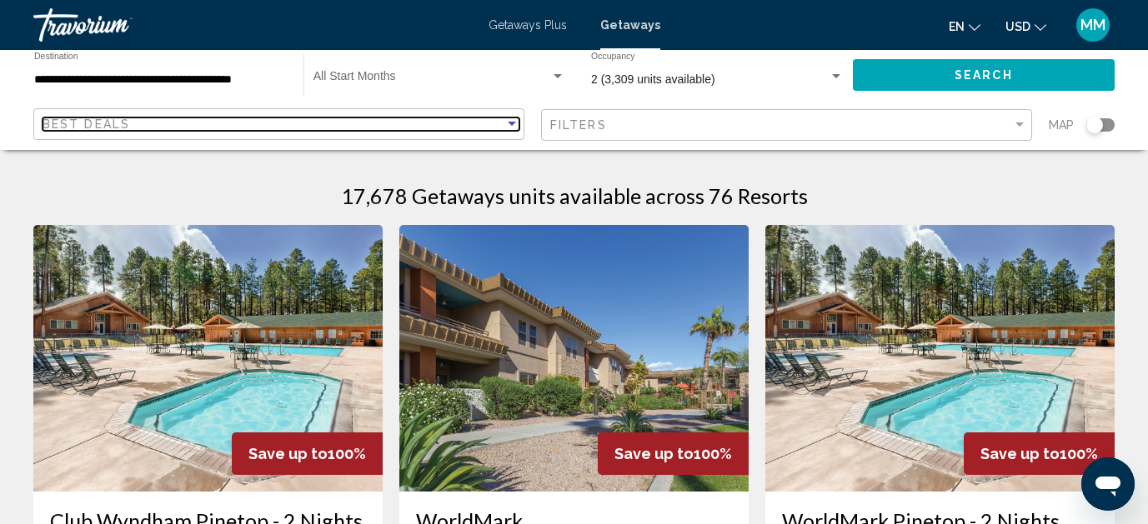
click at [447, 127] on div "Best Deals" at bounding box center [274, 124] width 462 height 13
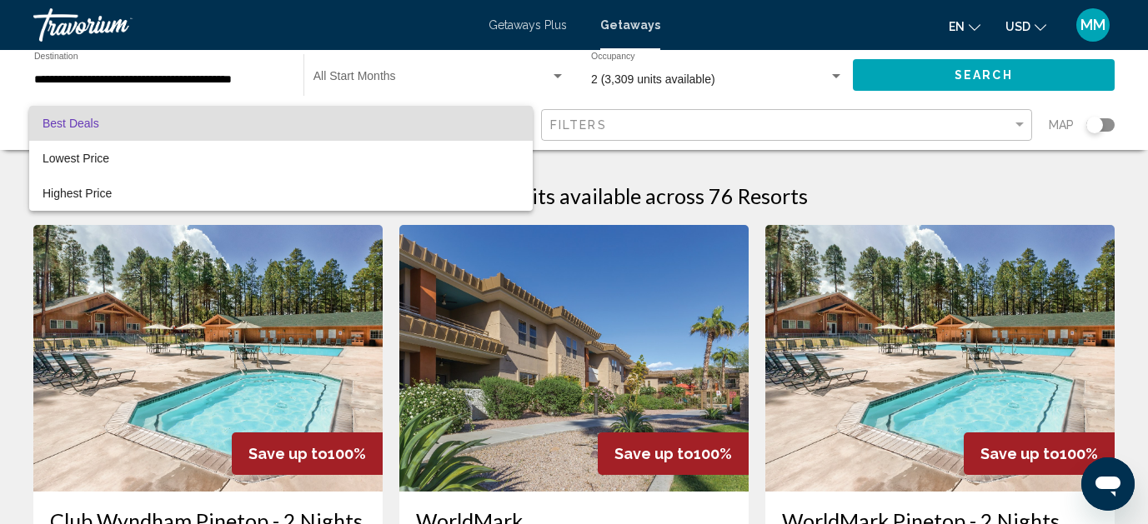
click at [645, 125] on div at bounding box center [574, 262] width 1148 height 524
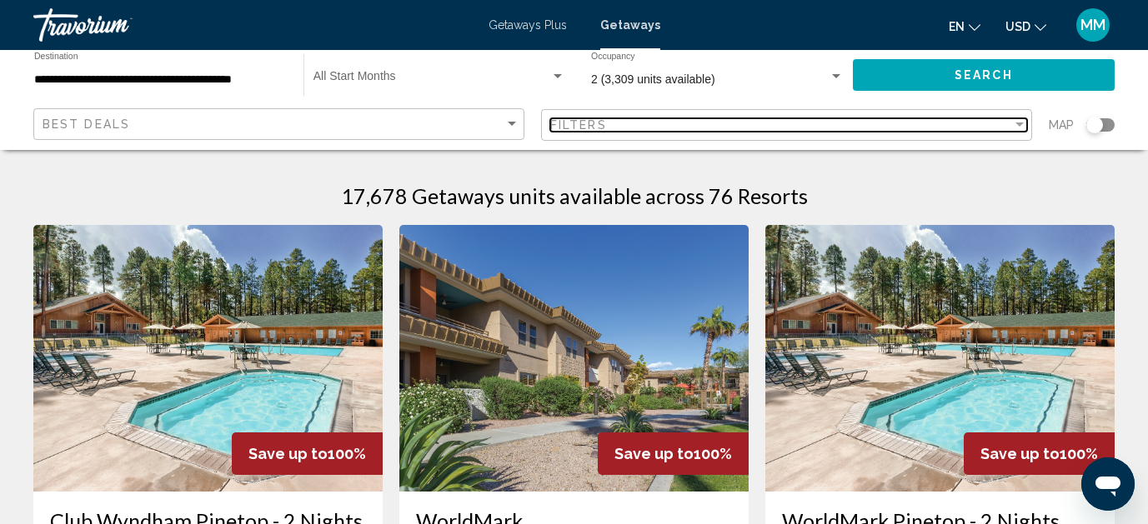
click at [645, 125] on div "Filters" at bounding box center [781, 124] width 462 height 13
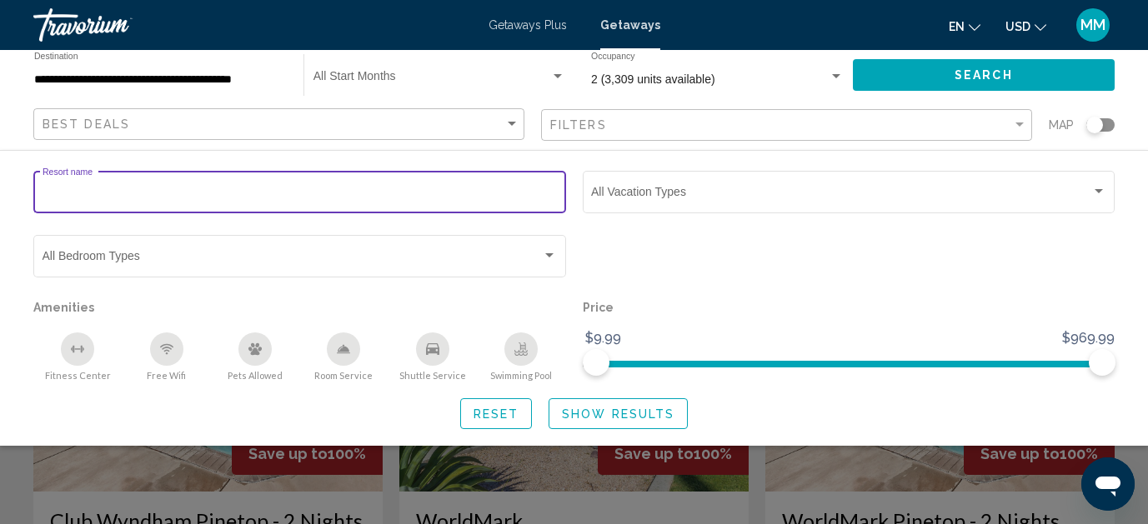
click at [407, 191] on input "Resort name" at bounding box center [300, 194] width 515 height 13
type input "**********"
click at [614, 421] on span "Show Results" at bounding box center [618, 414] width 113 height 13
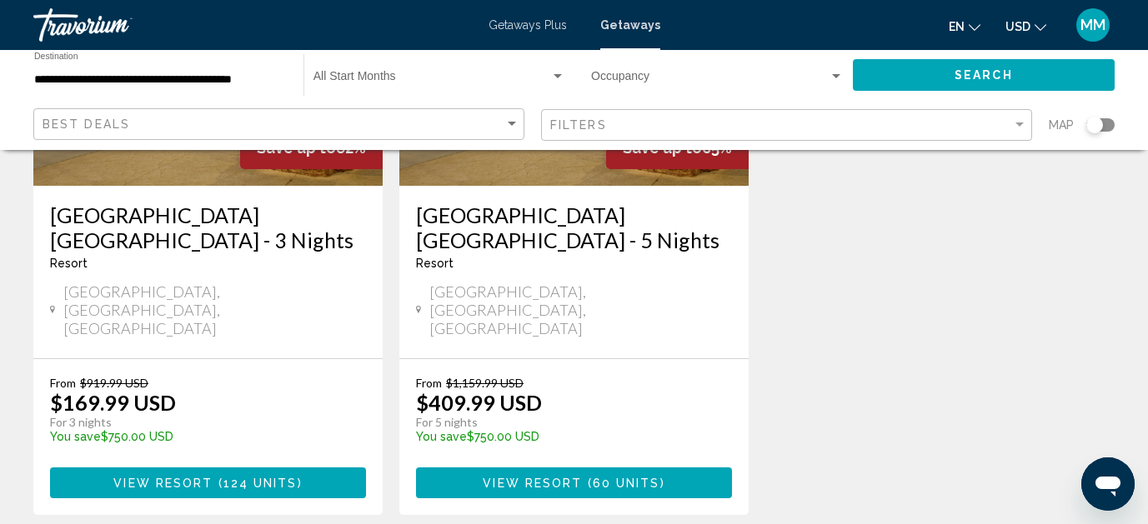
scroll to position [322, 0]
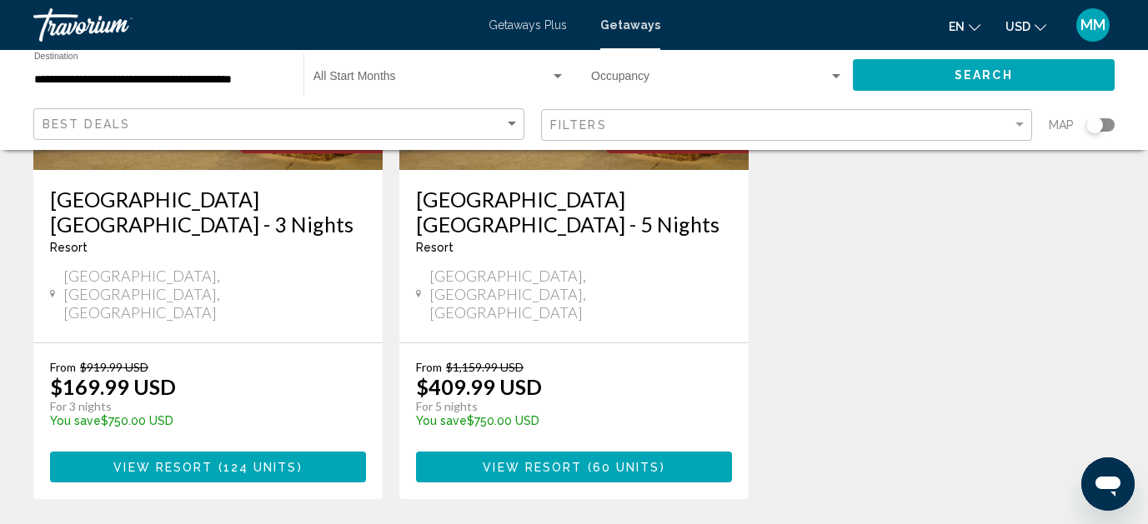
click at [305, 452] on button "View Resort ( 124 units )" at bounding box center [208, 467] width 316 height 31
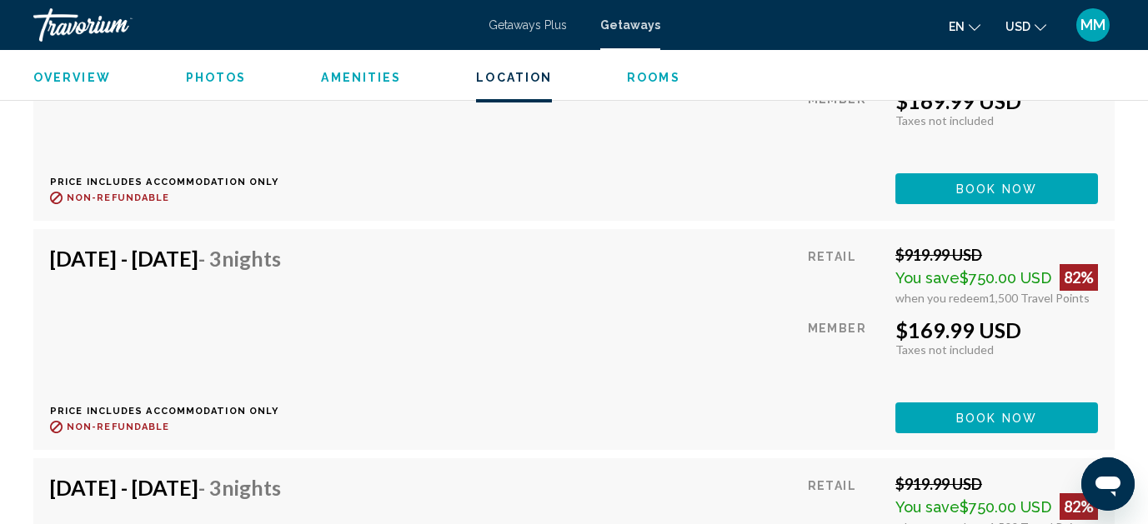
scroll to position [3143, 0]
